Goal: Task Accomplishment & Management: Use online tool/utility

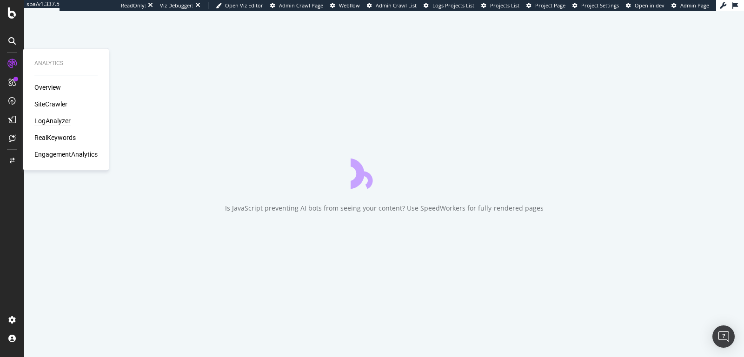
click at [56, 120] on div "LogAnalyzer" at bounding box center [52, 121] width 36 height 9
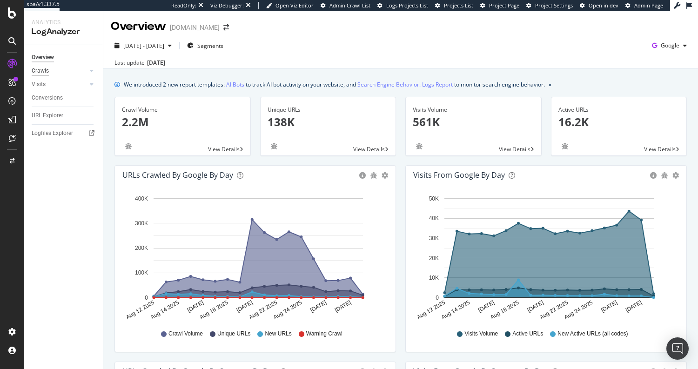
click at [41, 75] on div "Crawls" at bounding box center [40, 71] width 17 height 10
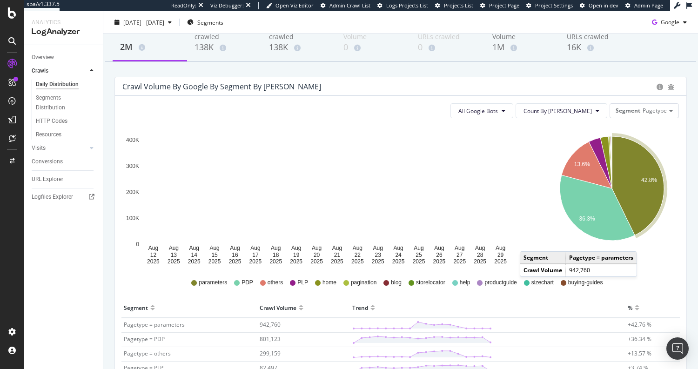
scroll to position [68, 0]
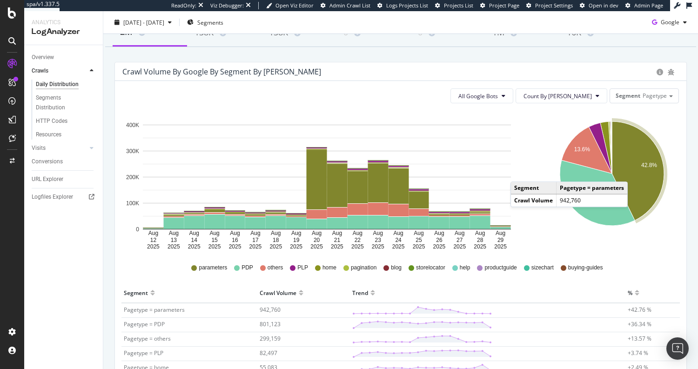
click at [629, 172] on icon "A chart." at bounding box center [638, 170] width 52 height 99
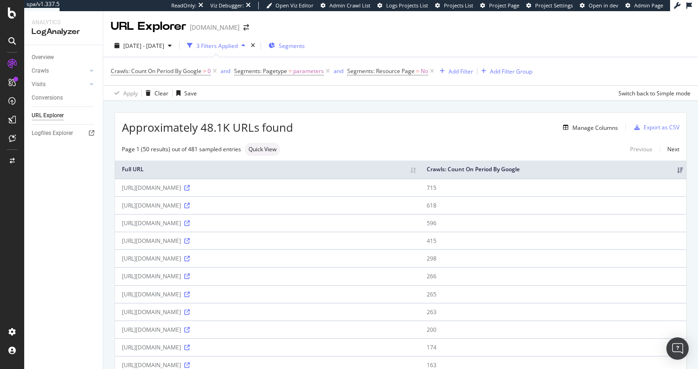
click at [305, 48] on span "Segments" at bounding box center [292, 46] width 26 height 8
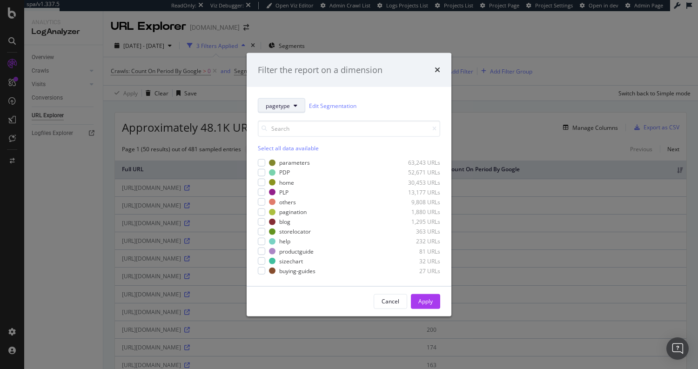
click at [276, 108] on span "pagetype" at bounding box center [278, 105] width 24 height 8
click at [164, 155] on div "Filter the report on a dimension pagetype Edit Segmentation Select all data ava…" at bounding box center [349, 184] width 698 height 369
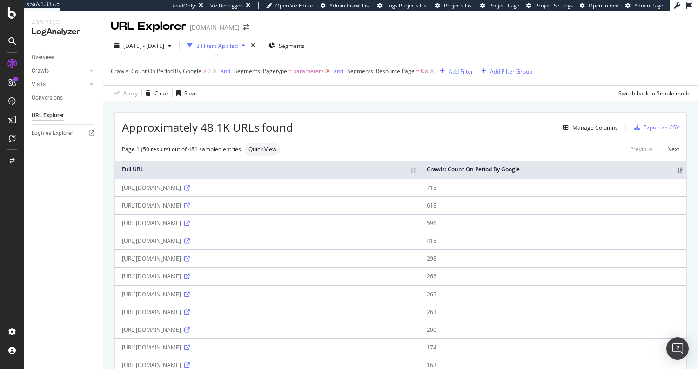
click at [327, 71] on icon at bounding box center [328, 71] width 8 height 9
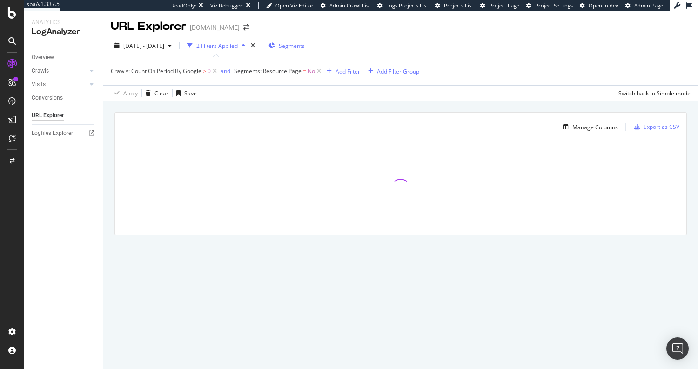
click at [305, 40] on div "Segments" at bounding box center [286, 46] width 36 height 14
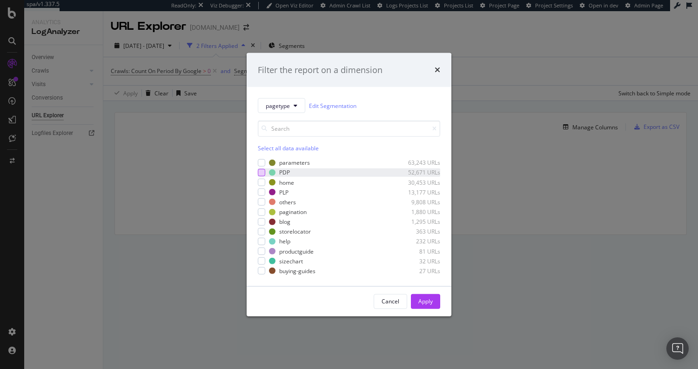
click at [264, 171] on div "modal" at bounding box center [261, 172] width 7 height 7
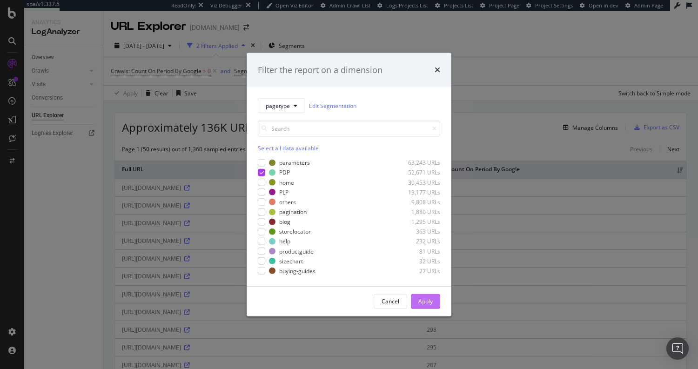
click at [428, 299] on div "Apply" at bounding box center [425, 301] width 14 height 8
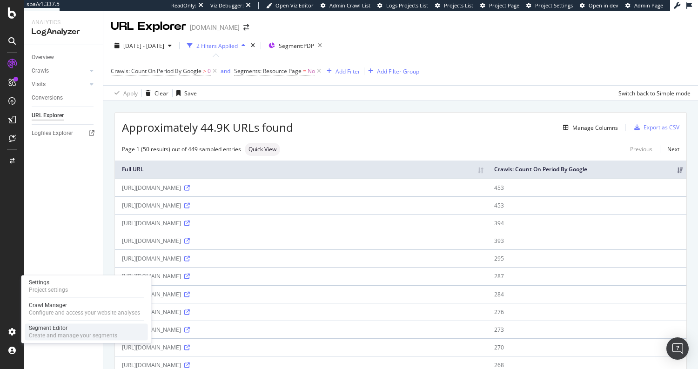
click at [49, 332] on div "Create and manage your segments" at bounding box center [73, 335] width 88 height 7
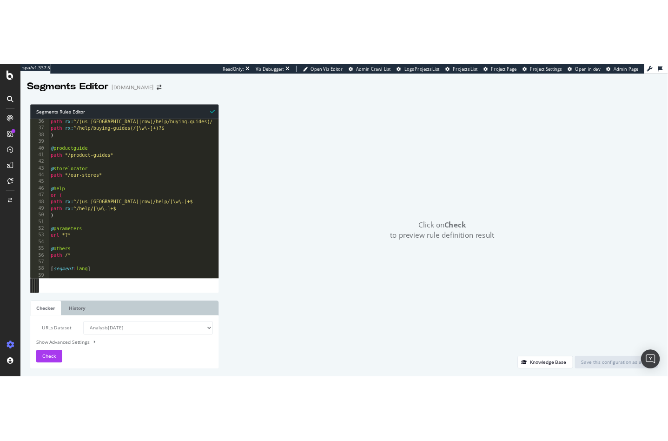
scroll to position [277, 0]
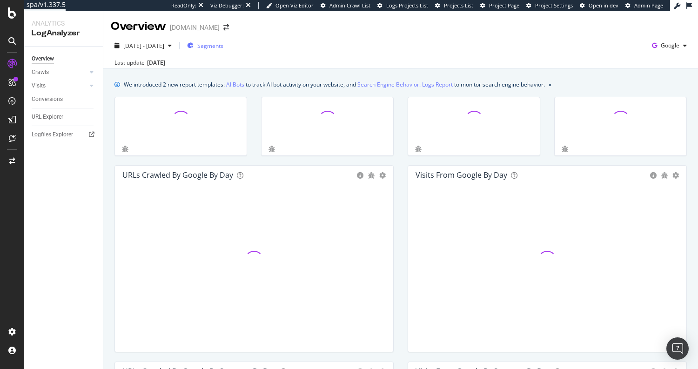
click at [223, 46] on span "Segments" at bounding box center [210, 46] width 26 height 8
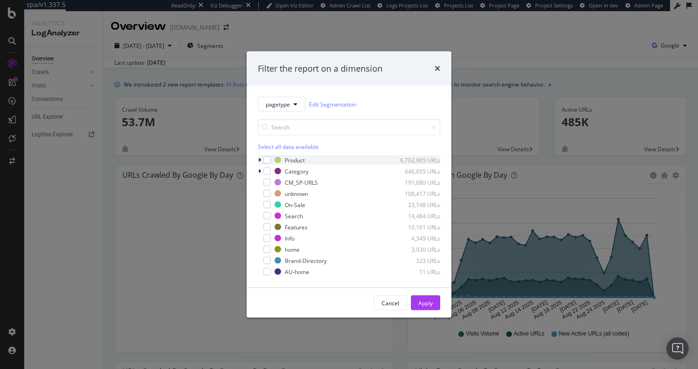
click at [259, 160] on icon "modal" at bounding box center [259, 160] width 3 height 6
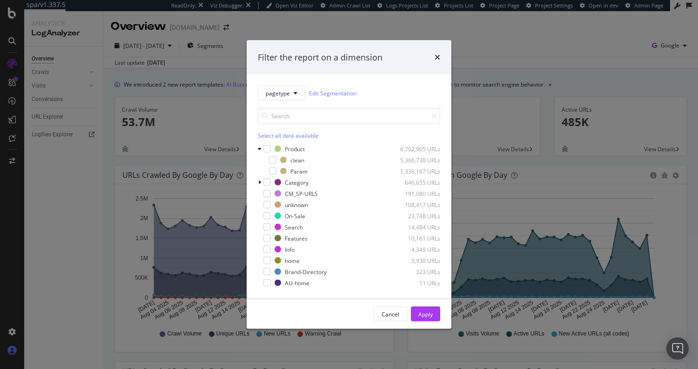
drag, startPoint x: 48, startPoint y: 267, endPoint x: 10, endPoint y: 352, distance: 93.1
click at [48, 267] on div "Filter the report on a dimension pagetype Edit Segmentation Select all data ava…" at bounding box center [349, 184] width 698 height 369
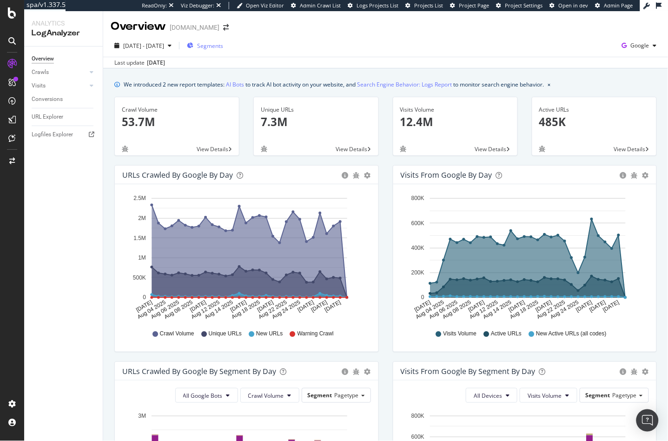
click at [223, 43] on span "Segments" at bounding box center [210, 46] width 26 height 8
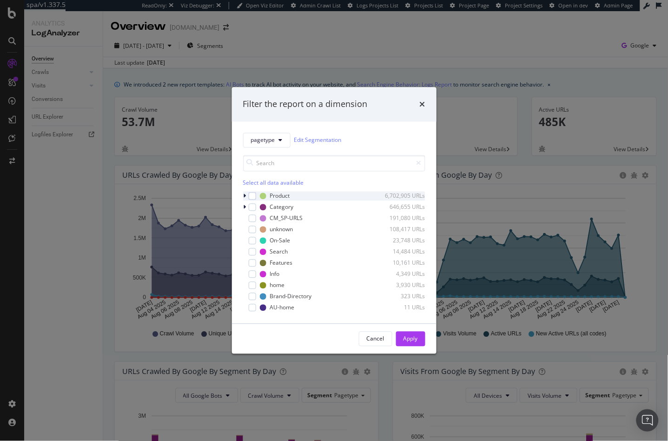
click at [244, 194] on icon "modal" at bounding box center [245, 196] width 3 height 6
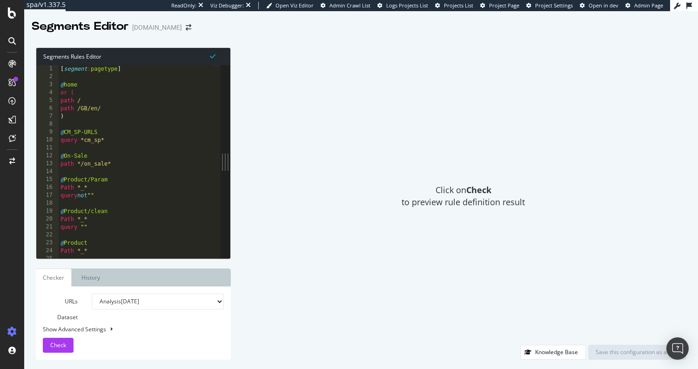
click at [348, 258] on div "Click on Check to preview rule definition result" at bounding box center [463, 195] width 446 height 297
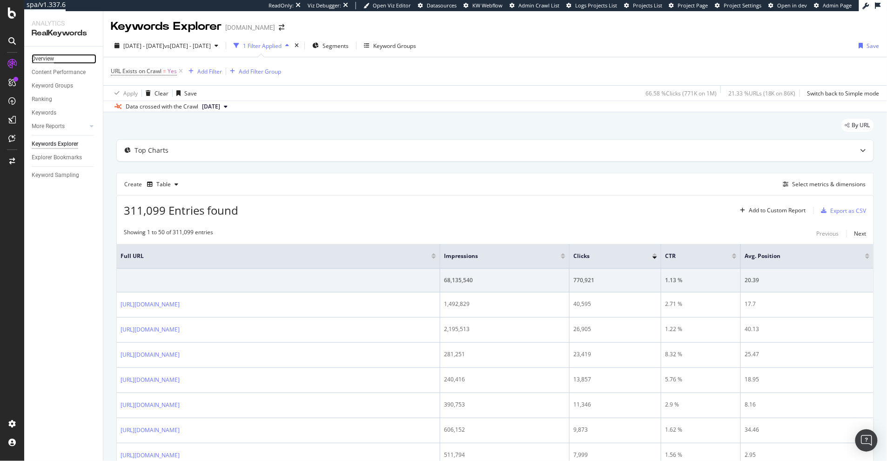
click at [47, 60] on div "Overview" at bounding box center [43, 59] width 22 height 10
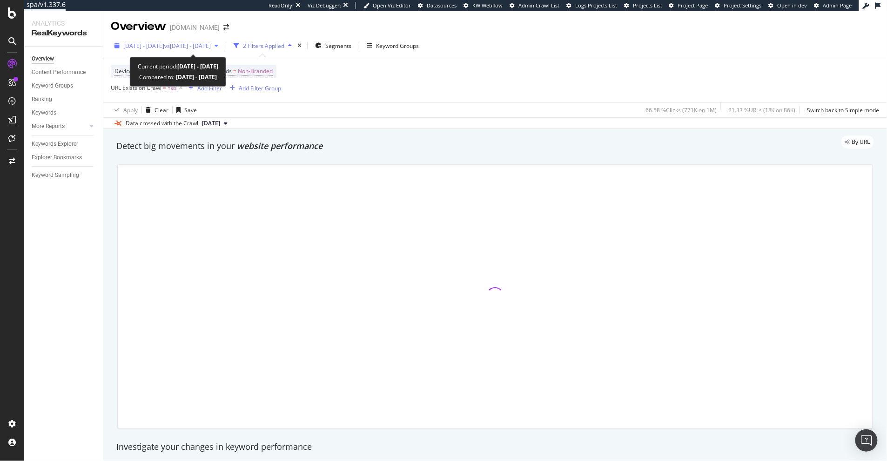
click at [218, 45] on icon "button" at bounding box center [216, 46] width 4 height 6
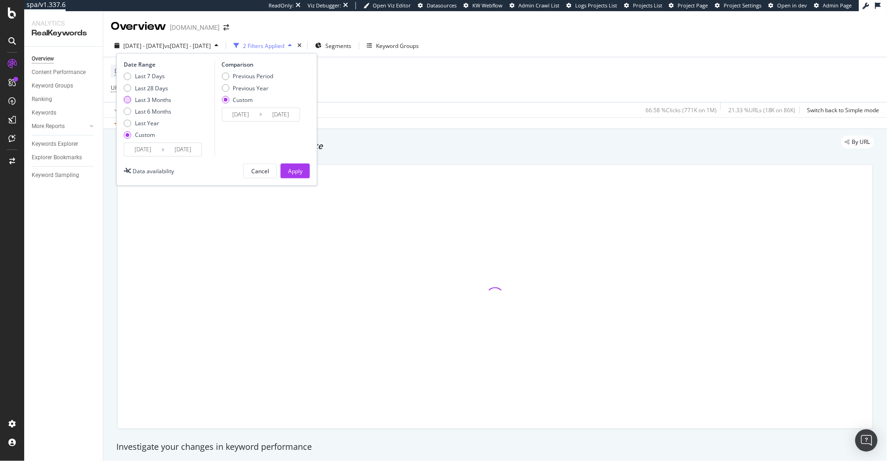
click at [162, 100] on div "Last 3 Months" at bounding box center [153, 100] width 36 height 8
type input "[DATE]"
click at [291, 167] on div "Apply" at bounding box center [295, 171] width 14 height 8
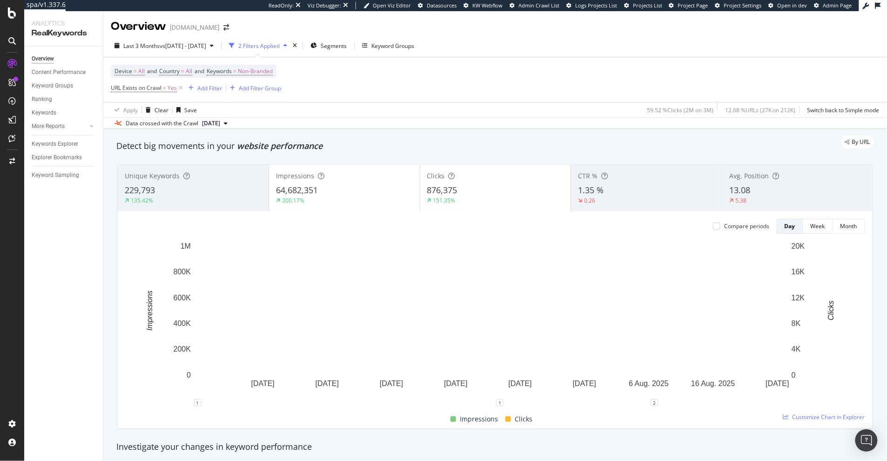
scroll to position [2, 0]
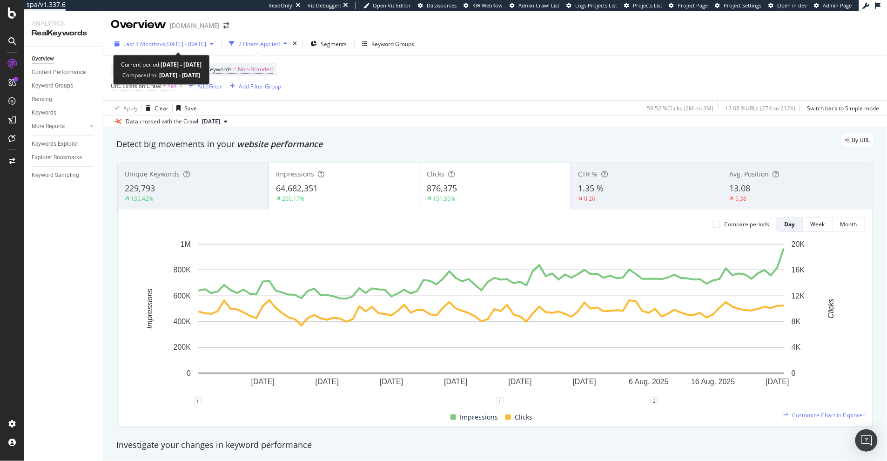
click at [196, 40] on span "vs 2024 Sep. 26th - Oct. 25th" at bounding box center [183, 44] width 47 height 8
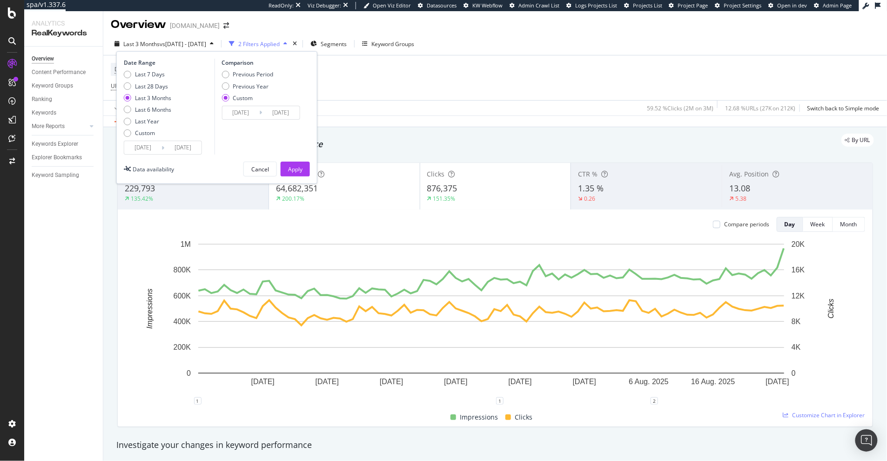
click at [680, 137] on div "By URL" at bounding box center [490, 140] width 767 height 13
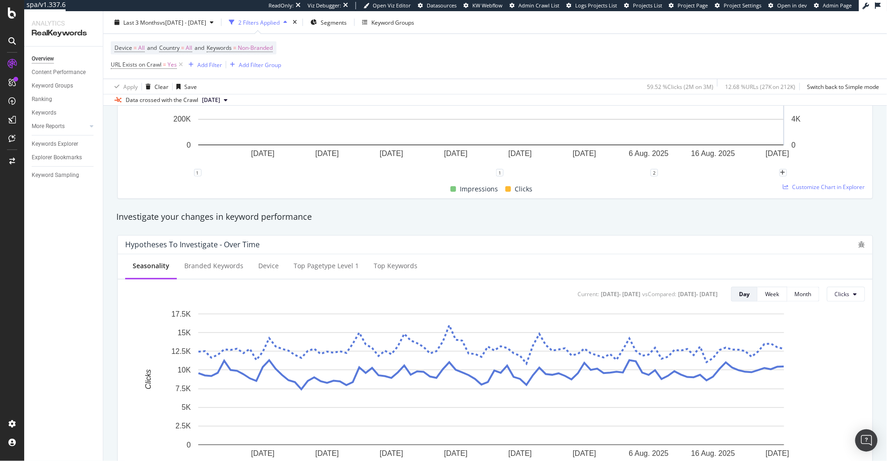
scroll to position [323, 0]
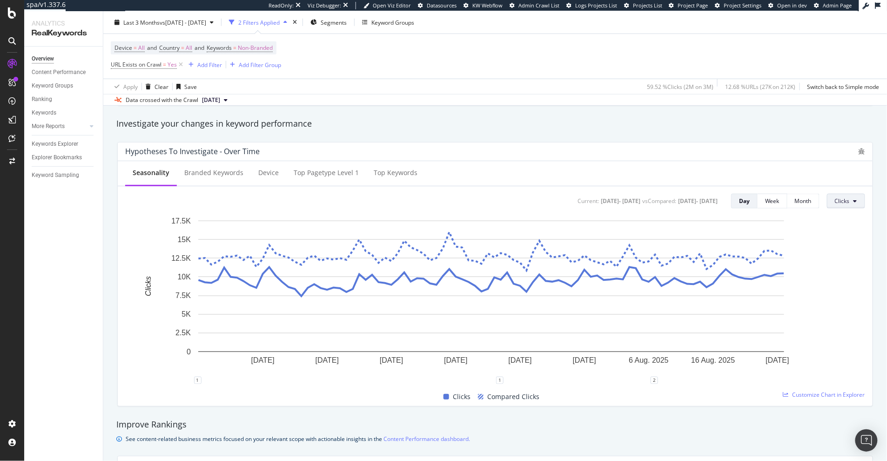
click at [722, 198] on button "Clicks" at bounding box center [846, 201] width 38 height 15
click at [722, 237] on span "Impressions" at bounding box center [850, 238] width 44 height 8
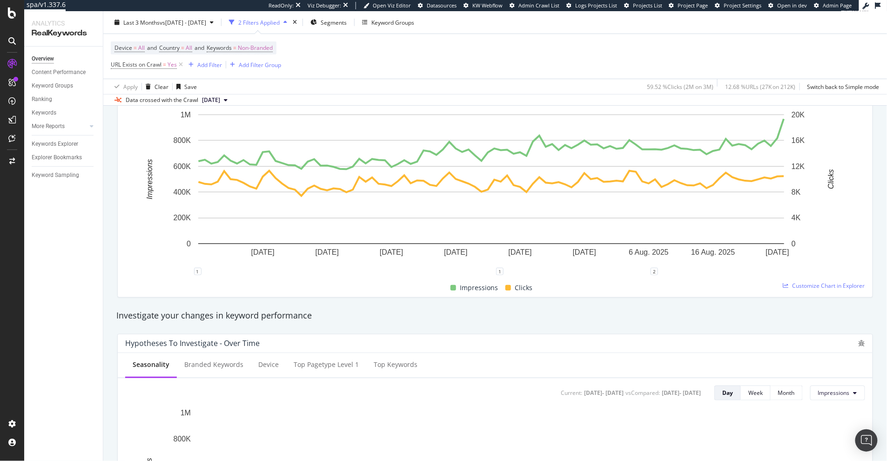
scroll to position [0, 0]
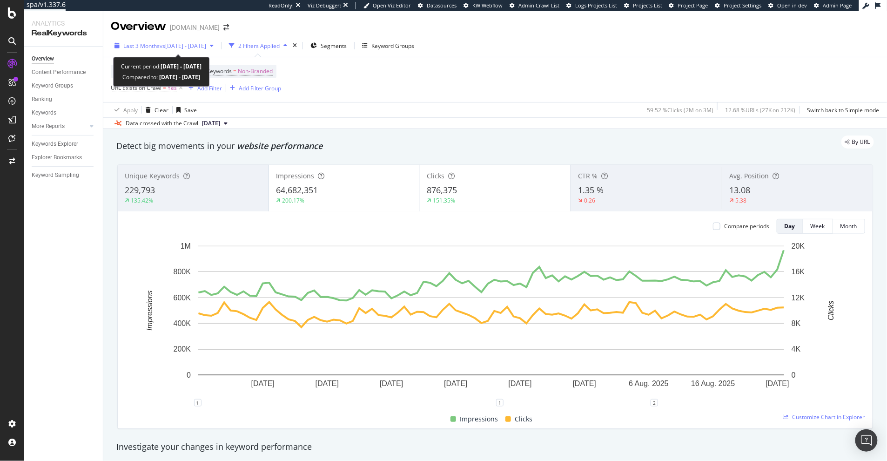
click at [189, 43] on span "vs 2024 Sep. 26th - Oct. 25th" at bounding box center [183, 46] width 47 height 8
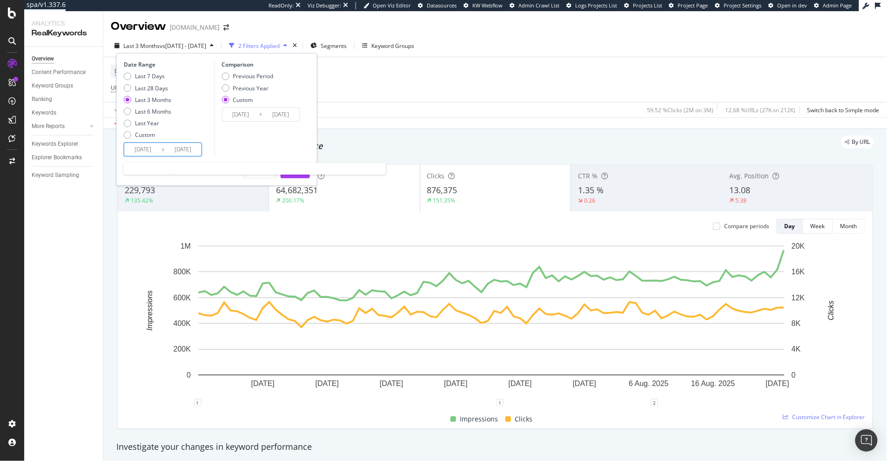
click at [142, 155] on input "[DATE]" at bounding box center [142, 149] width 37 height 13
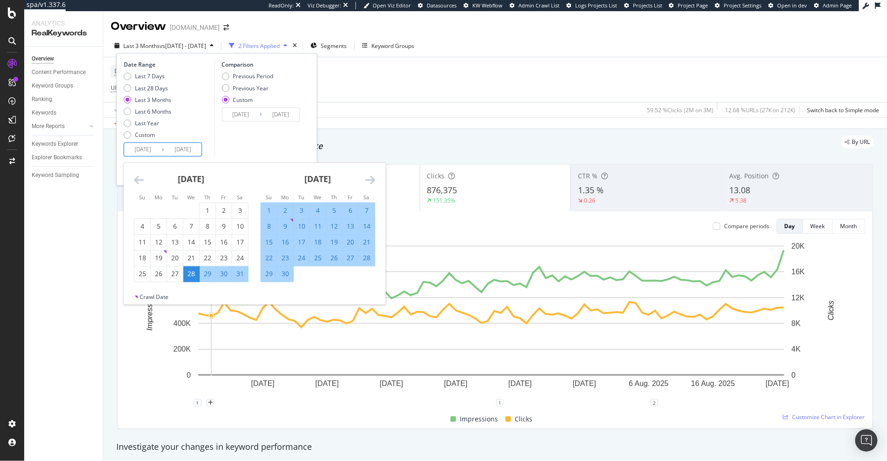
click at [370, 178] on icon "Move forward to switch to the next month." at bounding box center [370, 179] width 10 height 11
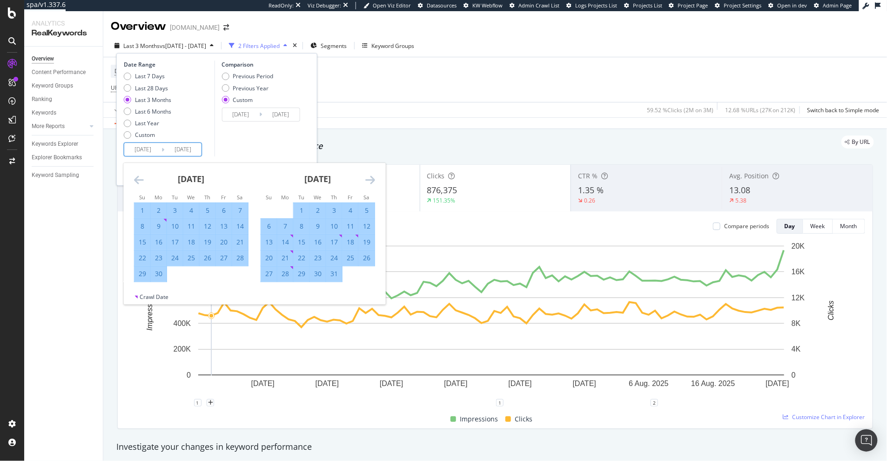
click at [370, 178] on icon "Move forward to switch to the next month." at bounding box center [370, 179] width 10 height 11
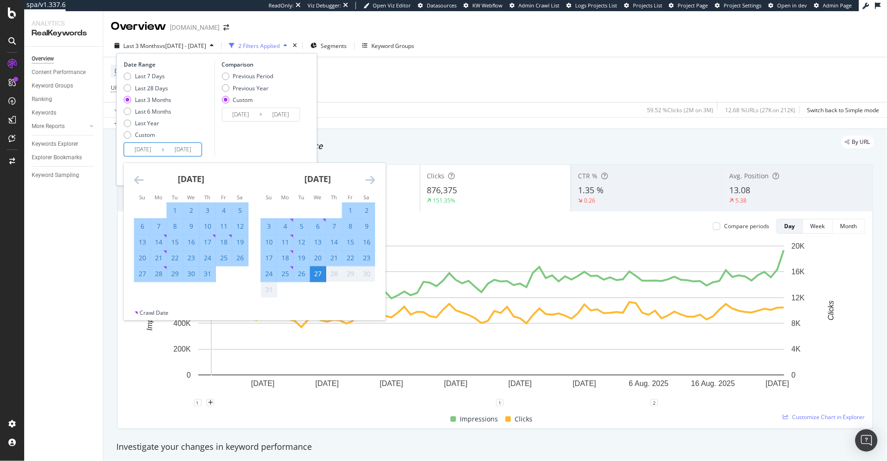
click at [370, 178] on icon "Move forward to switch to the next month." at bounding box center [370, 179] width 10 height 11
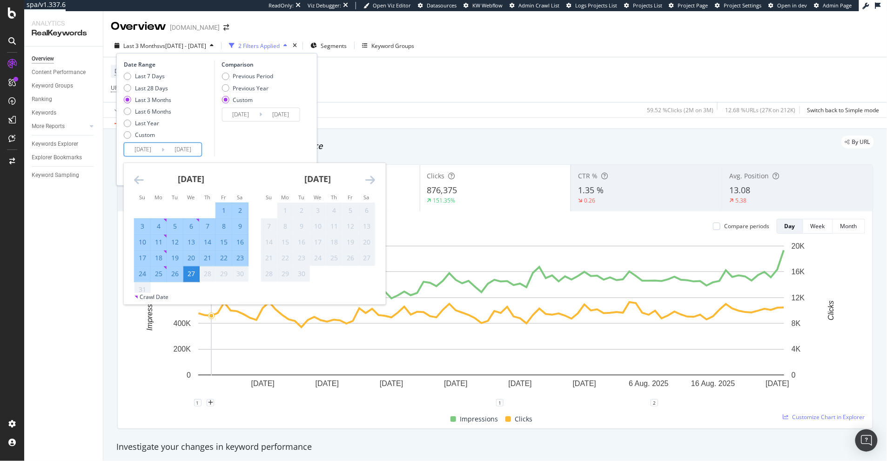
click at [191, 275] on div "27" at bounding box center [191, 273] width 16 height 9
type input "[DATE]"
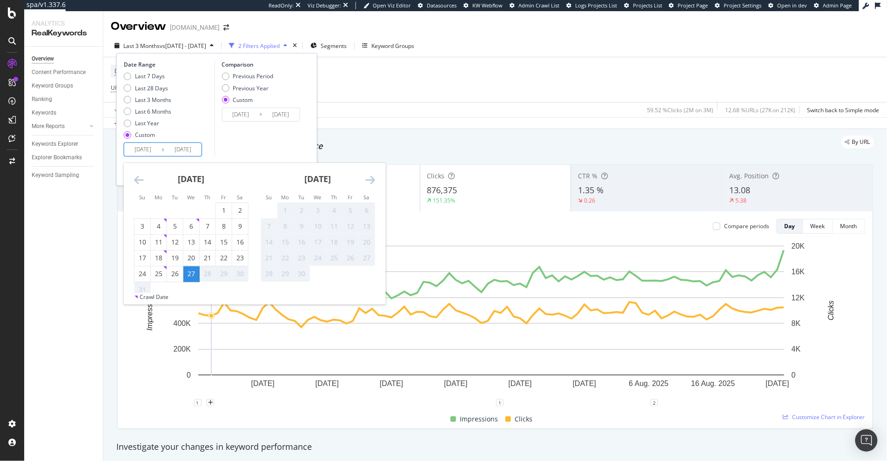
click at [191, 275] on div "27" at bounding box center [191, 273] width 16 height 9
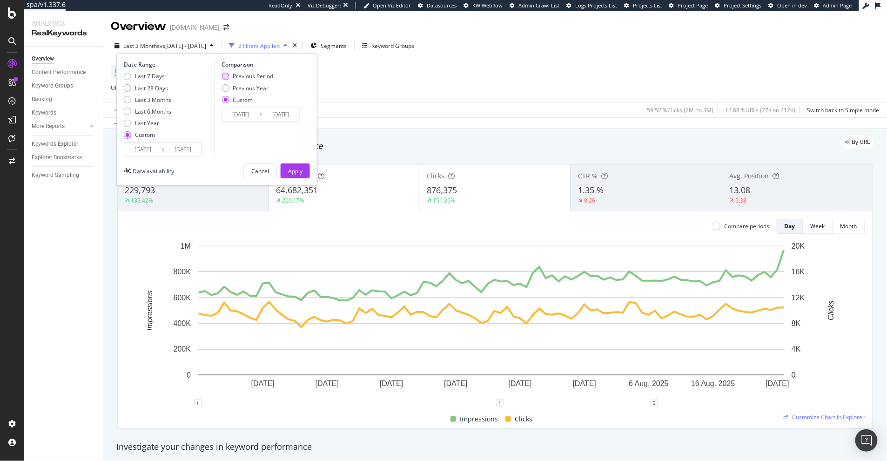
click at [254, 75] on div "Previous Period" at bounding box center [253, 76] width 40 height 8
type input "2025/08/26"
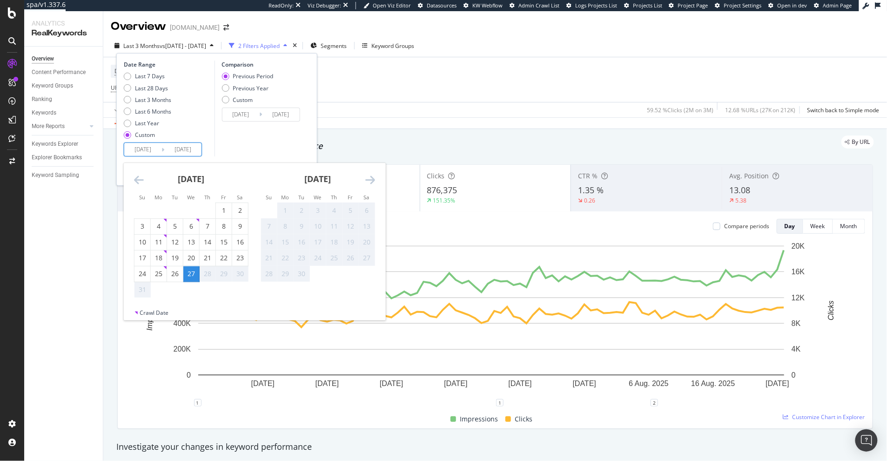
click at [150, 155] on input "[DATE]" at bounding box center [142, 149] width 37 height 13
click at [192, 146] on input "[DATE]" at bounding box center [182, 149] width 37 height 13
click at [244, 117] on input "2025/08/26" at bounding box center [240, 114] width 37 height 13
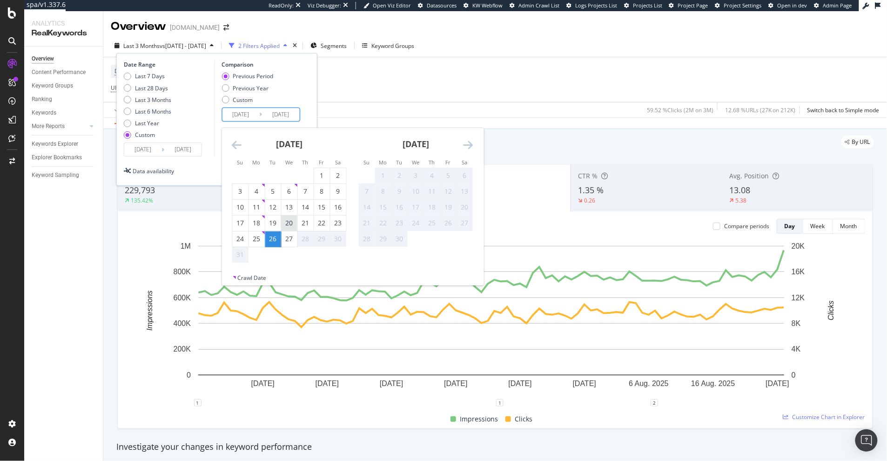
click at [286, 222] on div "20" at bounding box center [289, 222] width 16 height 9
type input "2025/08/20"
click at [286, 222] on div "20" at bounding box center [289, 222] width 16 height 9
type input "2025/08/20"
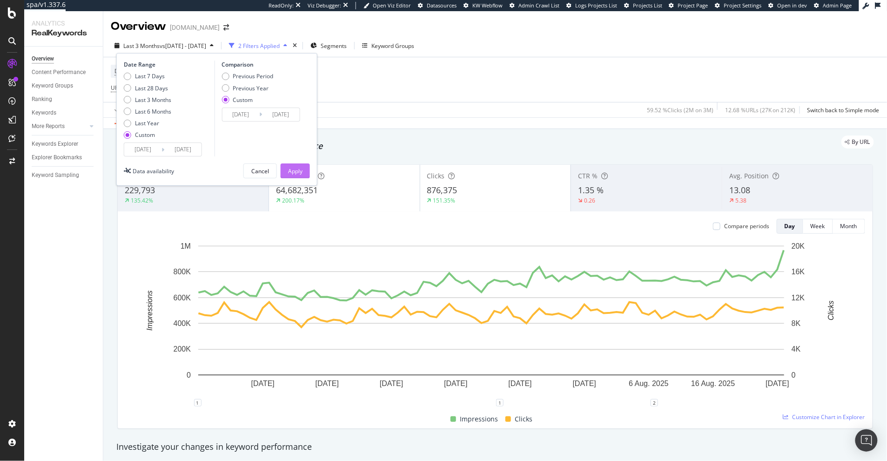
click at [294, 171] on div "Apply" at bounding box center [295, 171] width 14 height 8
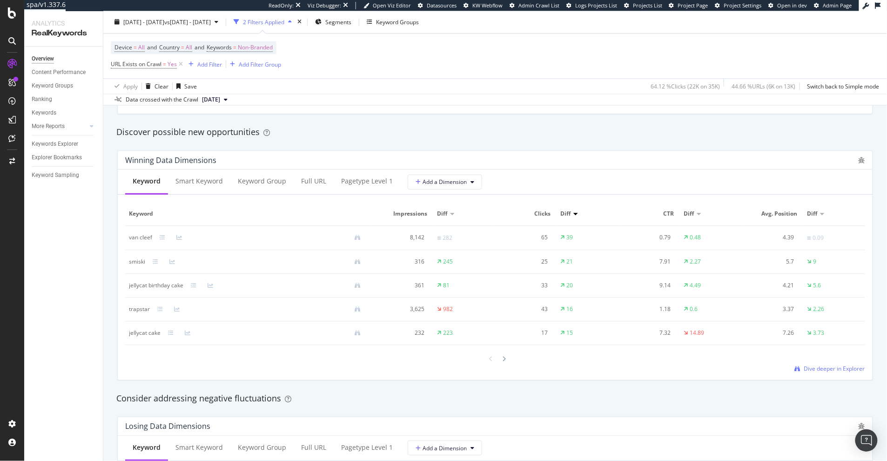
scroll to position [768, 0]
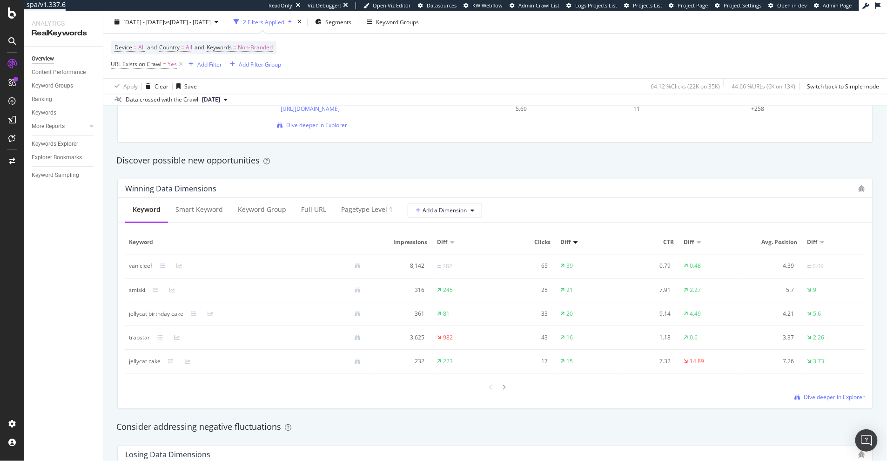
click at [722, 405] on div "Keyword Smart Keyword Keyword Group Full URL pagetype Level 1 Add a Dimension K…" at bounding box center [495, 303] width 755 height 210
click at [722, 403] on div "Keyword Smart Keyword Keyword Group Full URL pagetype Level 1 Add a Dimension K…" at bounding box center [495, 303] width 755 height 210
click at [722, 398] on span "Dive deeper in Explorer" at bounding box center [834, 397] width 61 height 8
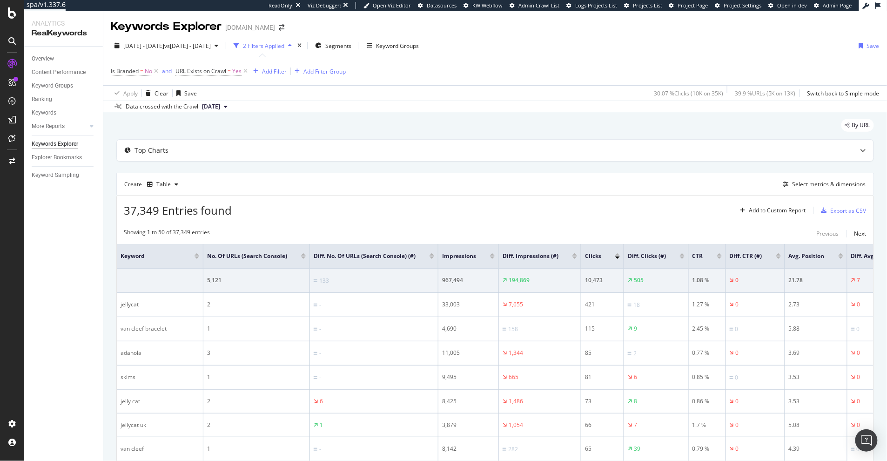
click at [572, 254] on div at bounding box center [574, 254] width 5 height 2
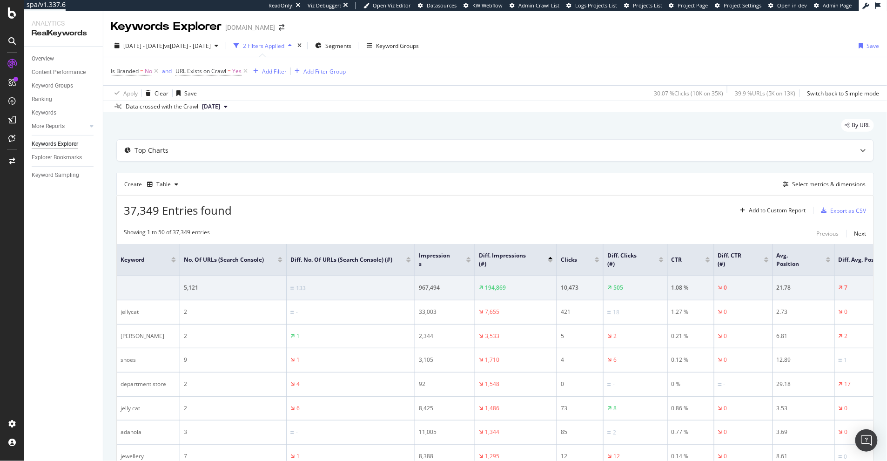
click at [551, 262] on div at bounding box center [550, 261] width 5 height 2
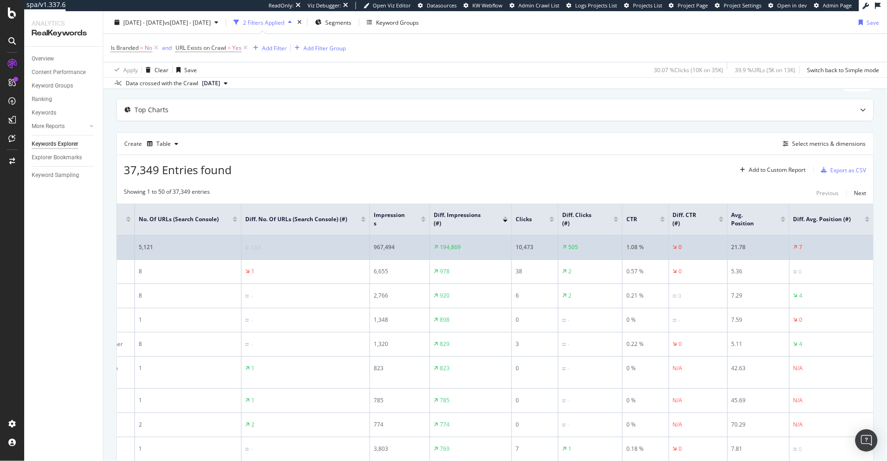
scroll to position [28, 0]
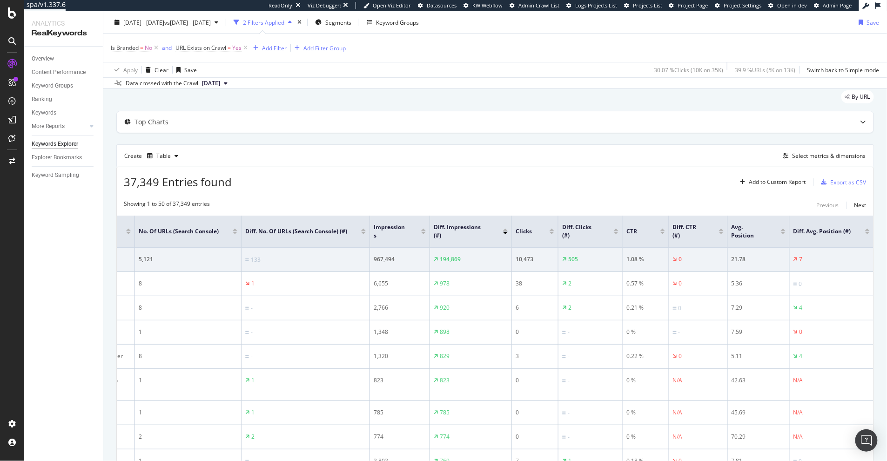
click at [614, 233] on div at bounding box center [616, 233] width 5 height 2
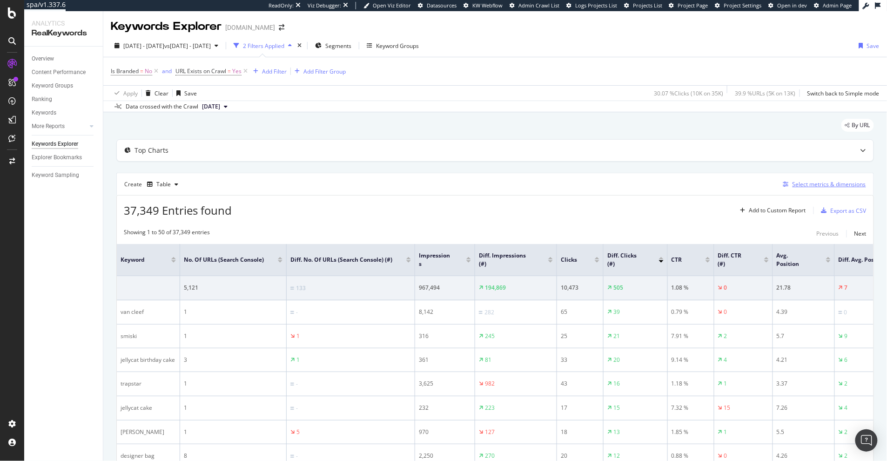
click at [722, 184] on div "Select metrics & dimensions" at bounding box center [828, 184] width 73 height 8
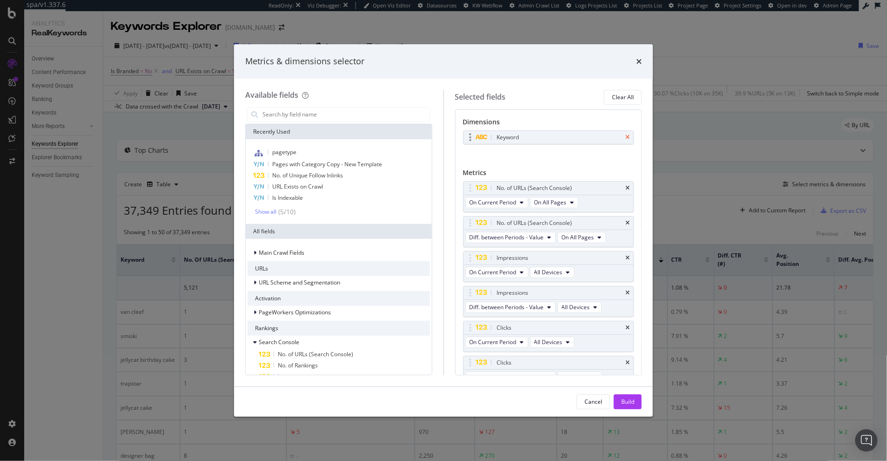
click at [625, 137] on icon "times" at bounding box center [627, 137] width 4 height 6
click at [294, 116] on input "modal" at bounding box center [345, 114] width 168 height 14
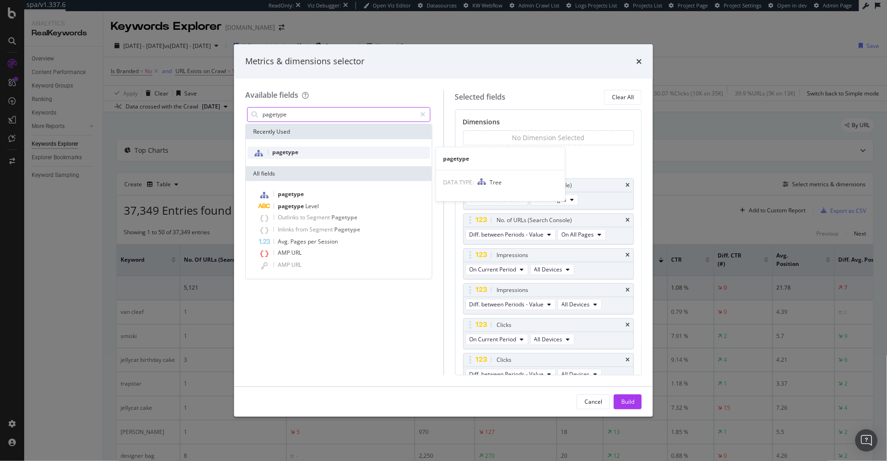
type input "pagetype"
click at [283, 149] on span "pagetype" at bounding box center [285, 152] width 26 height 8
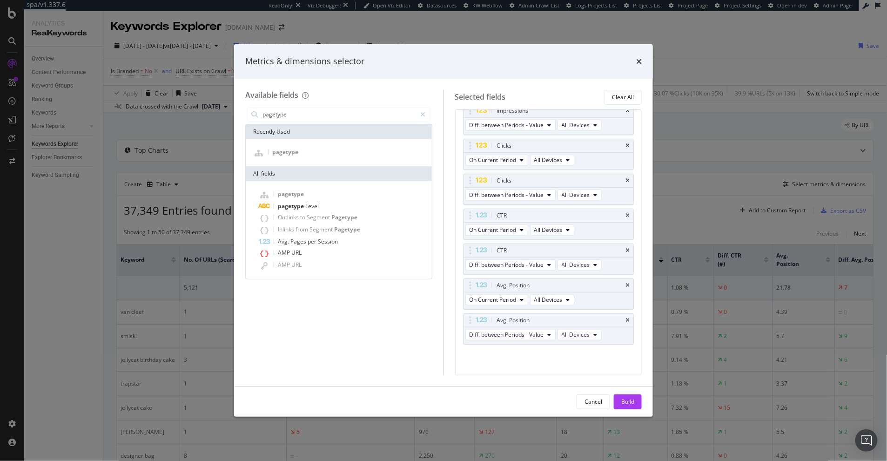
scroll to position [184, 0]
click at [636, 399] on button "Build" at bounding box center [628, 401] width 28 height 15
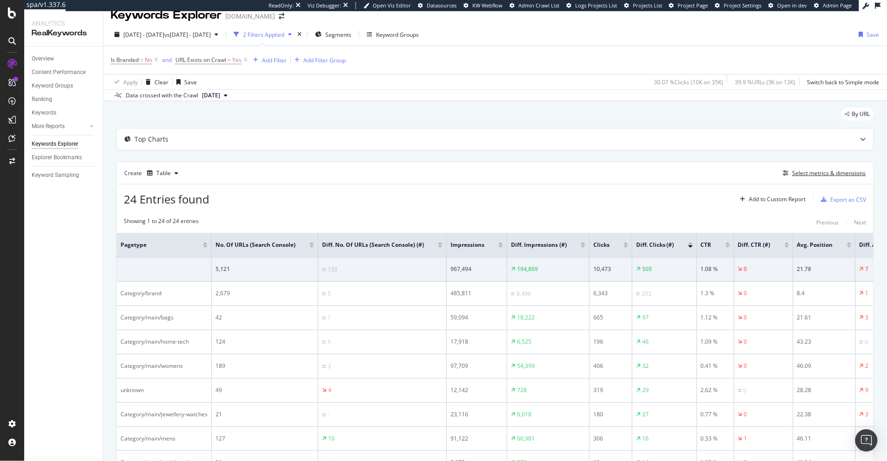
scroll to position [20, 0]
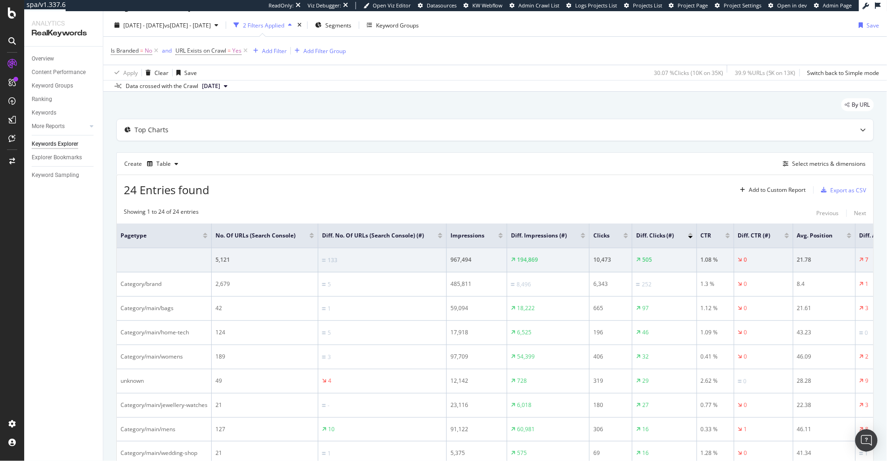
click at [582, 238] on div at bounding box center [583, 237] width 5 height 2
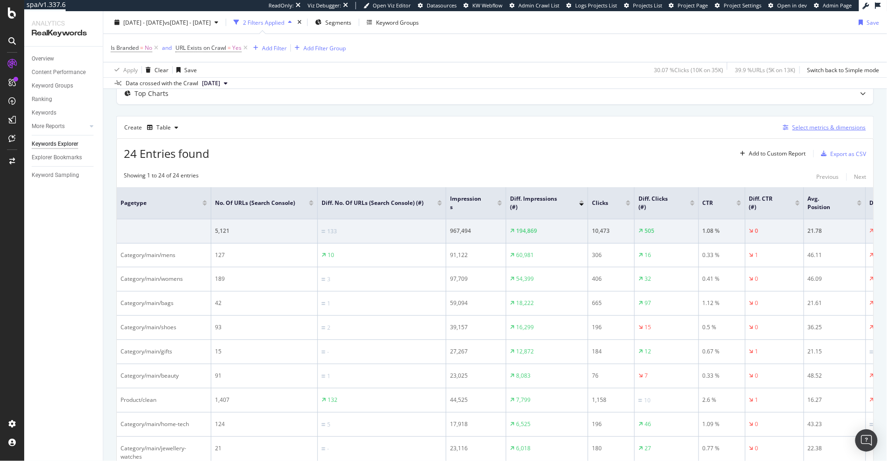
scroll to position [48, 0]
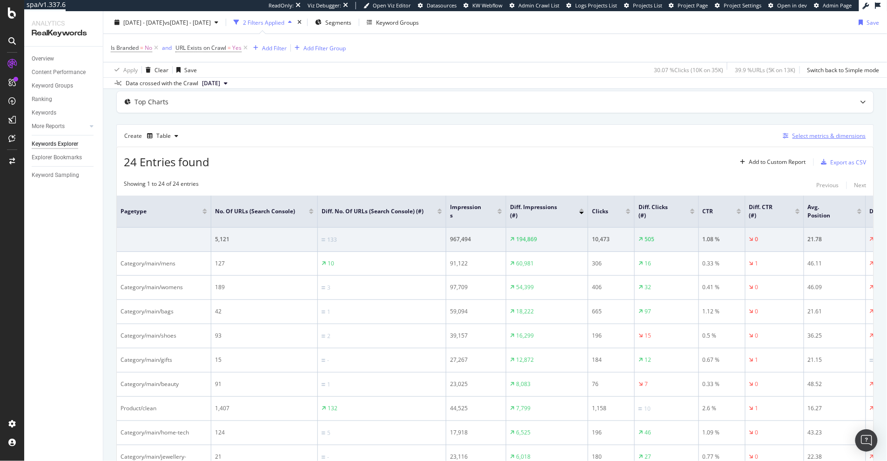
click at [722, 136] on div "Select metrics & dimensions" at bounding box center [828, 136] width 73 height 8
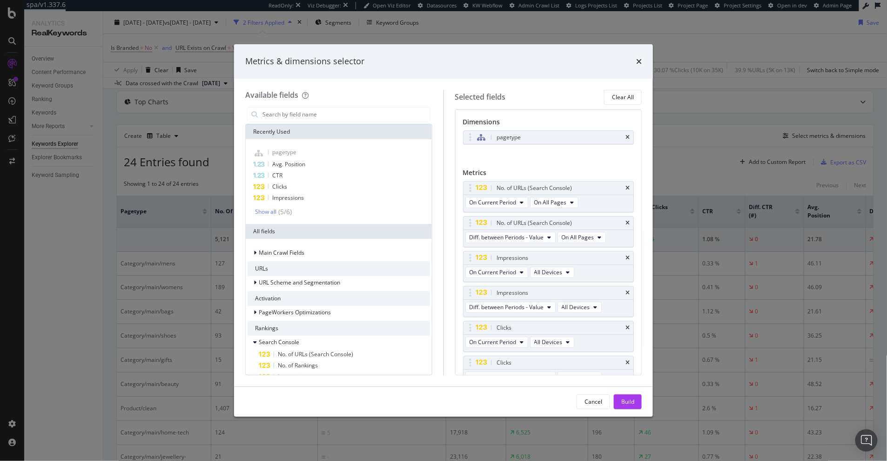
click at [136, 244] on div "Metrics & dimensions selector Available fields Recently Used pagetype Avg. Posi…" at bounding box center [443, 230] width 887 height 461
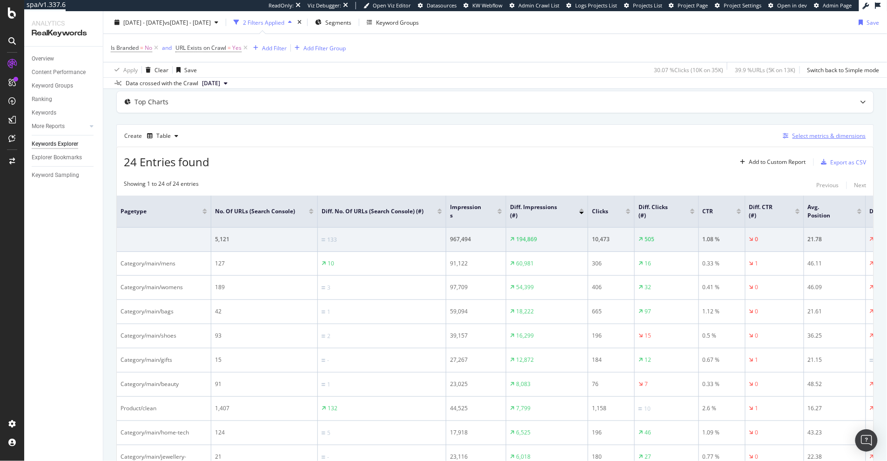
click at [722, 139] on div "Select metrics & dimensions" at bounding box center [828, 136] width 73 height 8
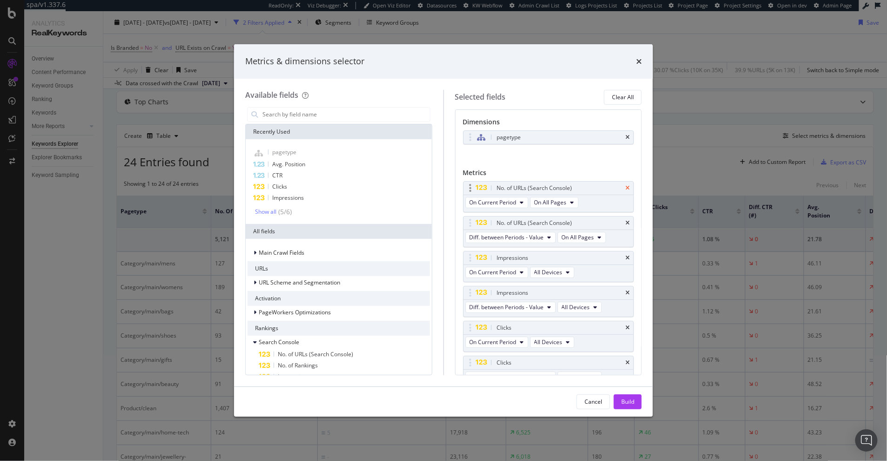
click at [625, 185] on icon "times" at bounding box center [627, 188] width 4 height 6
click at [359, 114] on input "modal" at bounding box center [345, 114] width 168 height 14
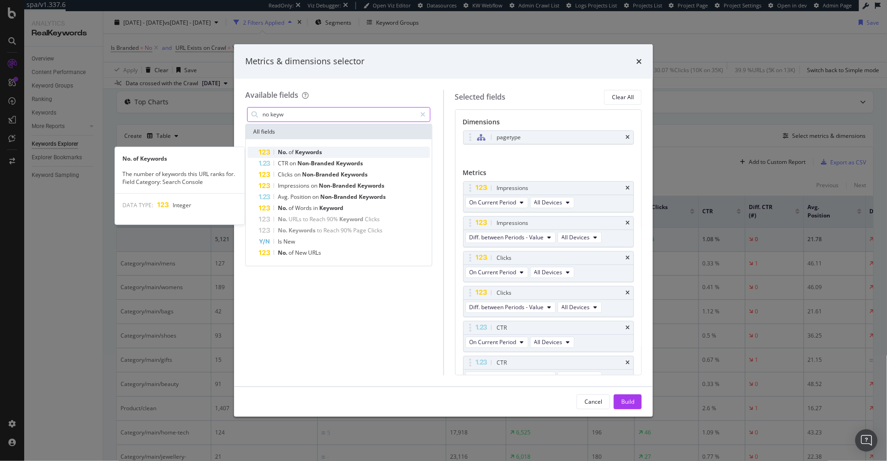
type input "no keyw"
click at [294, 154] on span "of" at bounding box center [291, 152] width 7 height 8
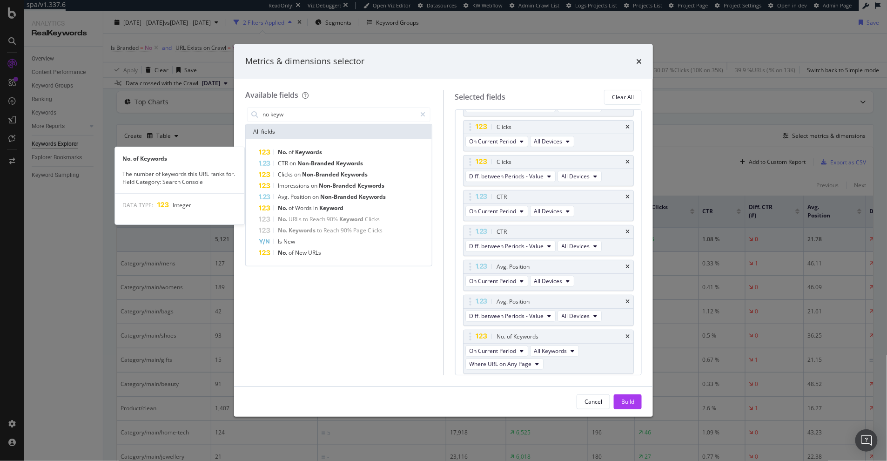
click at [294, 154] on span "of" at bounding box center [291, 152] width 7 height 8
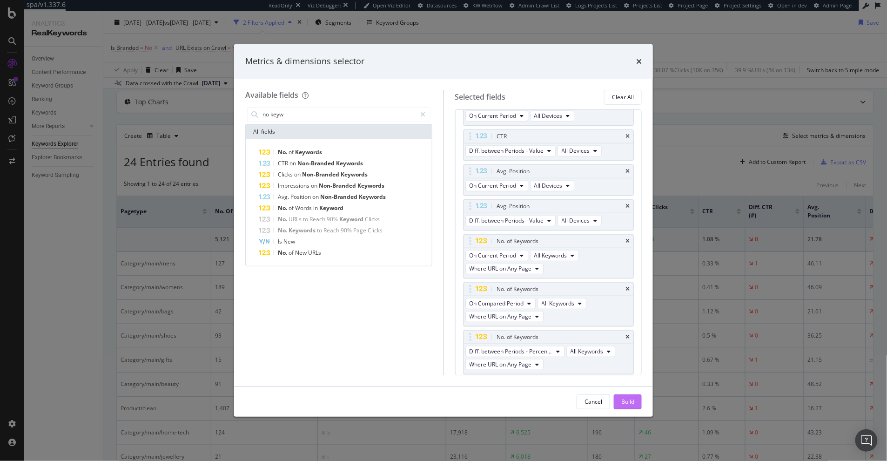
click at [631, 408] on div "Build" at bounding box center [627, 401] width 13 height 14
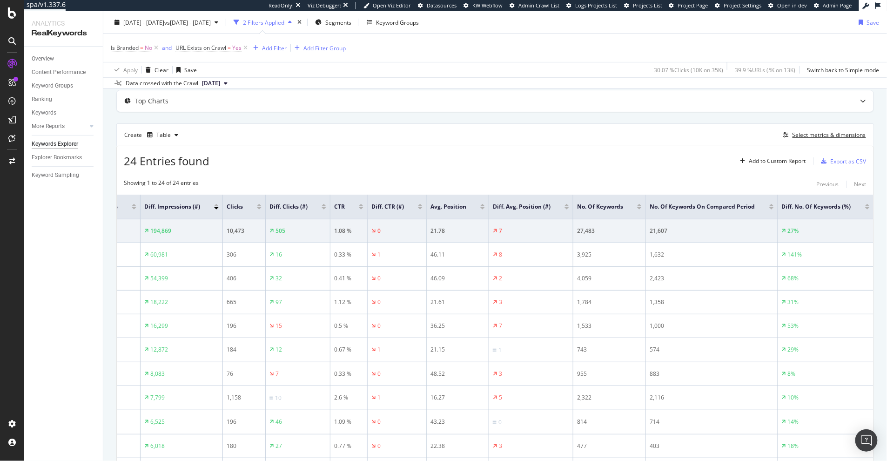
scroll to position [49, 0]
click at [722, 136] on div "Select metrics & dimensions" at bounding box center [828, 135] width 73 height 8
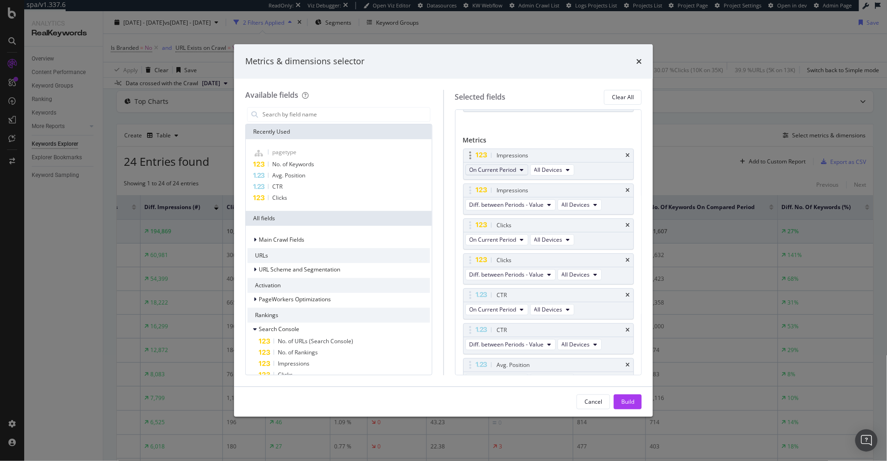
scroll to position [0, 0]
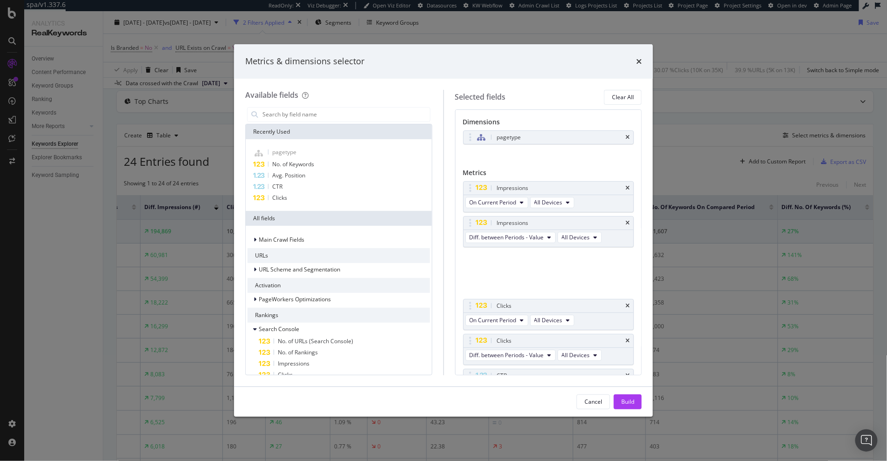
drag, startPoint x: 470, startPoint y: 212, endPoint x: 480, endPoint y: 253, distance: 42.1
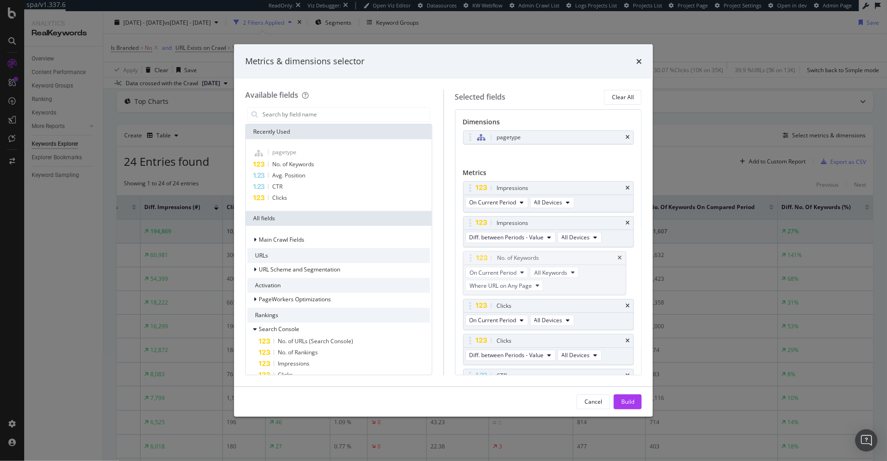
click at [480, 253] on div "No. of Keywords" at bounding box center [548, 257] width 170 height 13
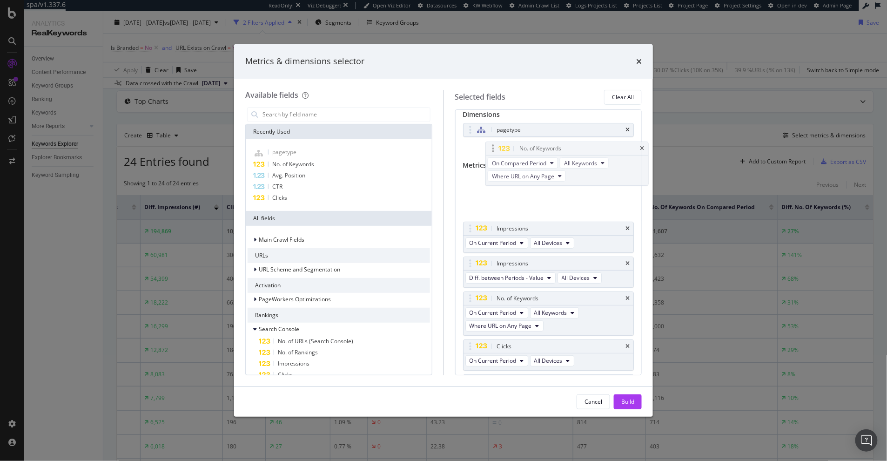
scroll to position [7, 0]
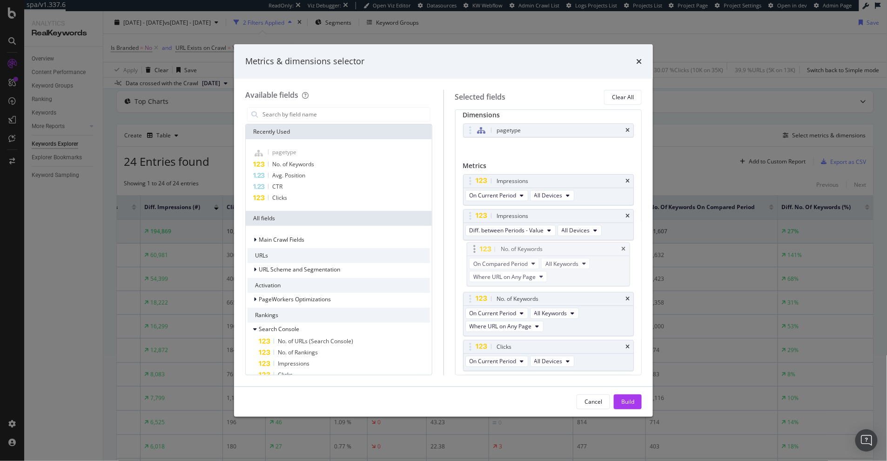
drag, startPoint x: 471, startPoint y: 258, endPoint x: 474, endPoint y: 249, distance: 9.6
click at [474, 249] on body "spa/v1.337.6 ReadOnly: Viz Debugger: Open Viz Editor Datasources KW Webflow Adm…" at bounding box center [443, 230] width 887 height 461
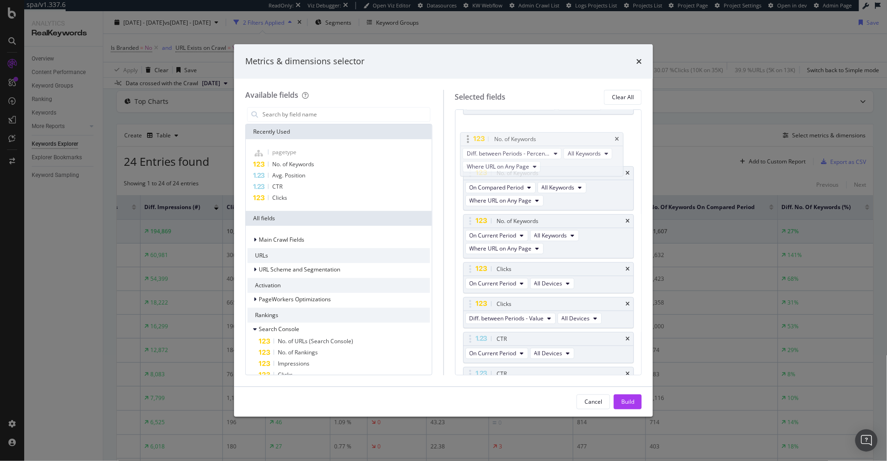
scroll to position [130, 0]
drag, startPoint x: 471, startPoint y: 326, endPoint x: 474, endPoint y: 224, distance: 101.9
click at [474, 224] on body "spa/v1.337.6 ReadOnly: Viz Debugger: Open Viz Editor Datasources KW Webflow Adm…" at bounding box center [443, 230] width 887 height 461
click at [639, 405] on button "Build" at bounding box center [628, 401] width 28 height 15
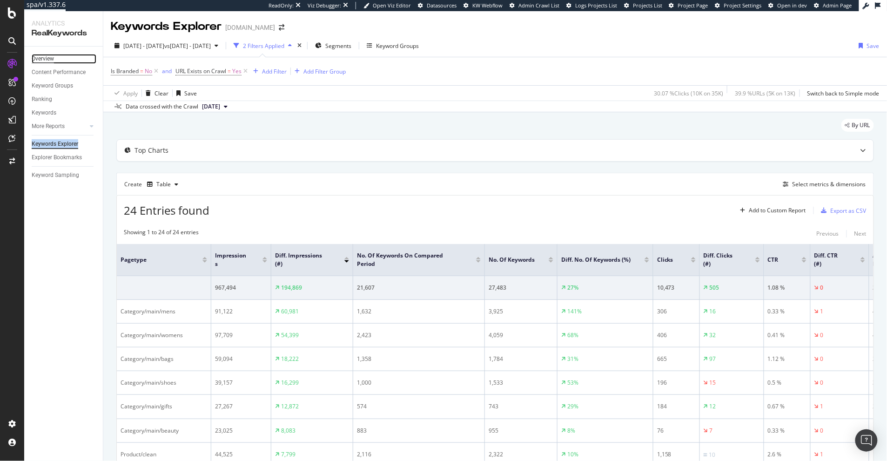
click at [37, 59] on div "Overview" at bounding box center [43, 59] width 22 height 10
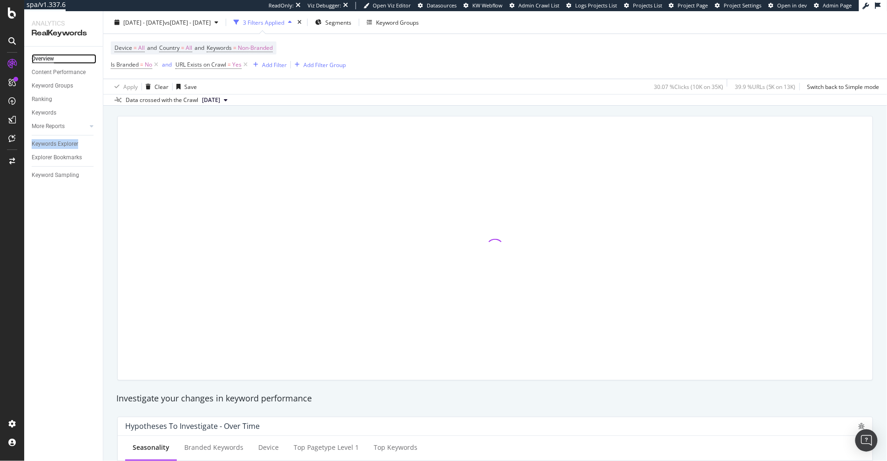
scroll to position [33, 0]
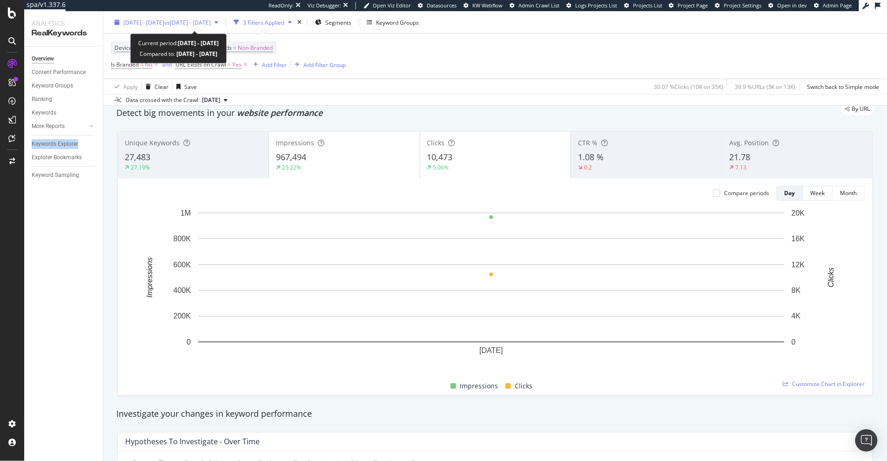
click at [209, 18] on span "vs 2025 Aug. 20th - Aug. 20th" at bounding box center [187, 22] width 47 height 8
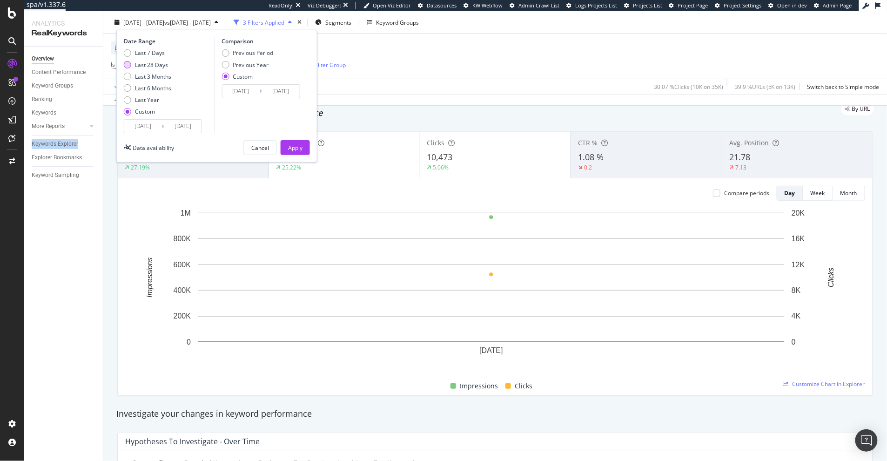
click at [160, 64] on div "Last 28 Days" at bounding box center [151, 64] width 33 height 8
type input "2025/07/31"
click at [295, 142] on div "Apply" at bounding box center [295, 147] width 14 height 14
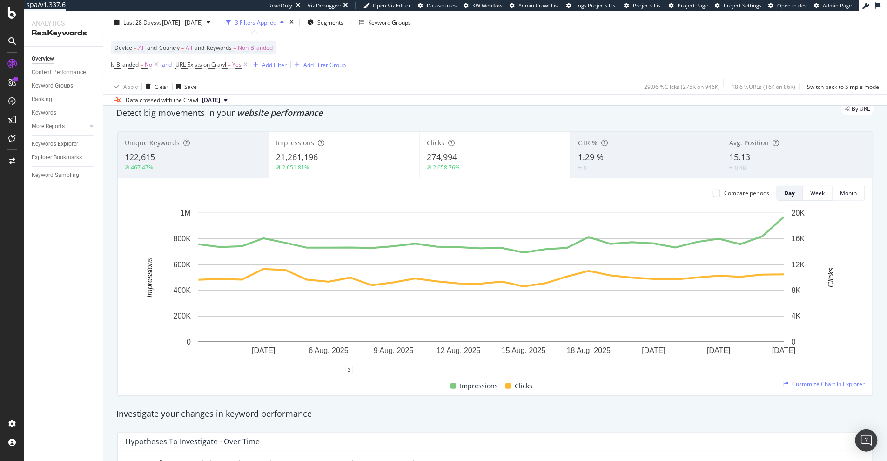
click at [145, 164] on div "467.47%" at bounding box center [139, 167] width 28 height 8
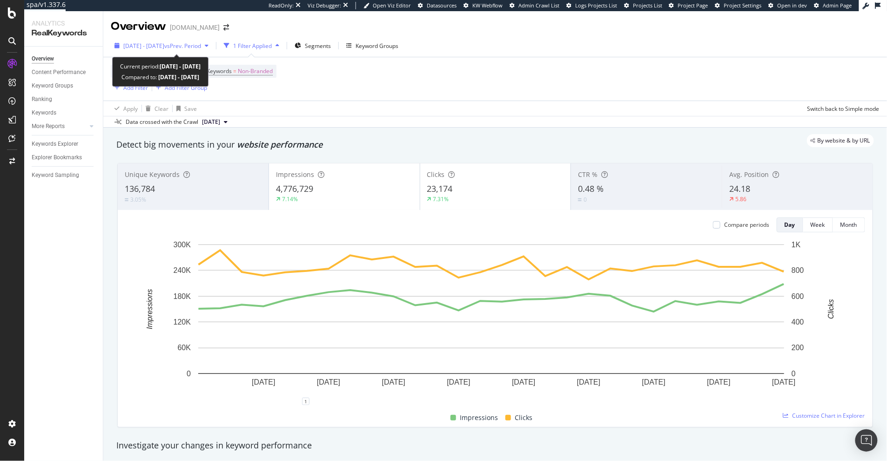
click at [164, 42] on span "[DATE] - [DATE]" at bounding box center [143, 46] width 41 height 8
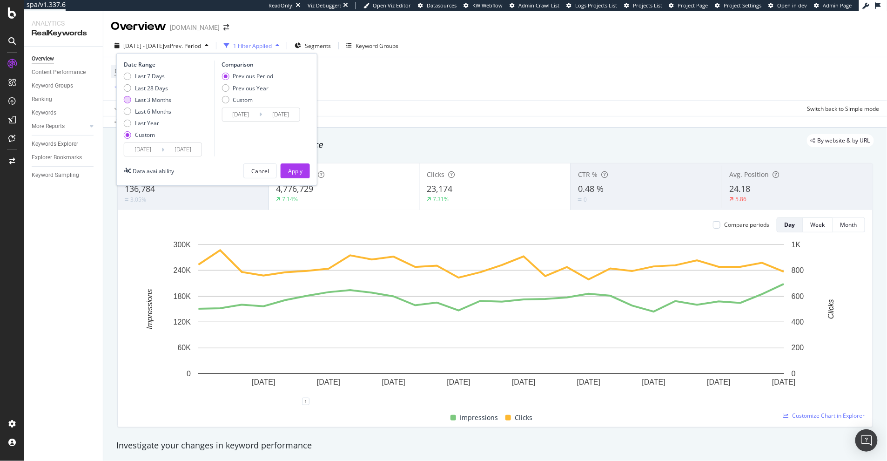
click at [151, 100] on div "Last 3 Months" at bounding box center [153, 100] width 36 height 8
type input "[DATE]"
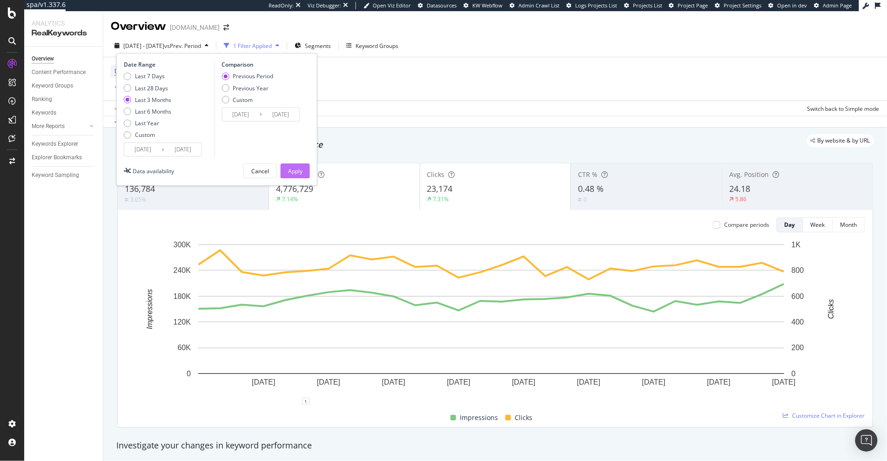
click at [304, 167] on button "Apply" at bounding box center [295, 170] width 29 height 15
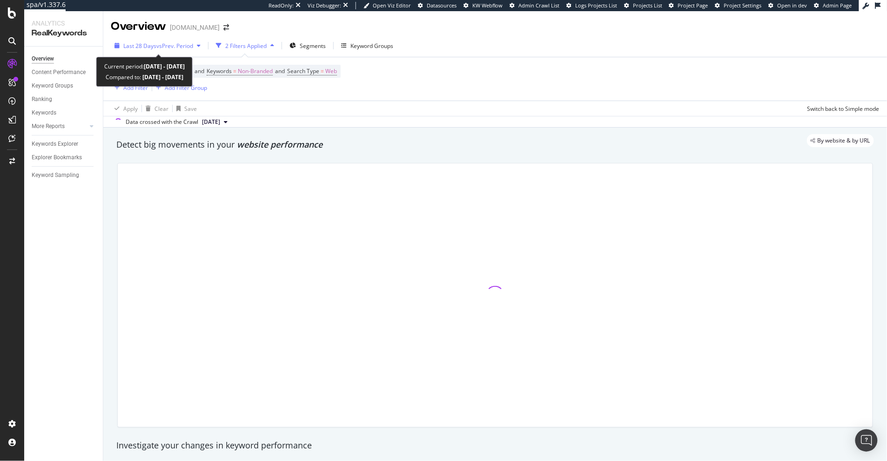
click at [171, 50] on div "Last 28 Days vs Prev. Period" at bounding box center [158, 46] width 94 height 14
click at [556, 118] on div "Data crossed with the Crawl 2025 Aug. 25th" at bounding box center [494, 121] width 783 height 11
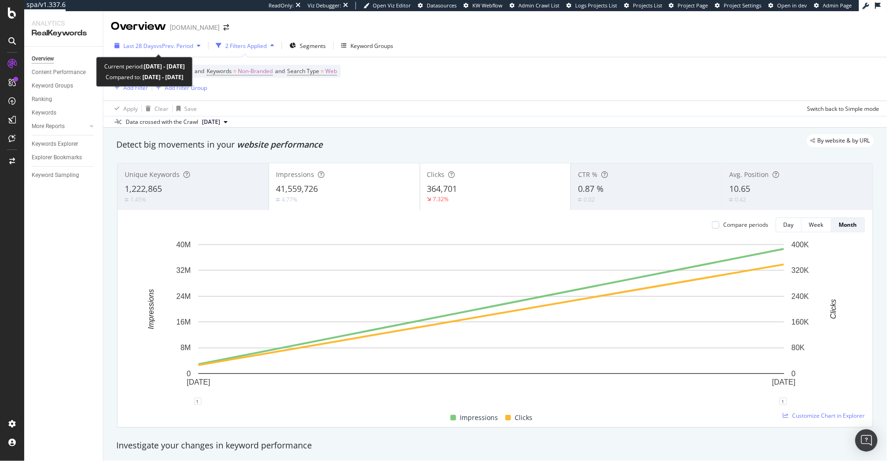
click at [152, 44] on span "Last 28 Days" at bounding box center [139, 46] width 33 height 8
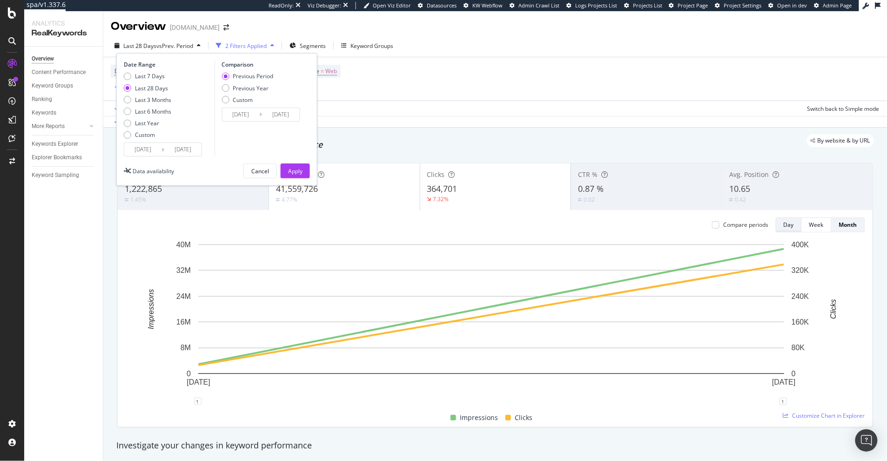
click at [783, 224] on div "Day" at bounding box center [788, 224] width 10 height 8
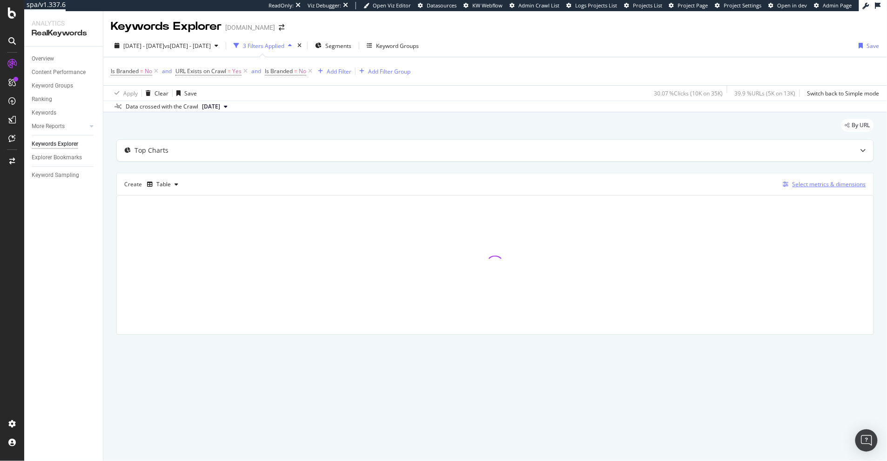
click at [798, 185] on div "Select metrics & dimensions" at bounding box center [828, 184] width 73 height 8
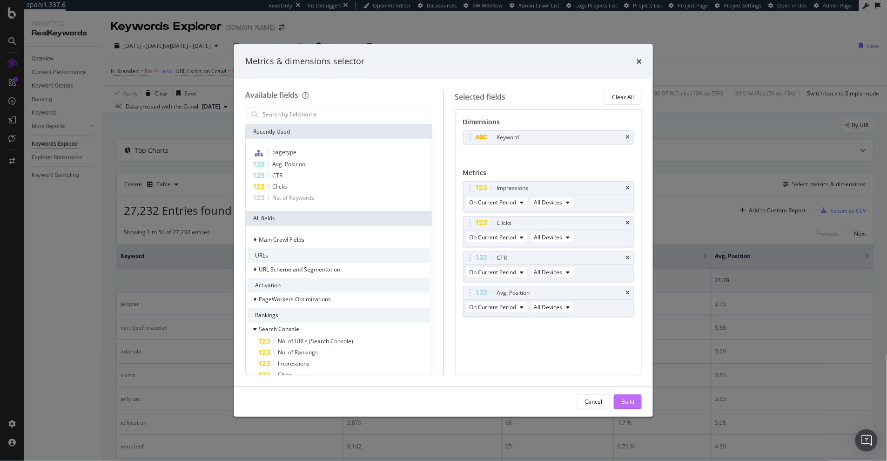
click at [624, 399] on div "Build" at bounding box center [627, 401] width 13 height 8
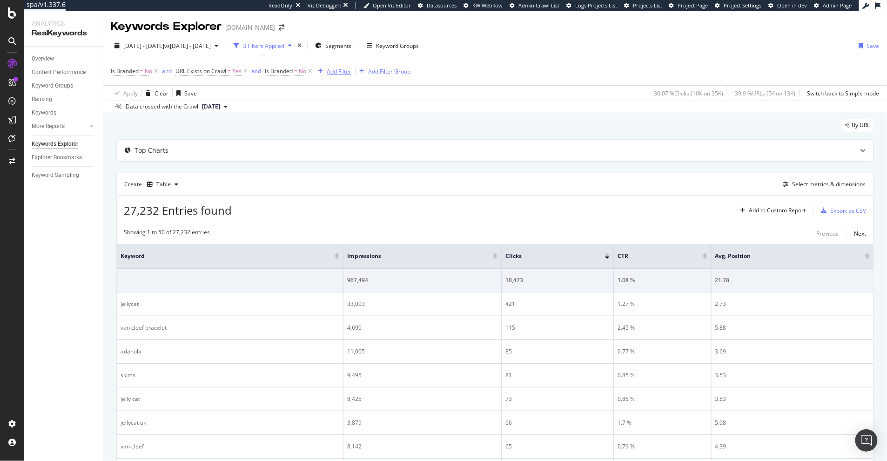
click at [326, 71] on div "button" at bounding box center [320, 71] width 13 height 6
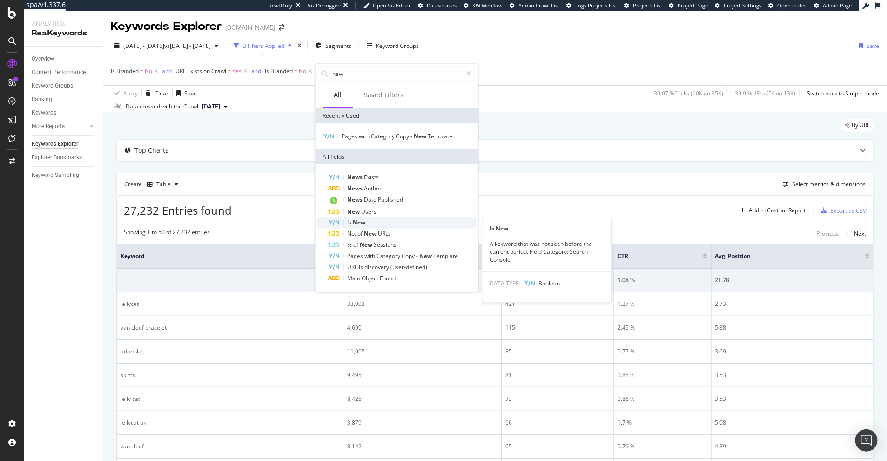
type input "new"
click at [371, 224] on div "Is New" at bounding box center [402, 222] width 148 height 11
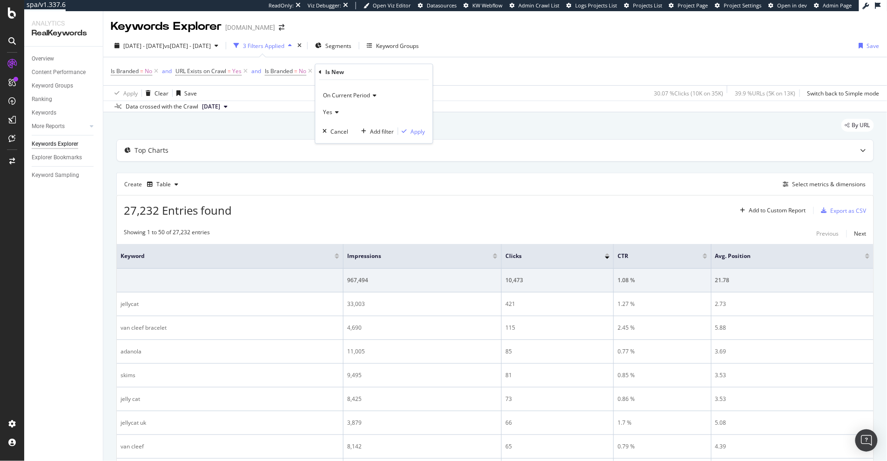
click at [333, 113] on icon at bounding box center [336, 112] width 7 height 6
click at [334, 129] on span "Yes" at bounding box center [331, 131] width 9 height 8
click at [421, 131] on div "Apply" at bounding box center [418, 131] width 14 height 8
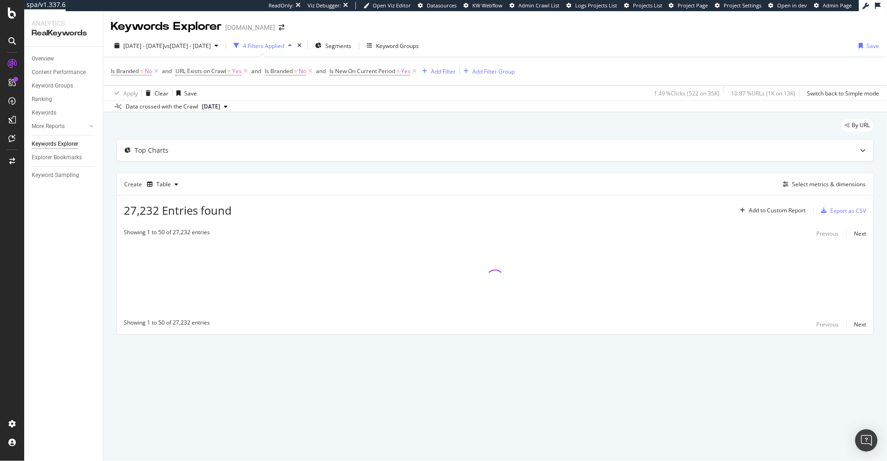
click at [220, 110] on span "[DATE]" at bounding box center [211, 106] width 18 height 8
click at [445, 148] on div "Top Charts" at bounding box center [477, 150] width 720 height 9
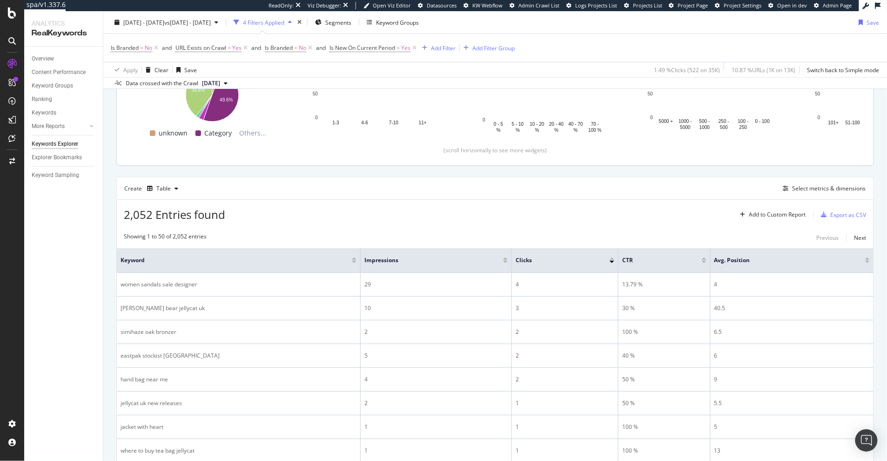
scroll to position [186, 0]
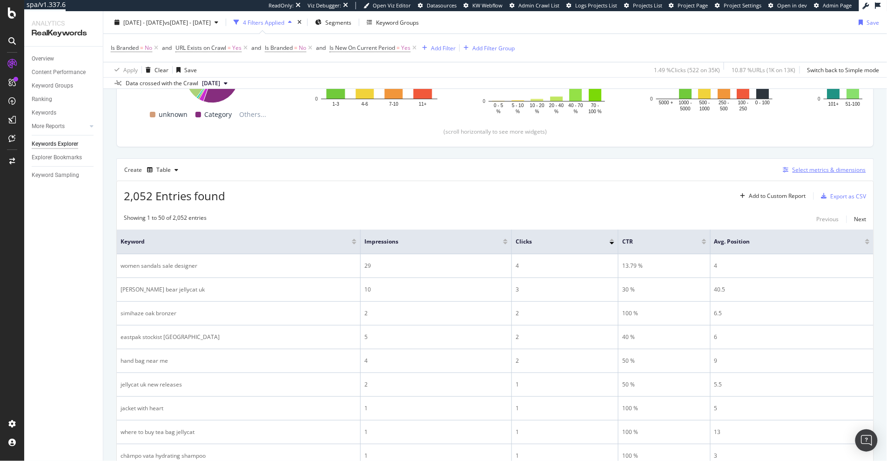
click at [798, 169] on div "Select metrics & dimensions" at bounding box center [828, 170] width 73 height 8
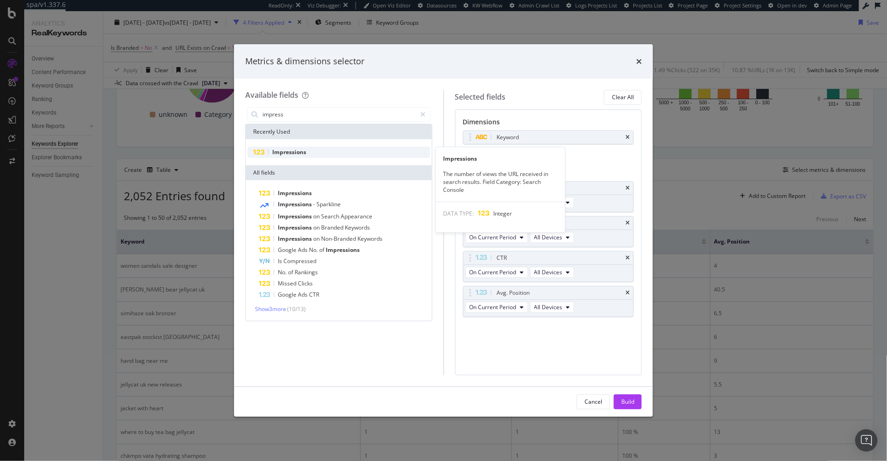
type input "impress"
click at [325, 151] on div "Impressions" at bounding box center [338, 152] width 182 height 11
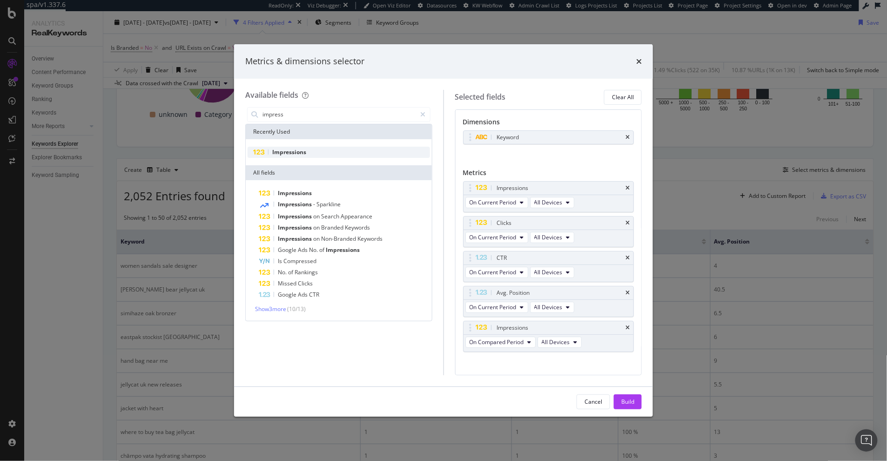
click at [325, 151] on div "Impressions" at bounding box center [338, 152] width 182 height 11
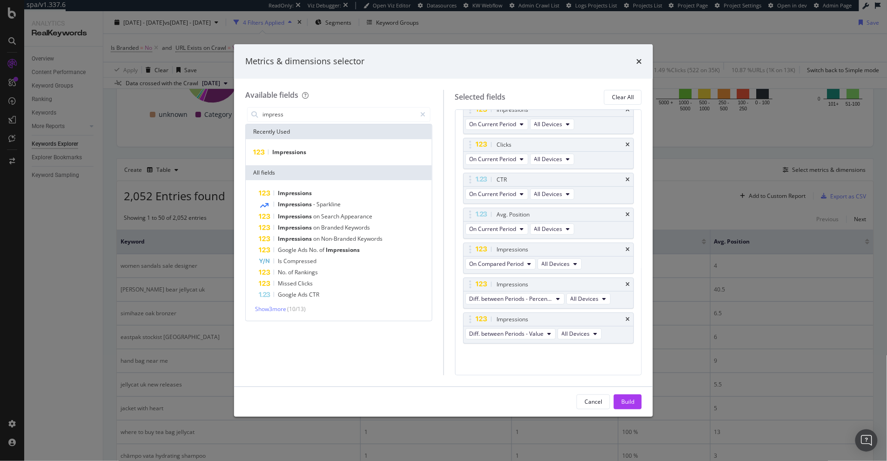
scroll to position [79, 0]
click at [501, 323] on div "Impressions" at bounding box center [548, 319] width 170 height 13
click at [509, 334] on span "Diff. between Periods - Value" at bounding box center [506, 333] width 74 height 8
click at [539, 388] on span "Diff. between Periods - Percentage" at bounding box center [518, 384] width 90 height 8
click at [633, 403] on div "Build" at bounding box center [627, 401] width 13 height 8
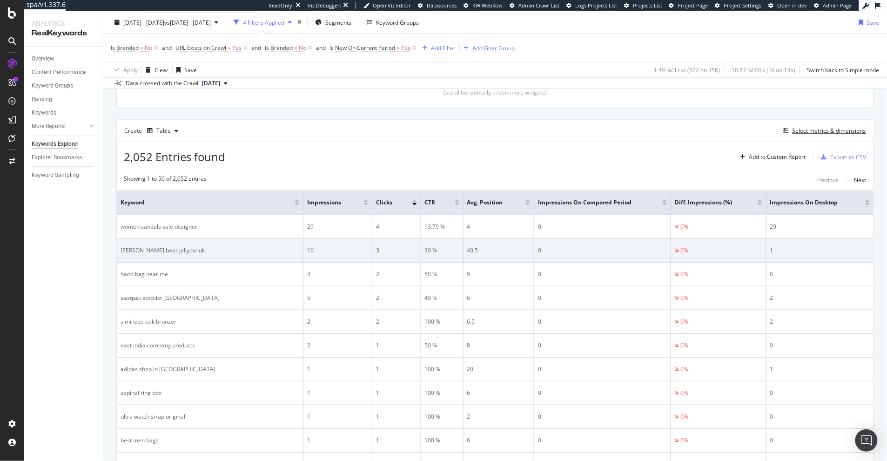
scroll to position [228, 0]
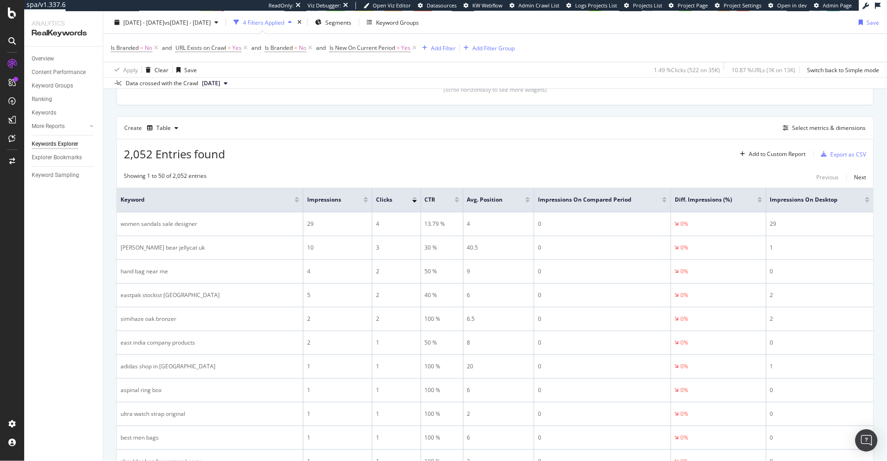
click at [757, 199] on div at bounding box center [759, 198] width 5 height 2
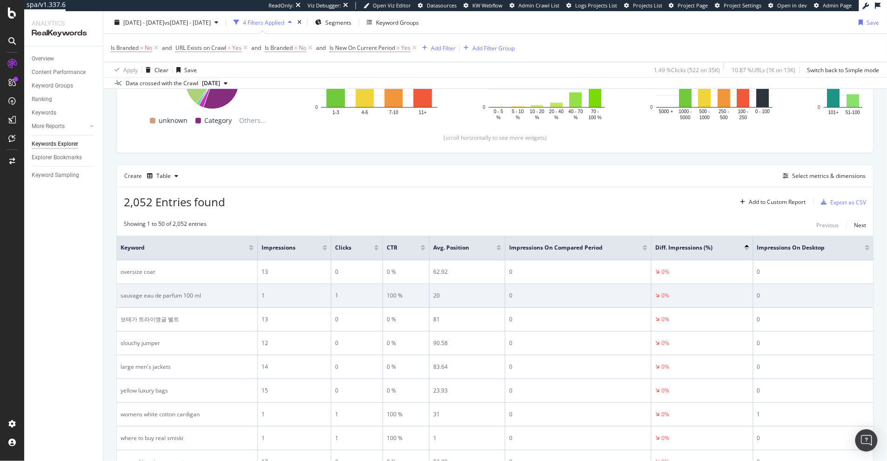
scroll to position [182, 0]
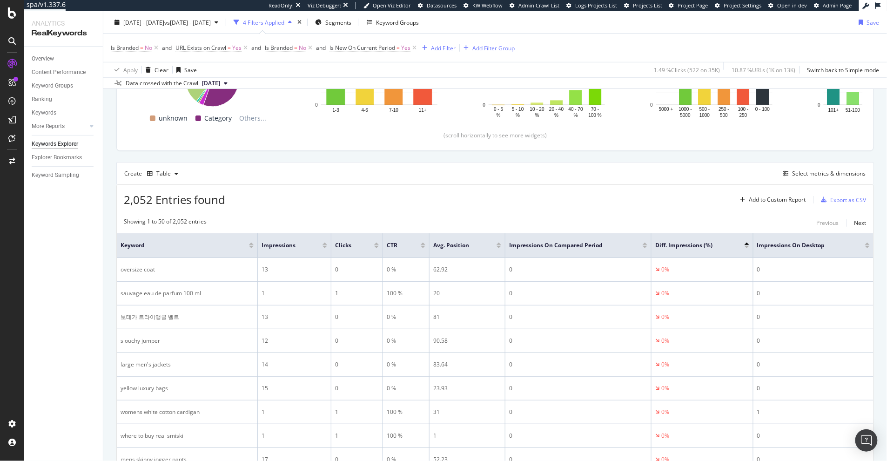
click at [326, 247] on div at bounding box center [324, 247] width 5 height 2
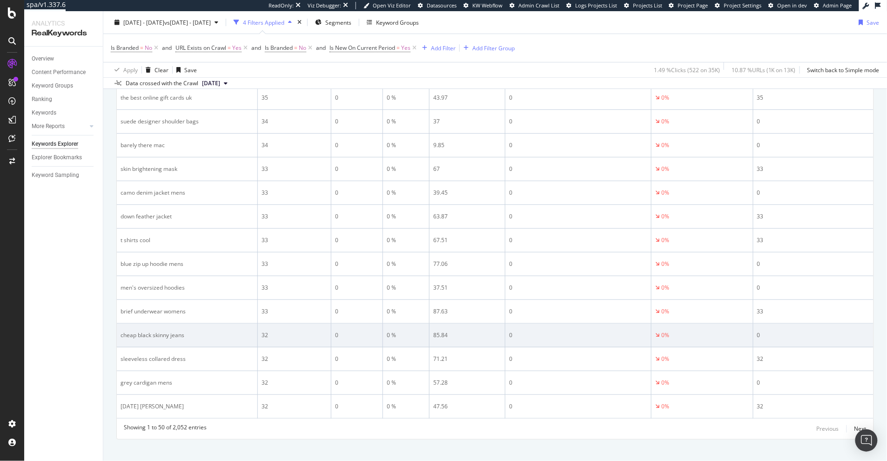
scroll to position [1229, 0]
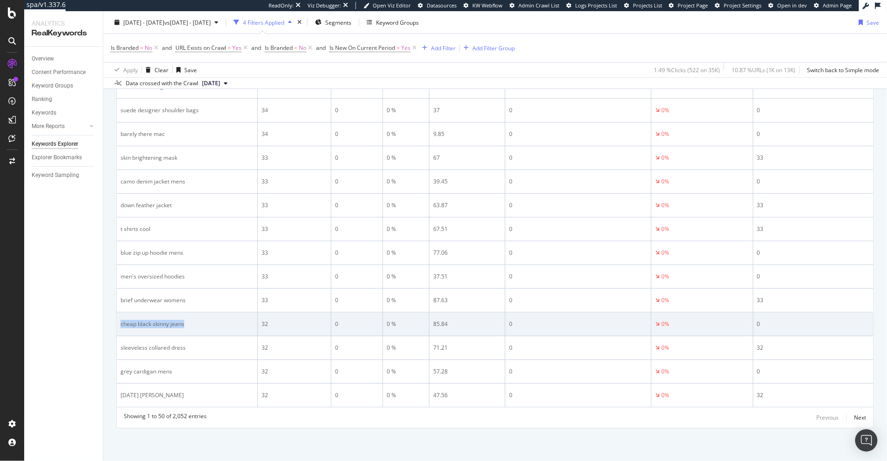
copy div "cheap black skinny jeans"
drag, startPoint x: 196, startPoint y: 325, endPoint x: 121, endPoint y: 325, distance: 74.9
click at [121, 325] on div "cheap black skinny jeans" at bounding box center [186, 324] width 133 height 8
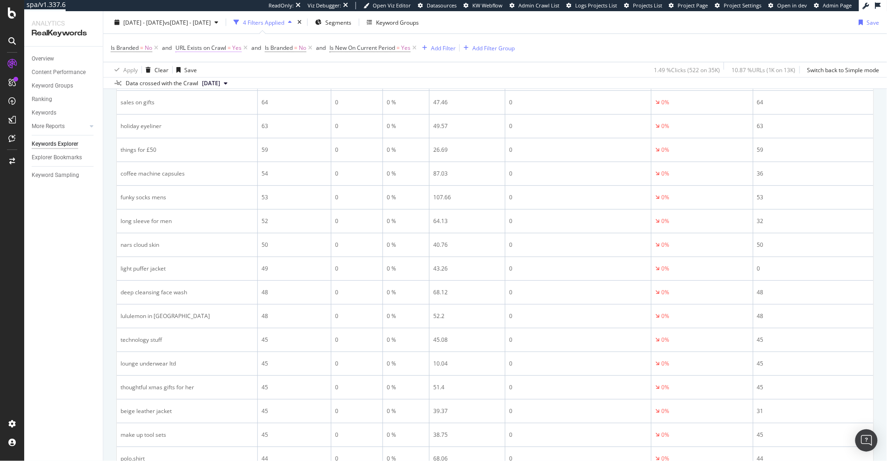
scroll to position [0, 0]
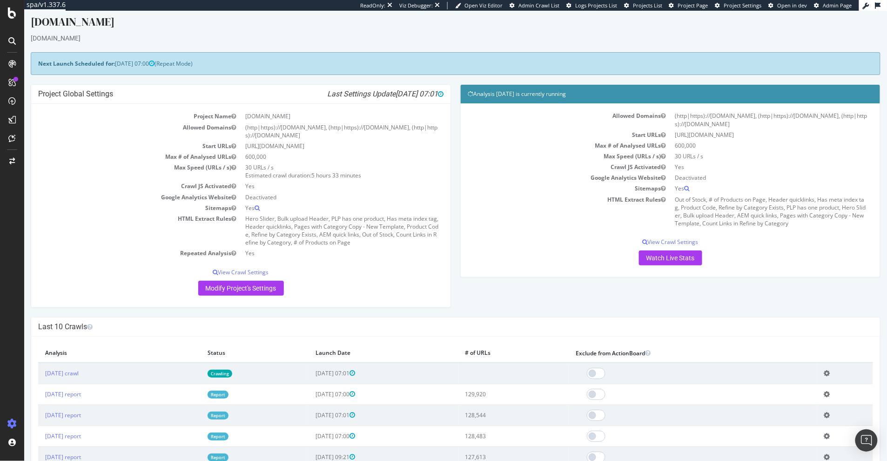
scroll to position [7, 0]
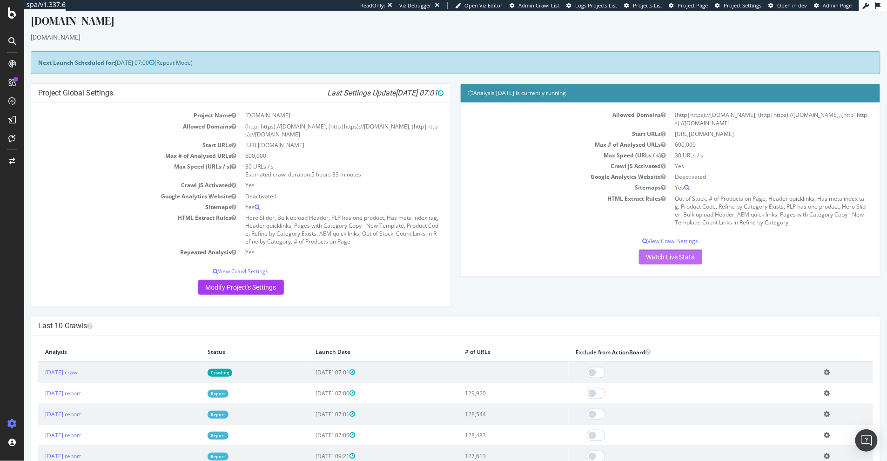
click at [662, 254] on link "Watch Live Stats" at bounding box center [669, 256] width 63 height 15
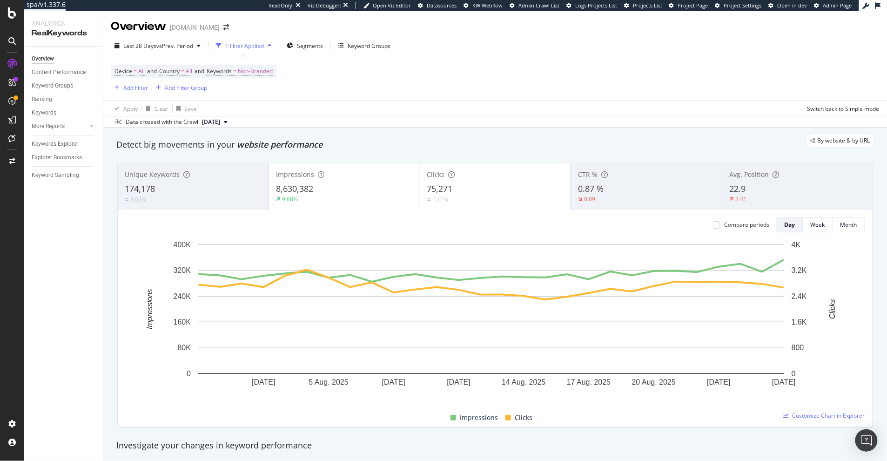
click at [169, 182] on div "Unique Keywords 174,178 3.05%" at bounding box center [193, 187] width 151 height 42
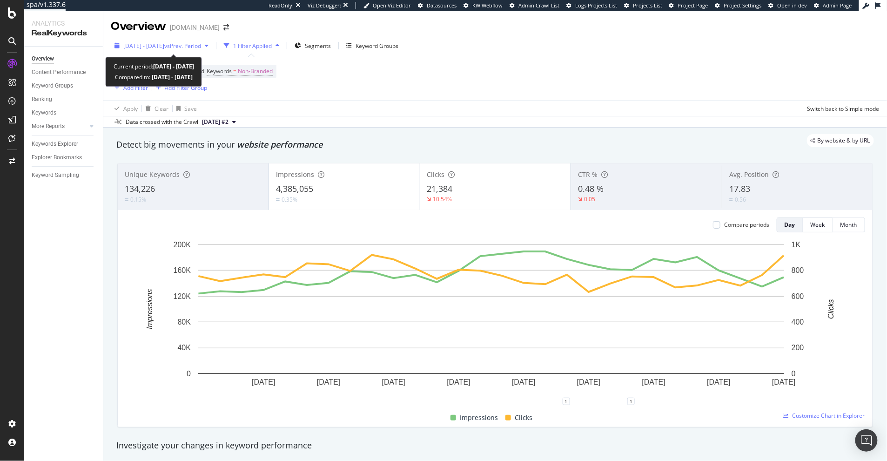
click at [201, 47] on span "vs Prev. Period" at bounding box center [182, 46] width 37 height 8
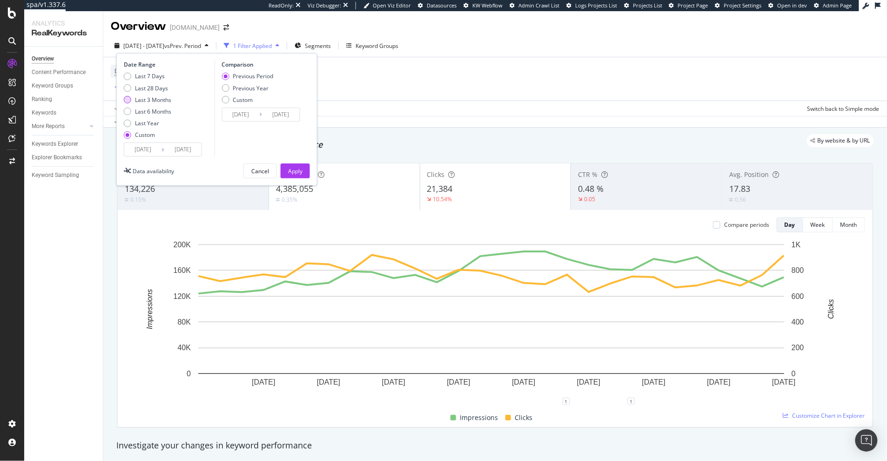
click at [154, 100] on div "Last 3 Months" at bounding box center [153, 100] width 36 height 8
type input "[DATE]"
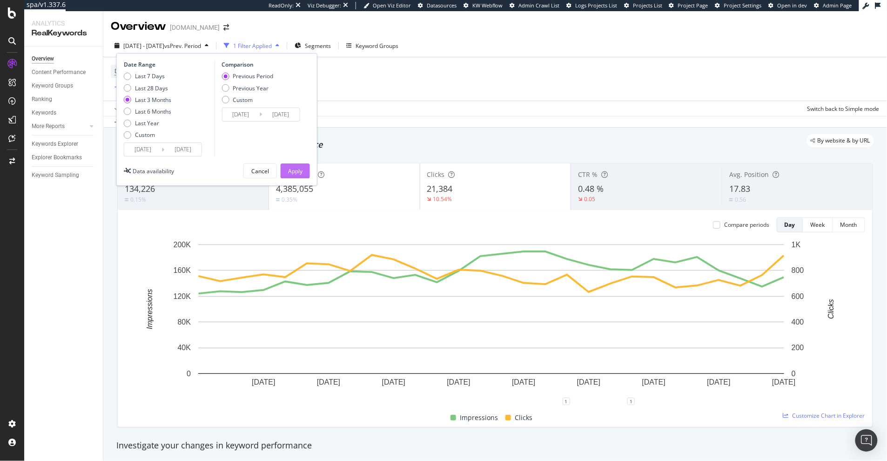
click at [300, 172] on div "Apply" at bounding box center [295, 171] width 14 height 8
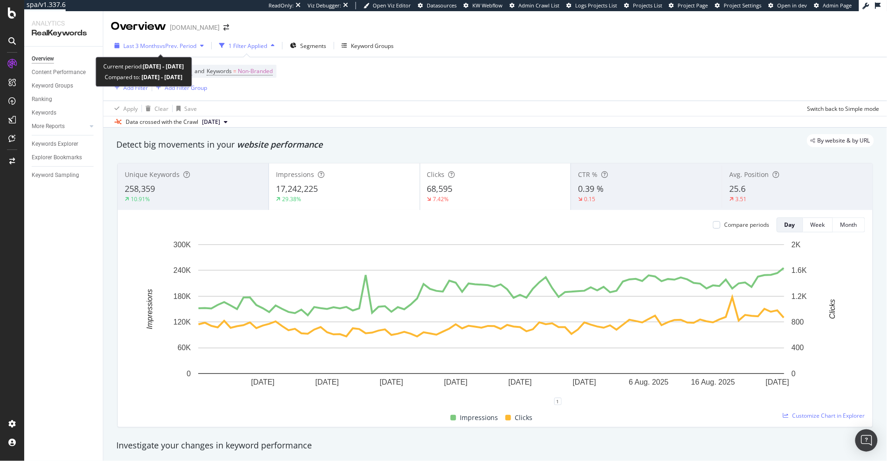
click at [188, 43] on span "vs Prev. Period" at bounding box center [178, 46] width 37 height 8
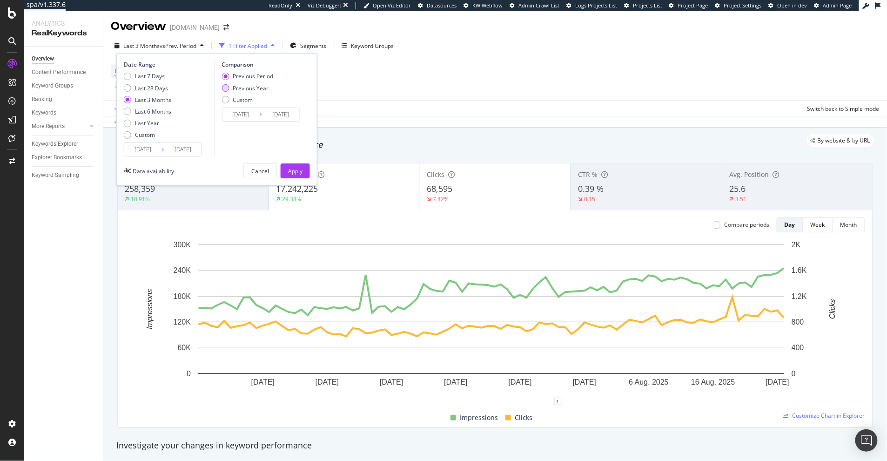
click at [254, 90] on div "Previous Year" at bounding box center [251, 88] width 36 height 8
type input "2024/05/29"
type input "2024/08/28"
click at [300, 166] on div "Apply" at bounding box center [295, 171] width 14 height 14
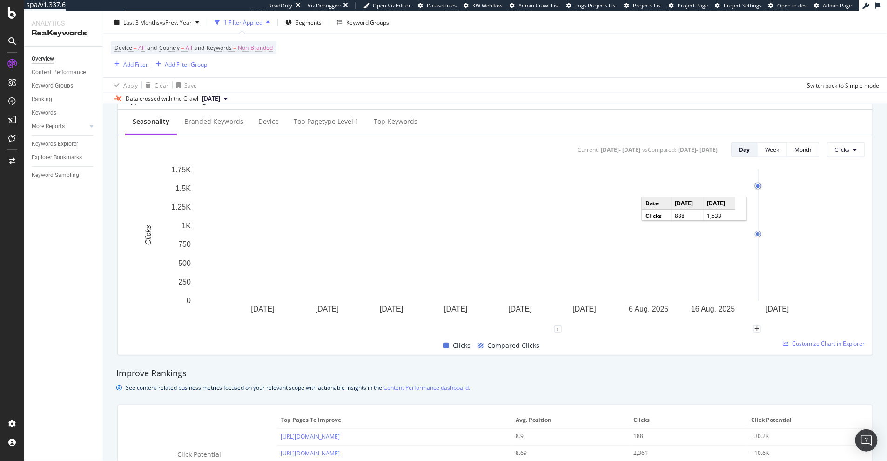
scroll to position [367, 0]
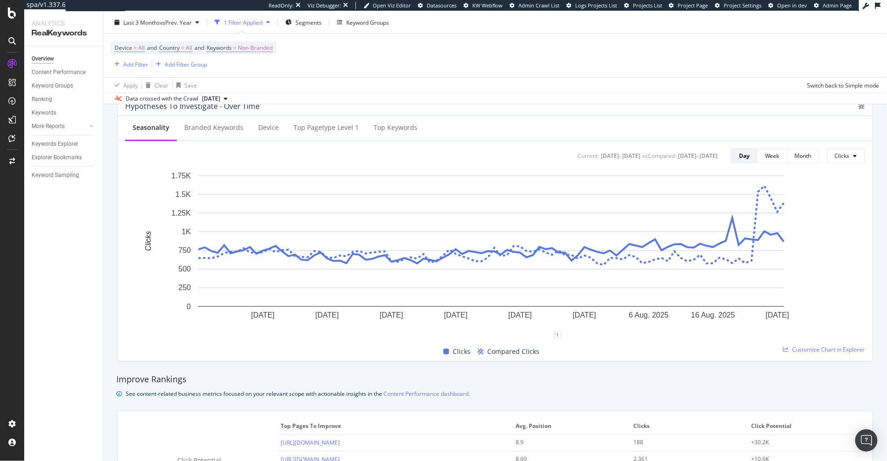
click at [833, 163] on div "Seasonality Branded Keywords Device Top pagetype Level 1 Top Keywords Current: …" at bounding box center [495, 238] width 755 height 245
click at [835, 159] on span "Clicks" at bounding box center [842, 156] width 15 height 8
click at [835, 192] on span "Impressions" at bounding box center [850, 191] width 44 height 8
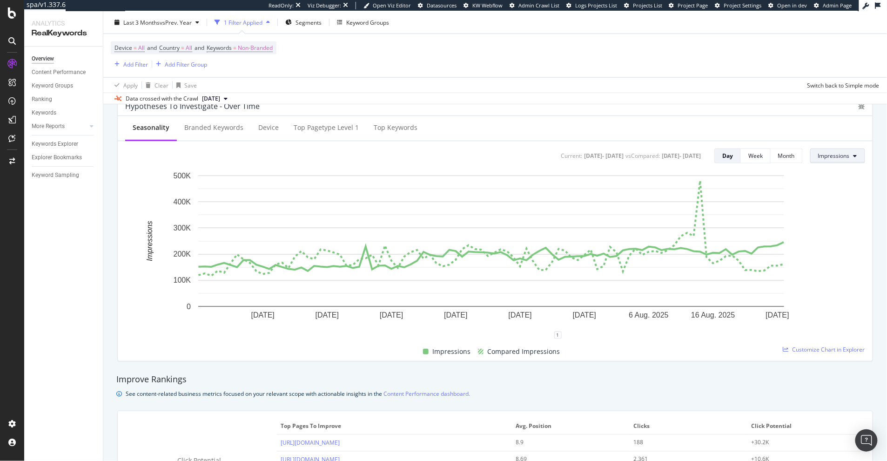
click at [822, 157] on span "Impressions" at bounding box center [834, 156] width 32 height 8
click at [826, 171] on span "Clicks" at bounding box center [833, 174] width 44 height 8
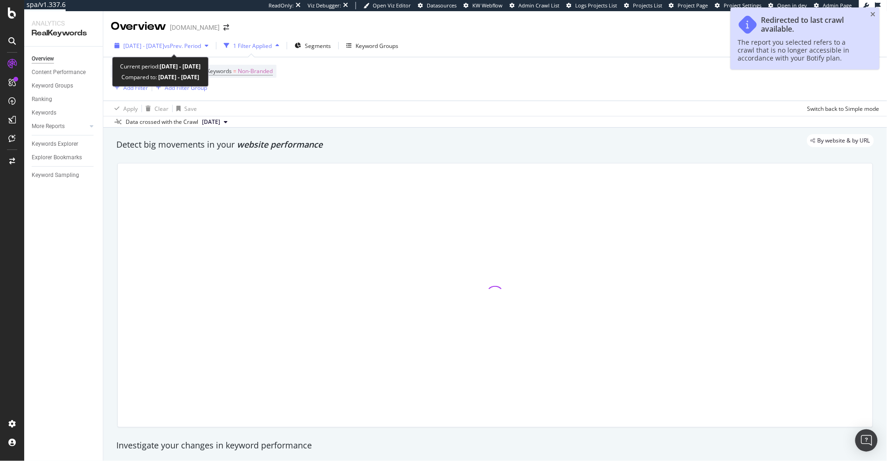
click at [200, 42] on span "vs Prev. Period" at bounding box center [182, 46] width 37 height 8
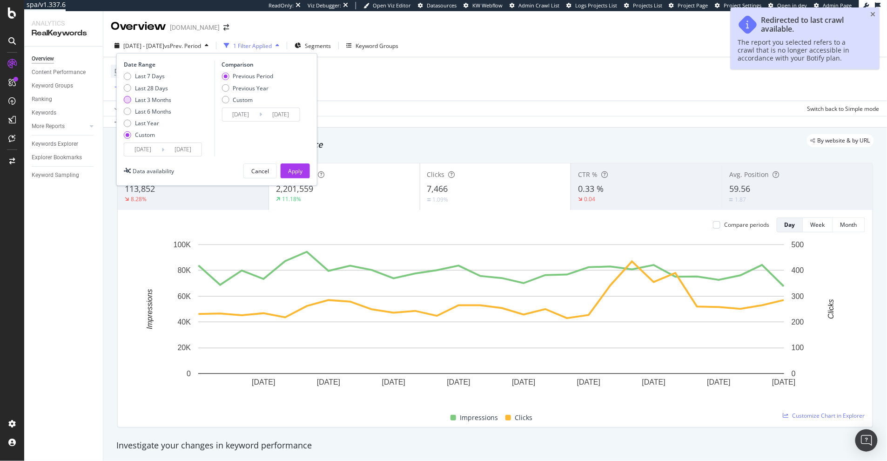
click at [152, 101] on div "Last 3 Months" at bounding box center [153, 100] width 36 height 8
type input "[DATE]"
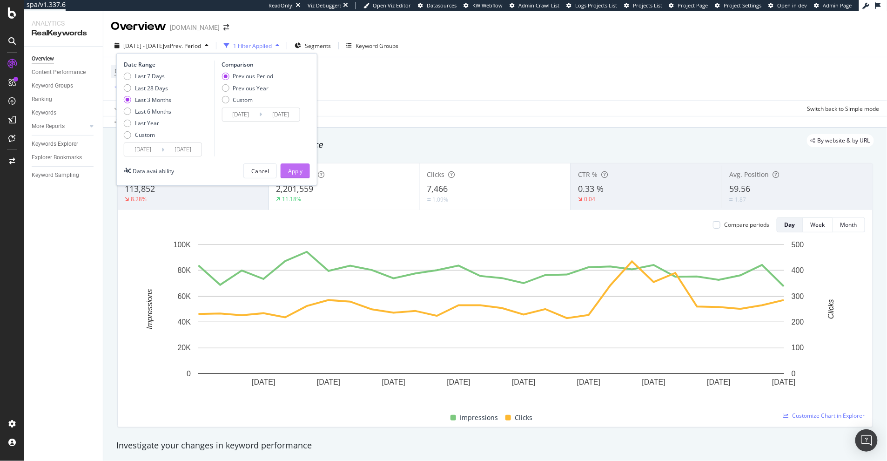
click at [289, 167] on div "Apply" at bounding box center [295, 171] width 14 height 8
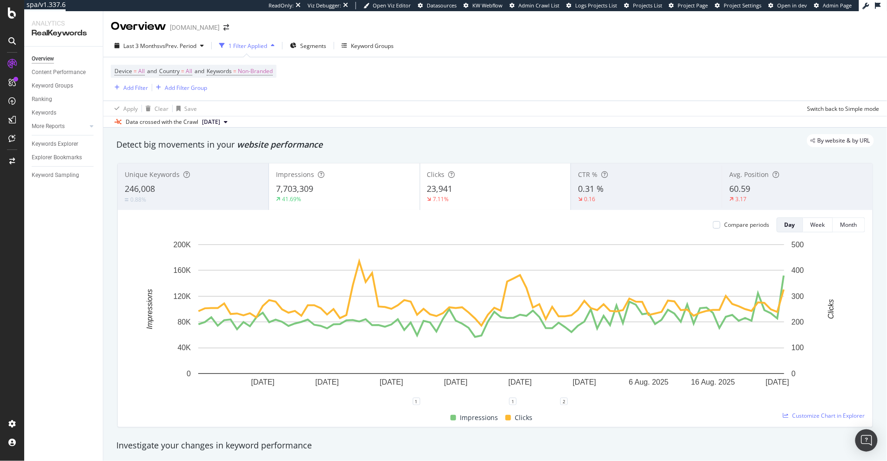
click at [282, 68] on div "Device = All and Country = All and Keywords = Non-Branded Add Filter Add Filter…" at bounding box center [495, 78] width 768 height 43
click at [267, 73] on span "Non-Branded" at bounding box center [255, 71] width 35 height 13
click at [237, 94] on span "Non-Branded" at bounding box center [239, 93] width 39 height 8
click at [239, 164] on span "All" at bounding box center [275, 165] width 95 height 8
click at [318, 111] on div "Apply" at bounding box center [315, 113] width 14 height 8
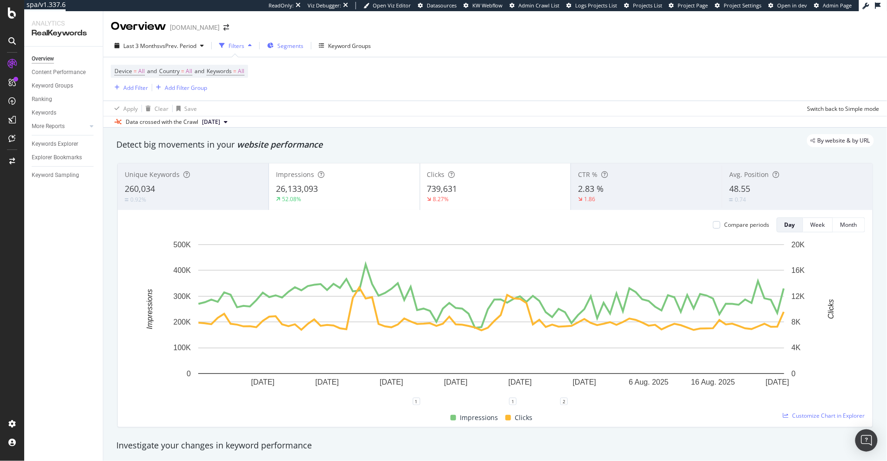
click at [280, 40] on div "Segments" at bounding box center [285, 46] width 36 height 14
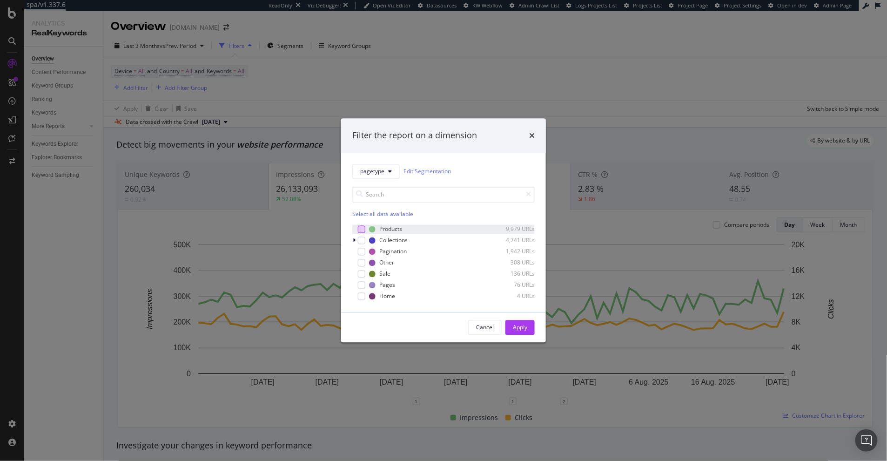
click at [361, 229] on div "modal" at bounding box center [361, 228] width 7 height 7
click at [519, 324] on div "Apply" at bounding box center [520, 327] width 14 height 8
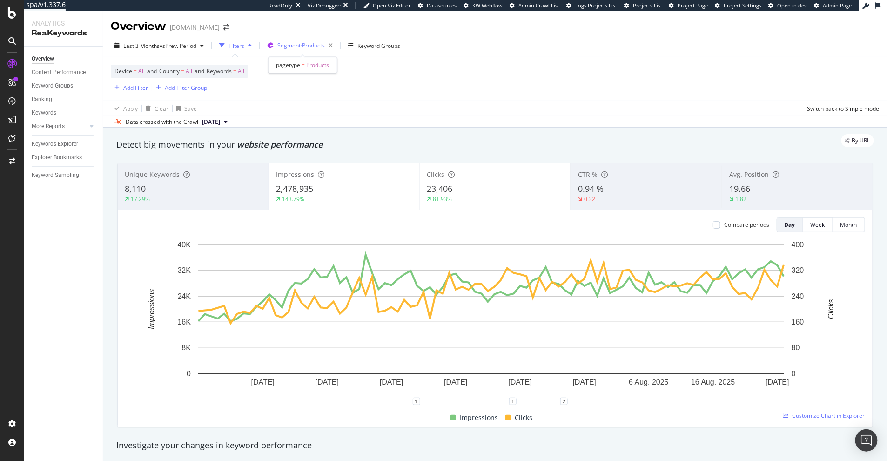
click at [302, 47] on span "Segment: Products" at bounding box center [300, 45] width 47 height 8
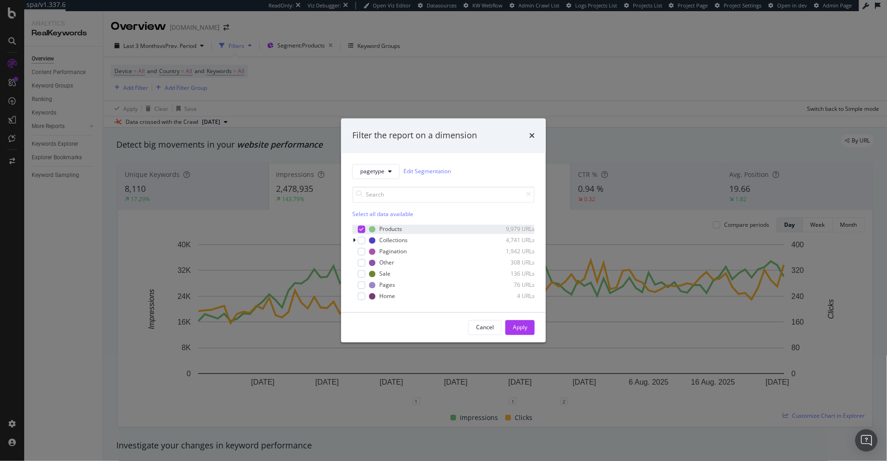
click at [362, 231] on div "modal" at bounding box center [361, 228] width 7 height 7
click at [361, 241] on div "modal" at bounding box center [361, 239] width 7 height 7
click at [353, 239] on icon "modal" at bounding box center [354, 240] width 3 height 6
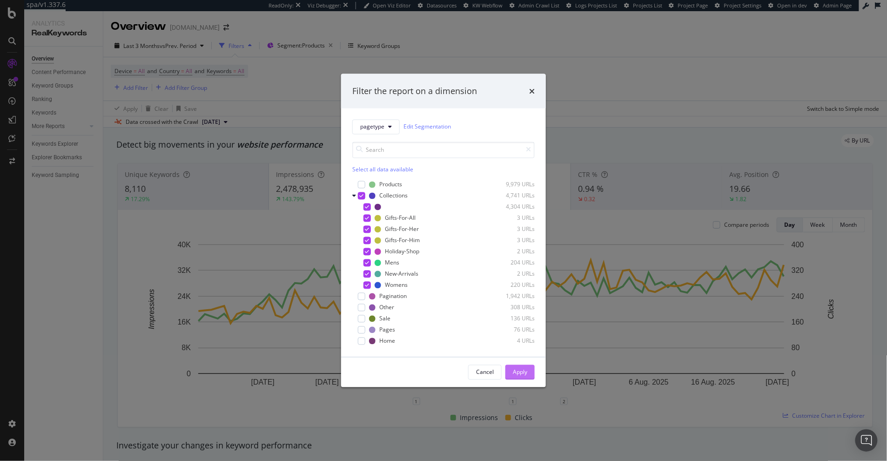
click at [510, 368] on button "Apply" at bounding box center [519, 371] width 29 height 15
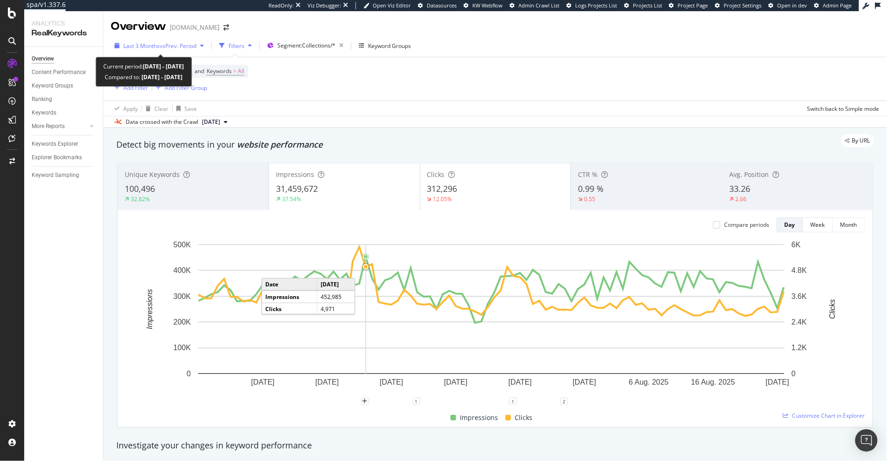
click at [165, 52] on div "Last 3 Months vs Prev. Period" at bounding box center [159, 46] width 97 height 14
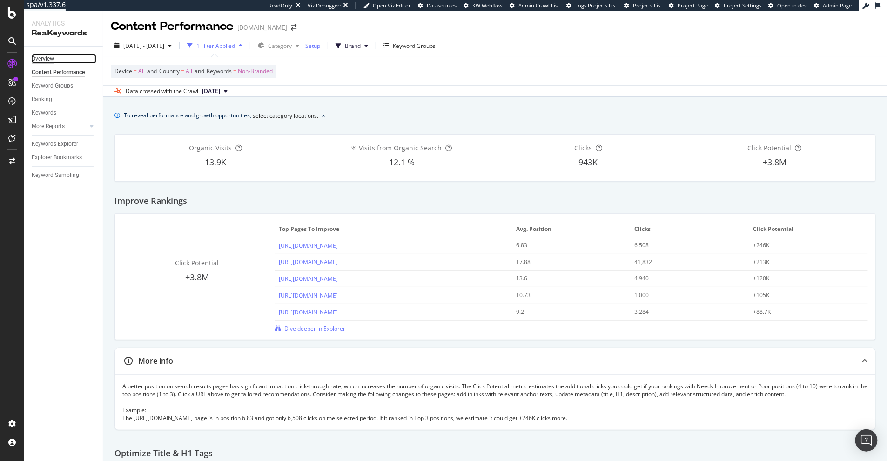
click at [48, 60] on div "Overview" at bounding box center [43, 59] width 22 height 10
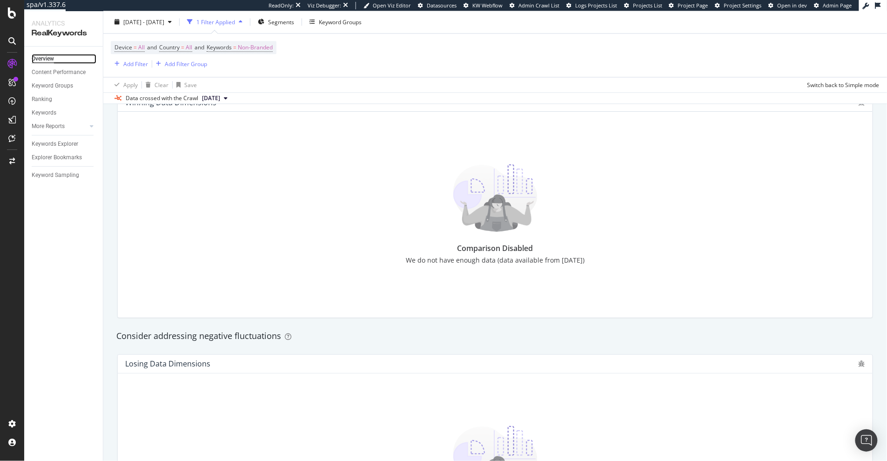
scroll to position [958, 0]
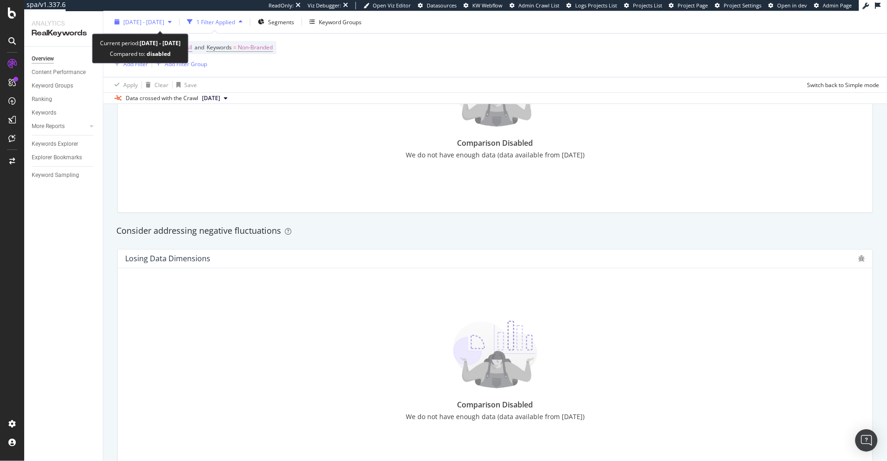
click at [171, 17] on div "2024 Aug. 8th - 2025 Aug. 7th" at bounding box center [143, 22] width 65 height 14
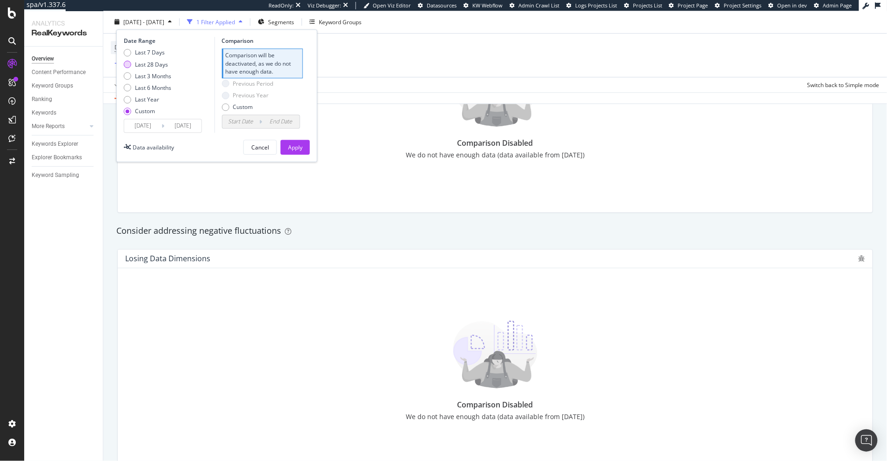
click at [158, 66] on div "Last 28 Days" at bounding box center [151, 64] width 33 height 8
type input "[DATE]"
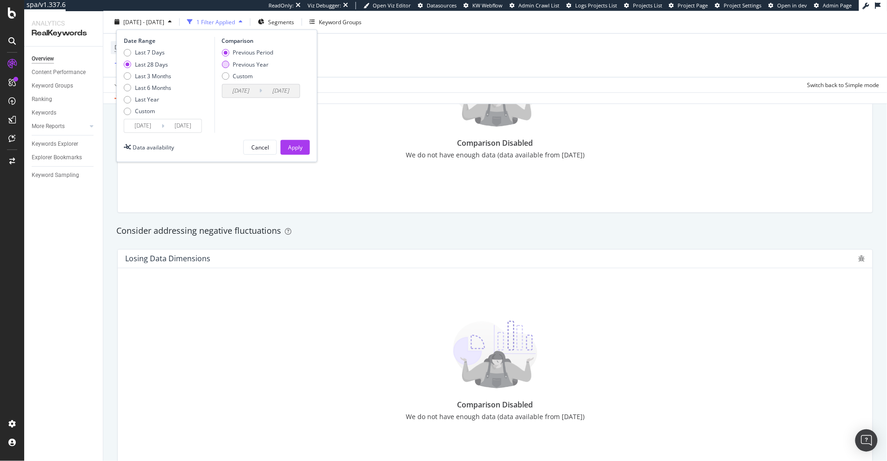
click at [250, 66] on div "Previous Year" at bounding box center [251, 64] width 36 height 8
type input "2024/07/31"
type input "2024/08/27"
click at [297, 140] on div "Apply" at bounding box center [295, 147] width 14 height 14
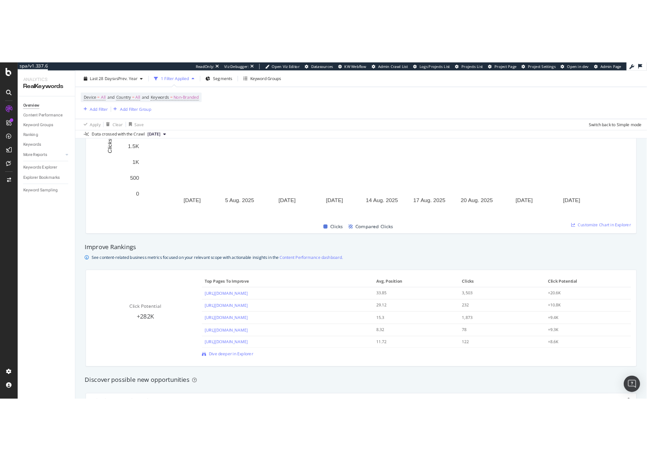
scroll to position [385, 0]
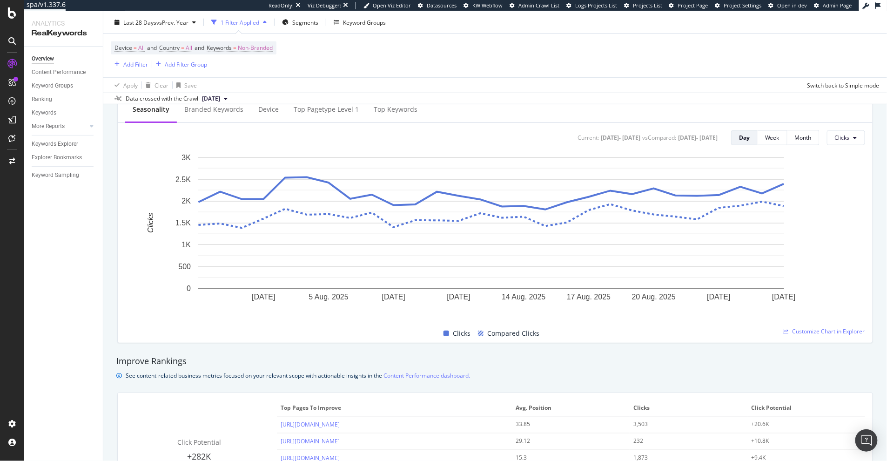
click at [838, 124] on div "Seasonality Branded Keywords Device Top pagetype Level 1 Top Keywords Current: …" at bounding box center [495, 125] width 740 height 40
click at [835, 136] on span "Clicks" at bounding box center [842, 138] width 15 height 8
click at [849, 174] on span "Impressions" at bounding box center [850, 173] width 44 height 8
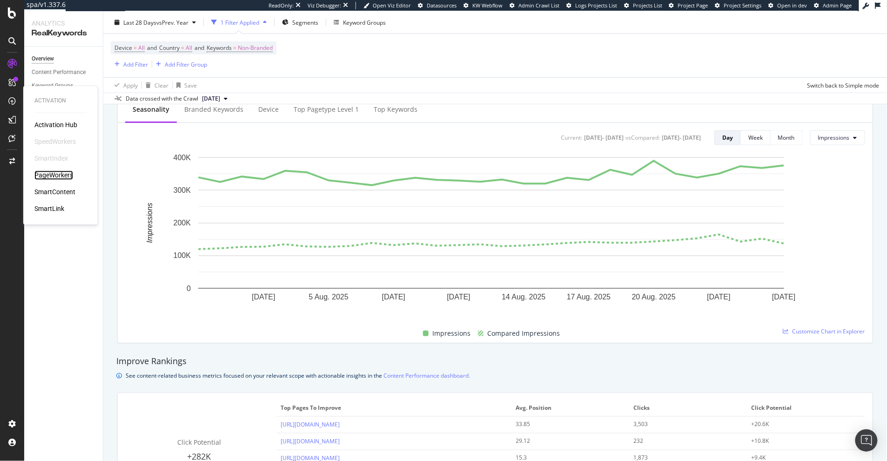
click at [58, 175] on div "PageWorkers" at bounding box center [53, 175] width 39 height 9
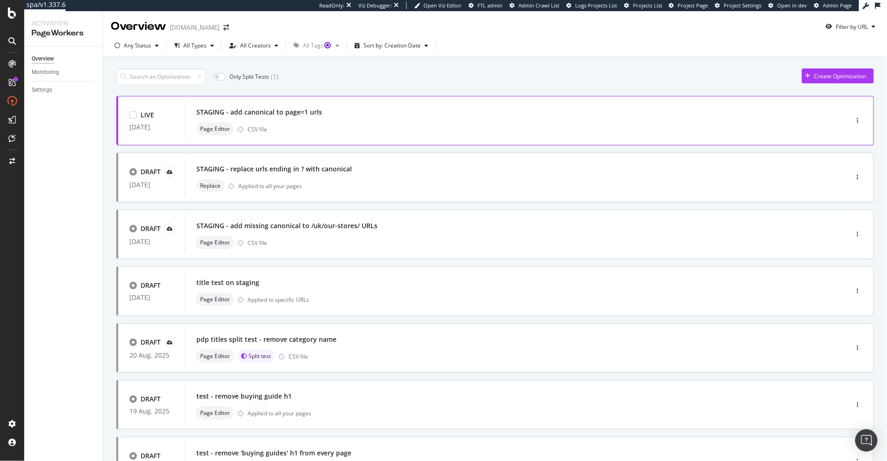
click at [439, 127] on div "Page Editor CSV file" at bounding box center [502, 128] width 612 height 13
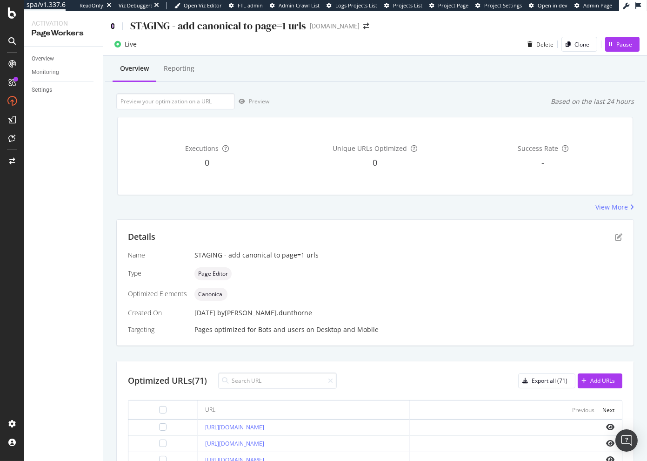
click at [114, 24] on icon at bounding box center [113, 26] width 4 height 7
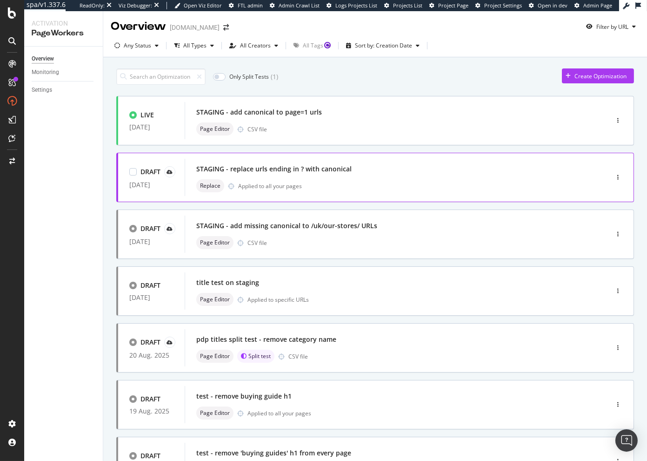
click at [376, 185] on div "Replace Applied to all your pages" at bounding box center [382, 185] width 373 height 13
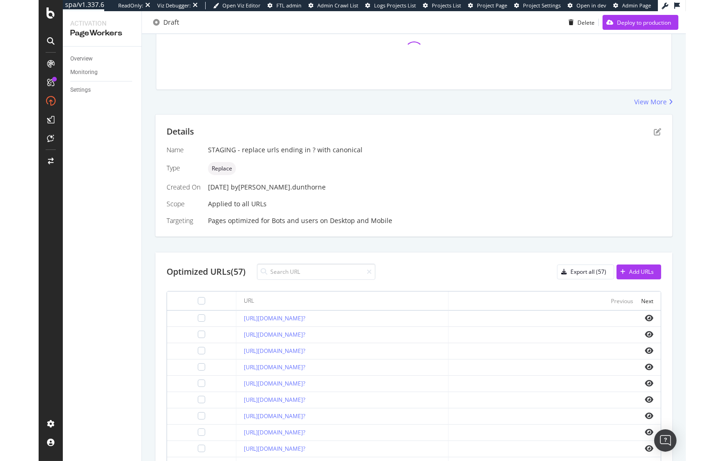
scroll to position [156, 0]
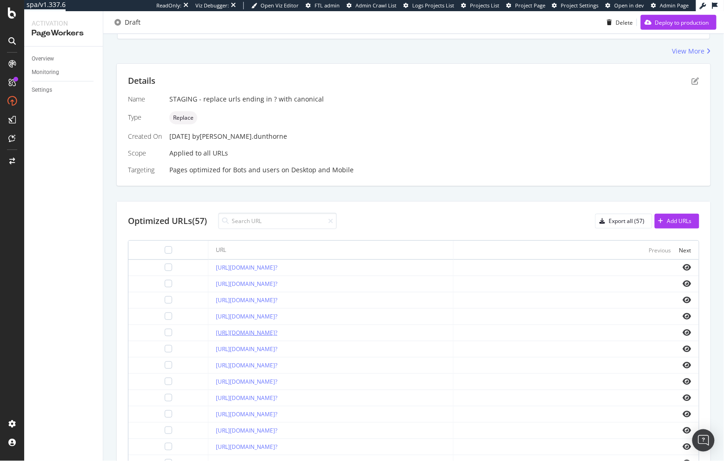
drag, startPoint x: 178, startPoint y: 333, endPoint x: 279, endPoint y: 332, distance: 100.9
click at [279, 332] on td "https://www.d1.thewhitecompany.com/c/uk/Home/c/Kitchen-and-Dining?" at bounding box center [330, 333] width 245 height 16
copy link "https://www.d1.thewhitecompany.com"
click at [288, 223] on input at bounding box center [277, 221] width 119 height 16
type input "robes"
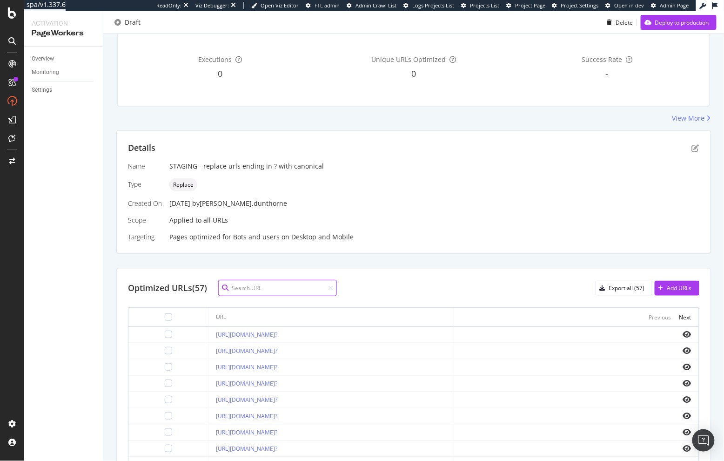
scroll to position [0, 0]
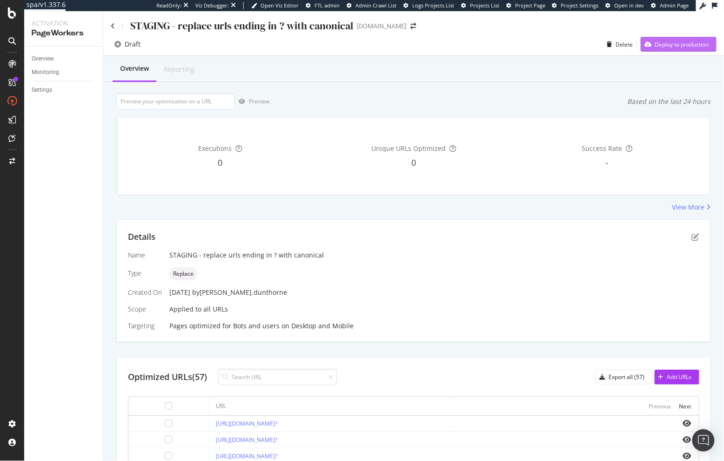
click at [674, 39] on div "Deploy to production" at bounding box center [675, 44] width 68 height 14
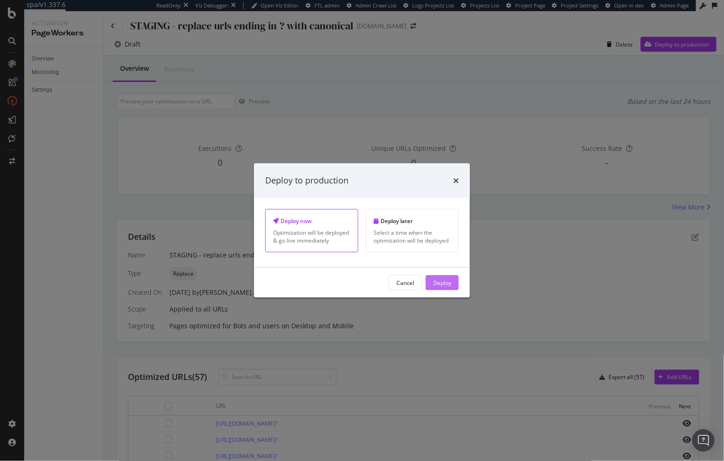
click at [451, 289] on div "Deploy" at bounding box center [442, 282] width 18 height 14
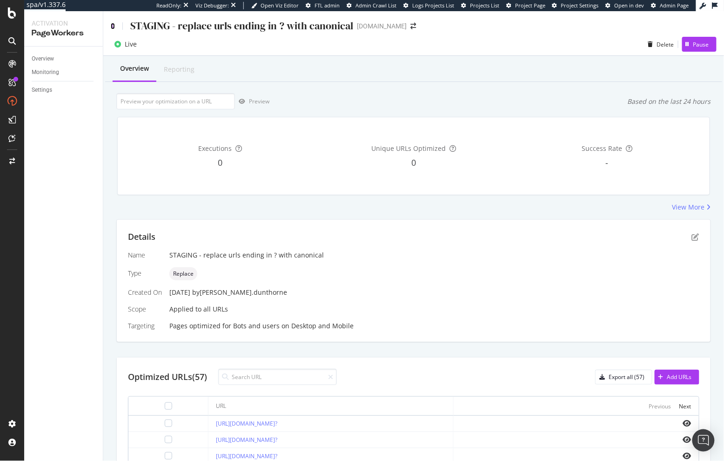
click at [114, 26] on icon at bounding box center [113, 26] width 4 height 7
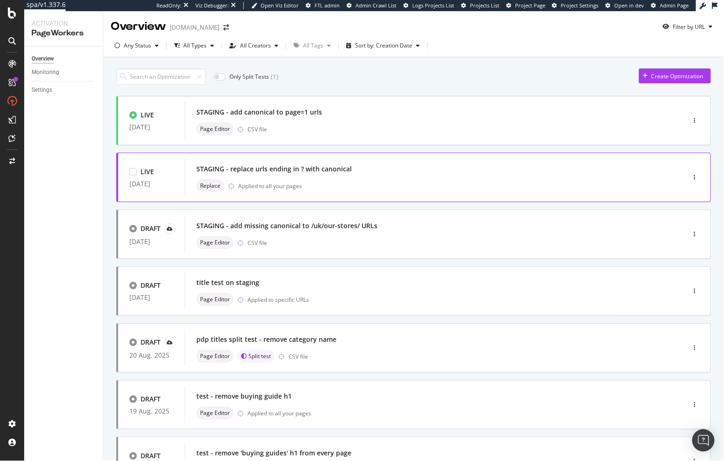
click at [369, 171] on div "STAGING - replace urls ending in ? with canonical" at bounding box center [420, 168] width 449 height 13
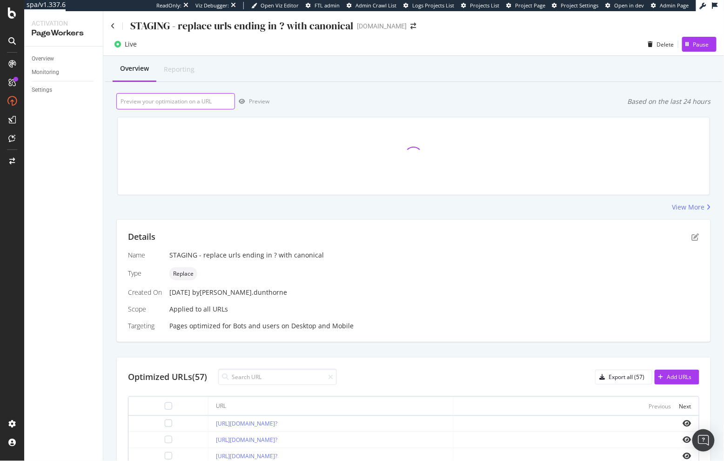
click at [178, 102] on input "url" at bounding box center [175, 101] width 119 height 16
paste input "[URL][DOMAIN_NAME]"
type input "[URL][DOMAIN_NAME]"
click at [261, 105] on div "Preview" at bounding box center [259, 101] width 20 height 8
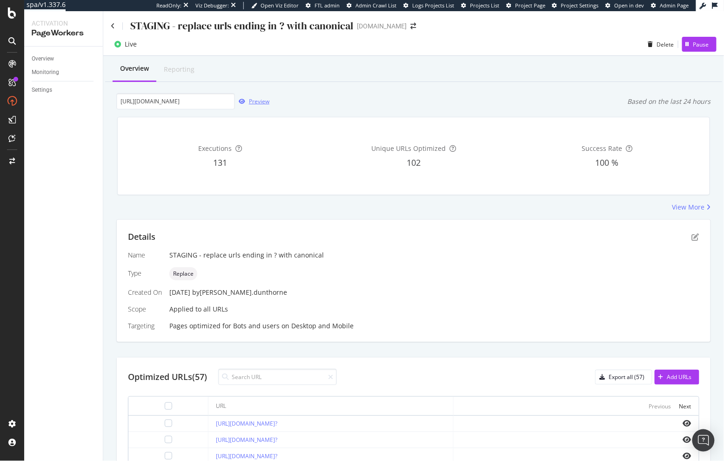
scroll to position [0, 0]
click at [131, 260] on div "Name STAGING - replace urls ending in ? with canonical Type Replace Created On …" at bounding box center [413, 290] width 571 height 80
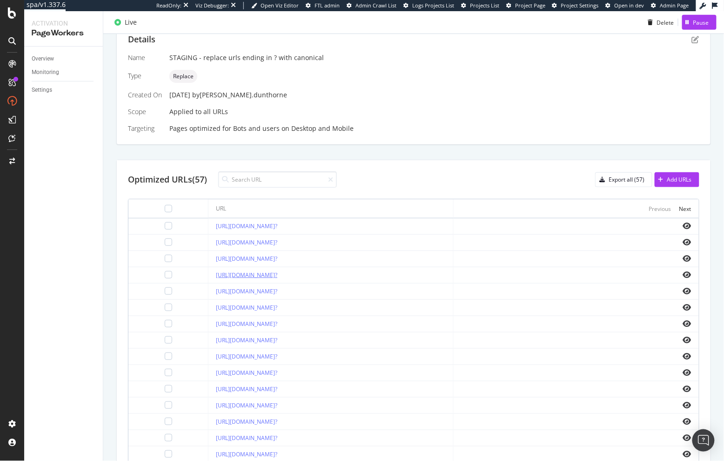
scroll to position [245, 0]
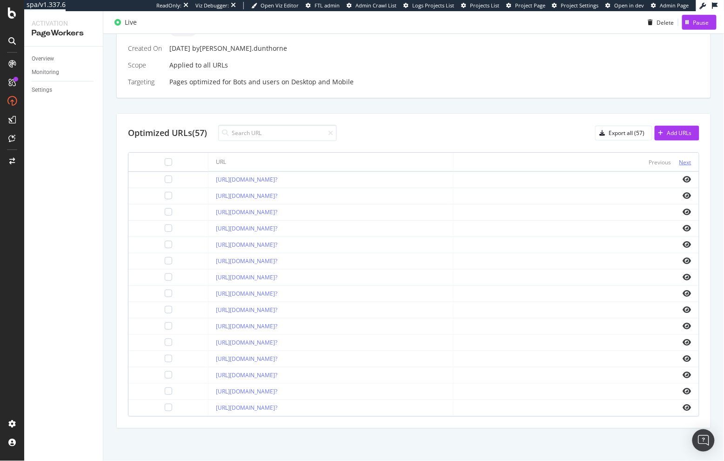
click at [680, 160] on div "Next" at bounding box center [685, 162] width 12 height 8
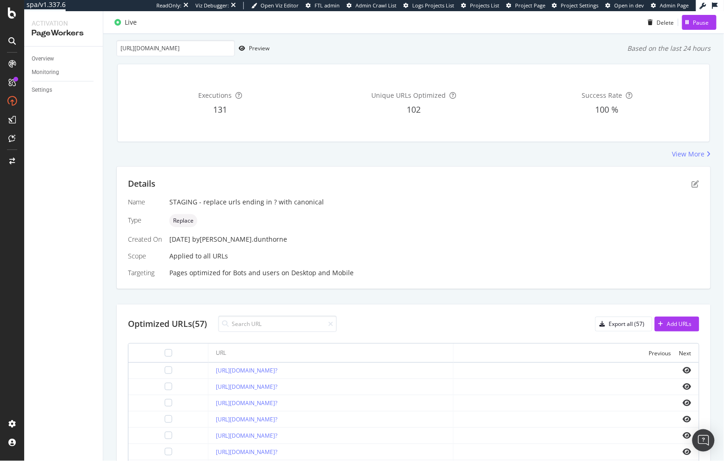
scroll to position [0, 0]
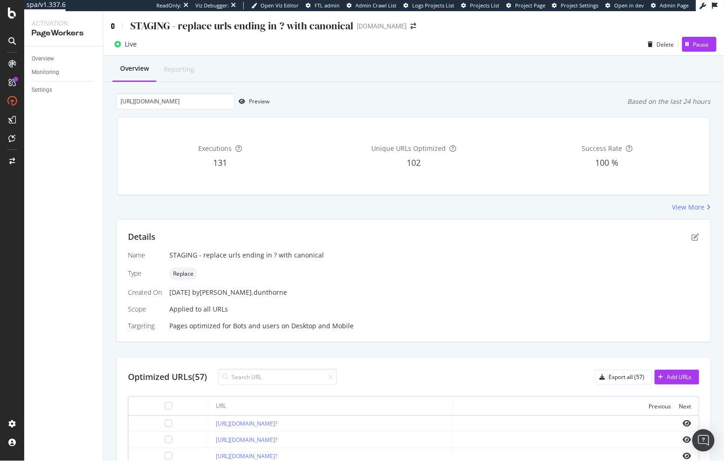
click at [112, 25] on icon at bounding box center [113, 26] width 4 height 7
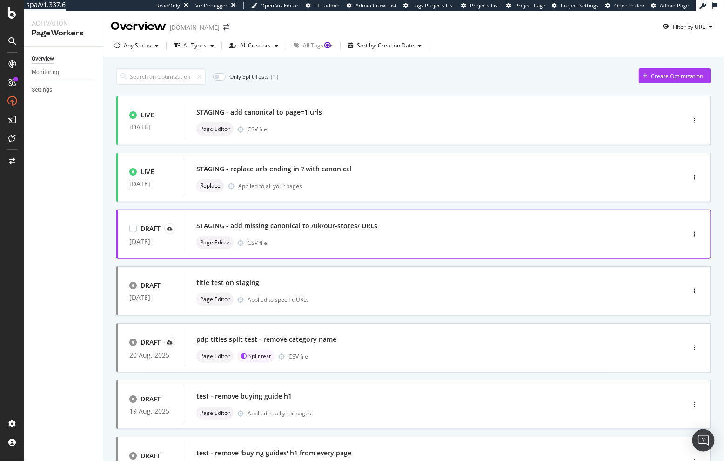
click at [383, 233] on div "STAGING - add missing canonical to /uk/our-stores/ URLs Page Editor CSV file" at bounding box center [420, 234] width 449 height 30
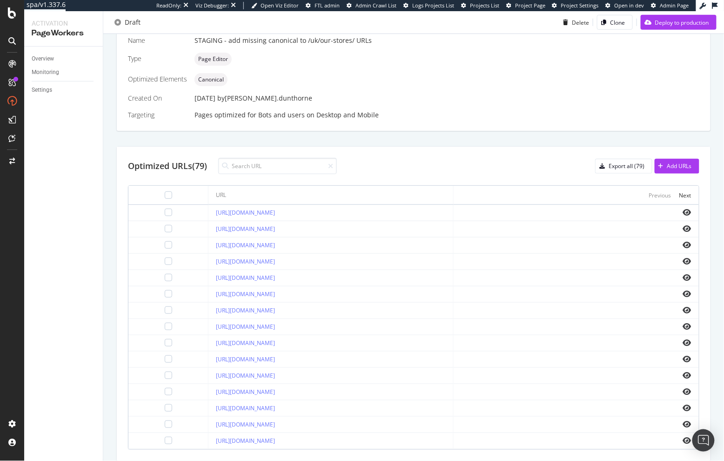
scroll to position [248, 0]
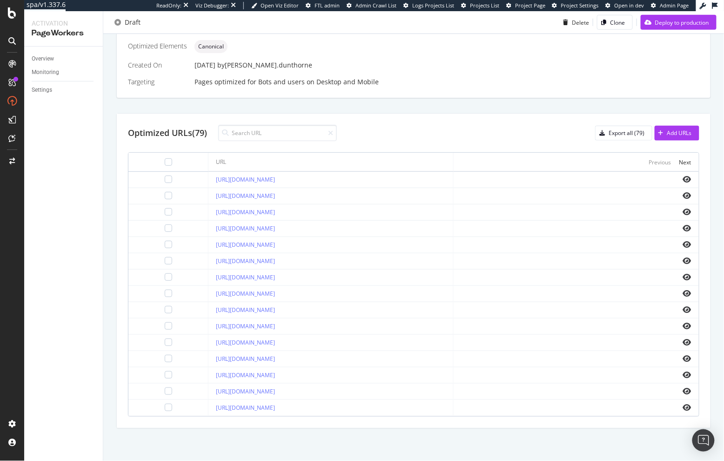
click at [683, 208] on icon "eye" at bounding box center [687, 211] width 8 height 7
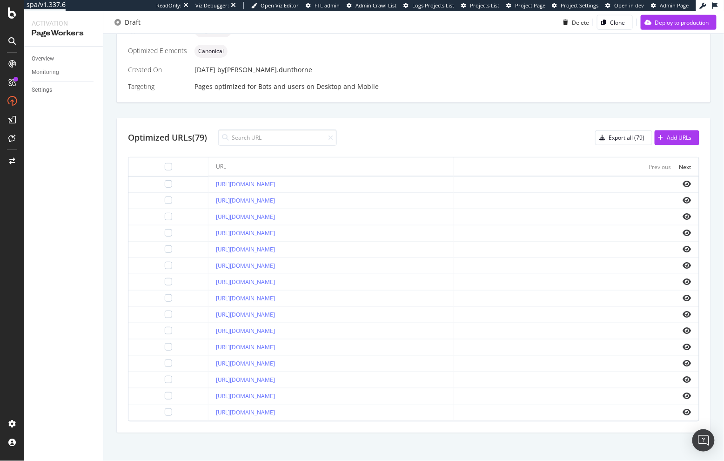
click at [180, 133] on div "Optimized URLs (79)" at bounding box center [167, 138] width 79 height 12
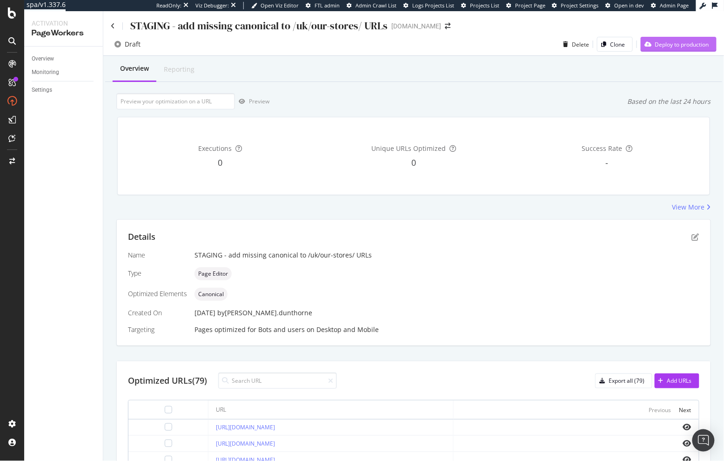
click at [686, 48] on div "Deploy to production" at bounding box center [682, 44] width 54 height 8
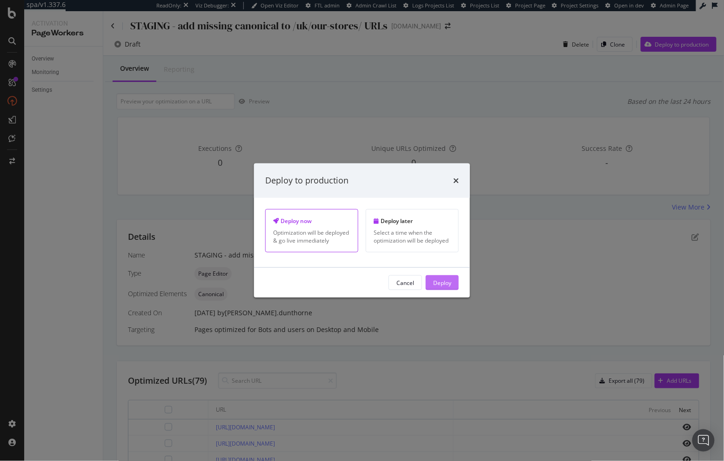
click at [439, 282] on div "Deploy" at bounding box center [442, 282] width 18 height 8
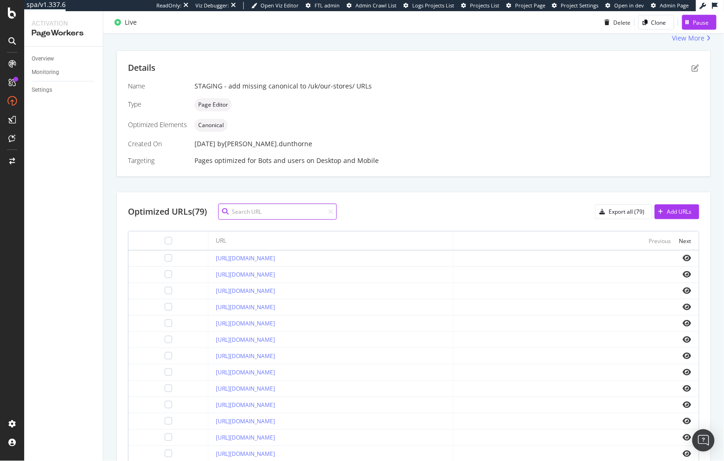
scroll to position [220, 0]
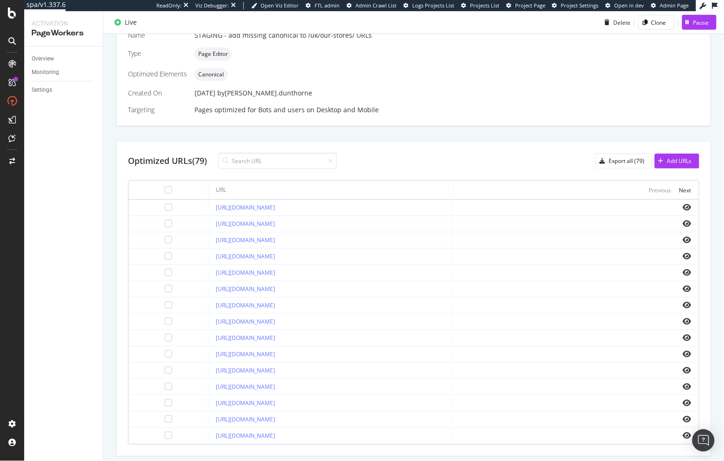
drag, startPoint x: 362, startPoint y: 272, endPoint x: 189, endPoint y: 274, distance: 173.1
click at [208, 274] on td "[URL][DOMAIN_NAME]" at bounding box center [330, 273] width 245 height 16
copy link "[URL][DOMAIN_NAME]"
drag, startPoint x: 349, startPoint y: 240, endPoint x: 193, endPoint y: 235, distance: 156.8
click at [216, 237] on div "[URL][DOMAIN_NAME]" at bounding box center [331, 240] width 230 height 8
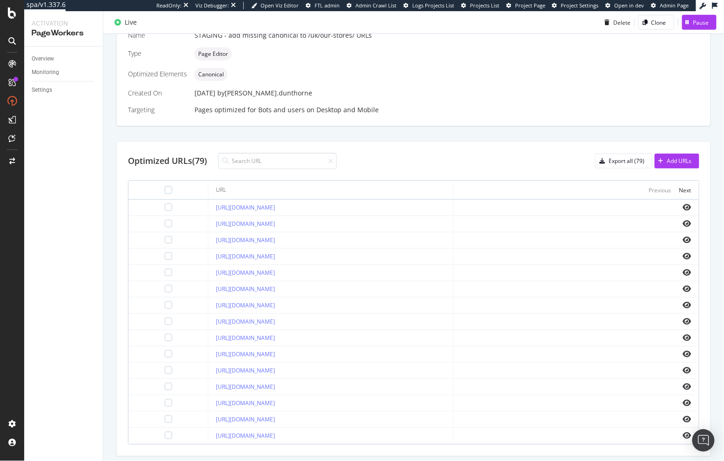
copy link "[URL][DOMAIN_NAME]"
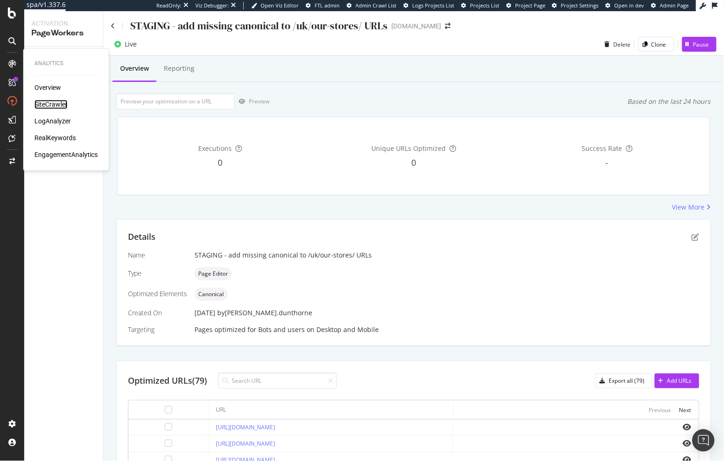
click at [54, 100] on div "SiteCrawler" at bounding box center [50, 104] width 33 height 9
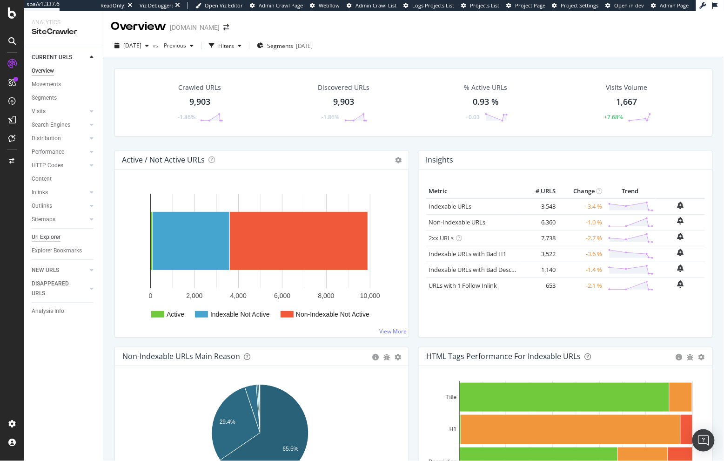
click at [54, 235] on div "Url Explorer" at bounding box center [46, 237] width 29 height 10
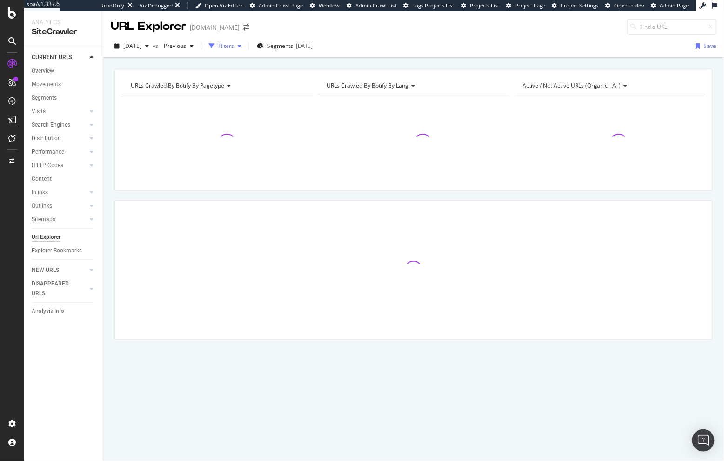
click at [234, 47] on div "Filters" at bounding box center [226, 46] width 16 height 8
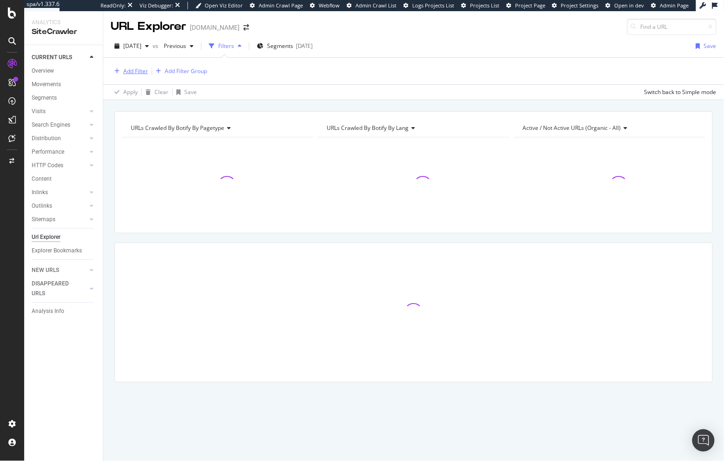
click at [126, 71] on div "Add Filter" at bounding box center [135, 71] width 25 height 8
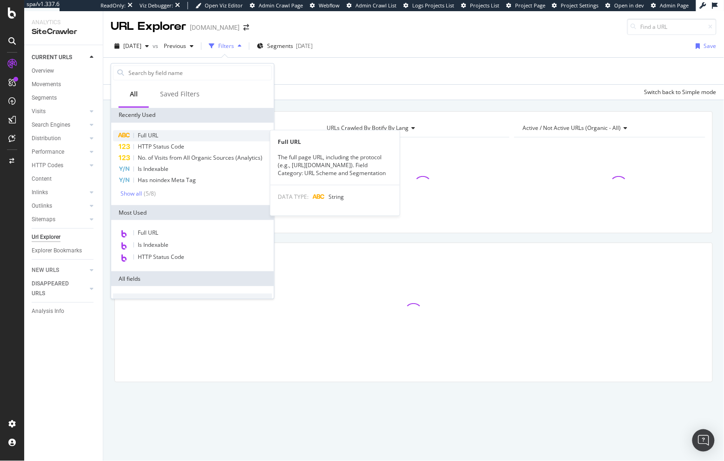
click at [158, 139] on div "Full URL" at bounding box center [192, 135] width 159 height 11
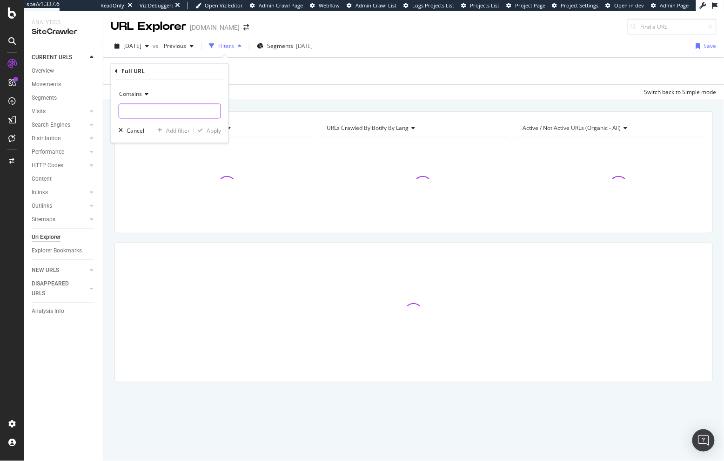
click at [148, 113] on input "text" at bounding box center [169, 111] width 101 height 15
paste input "/uk-stores/"
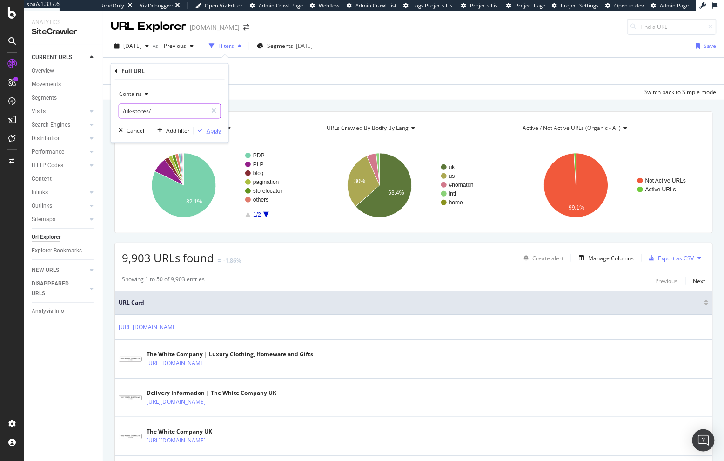
type input "/uk-stores/"
click at [214, 128] on div "Apply" at bounding box center [214, 131] width 14 height 8
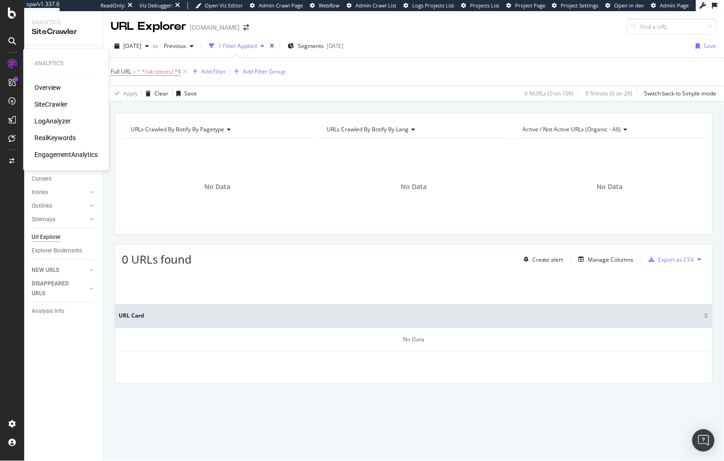
click at [60, 138] on div "RealKeywords" at bounding box center [54, 138] width 41 height 9
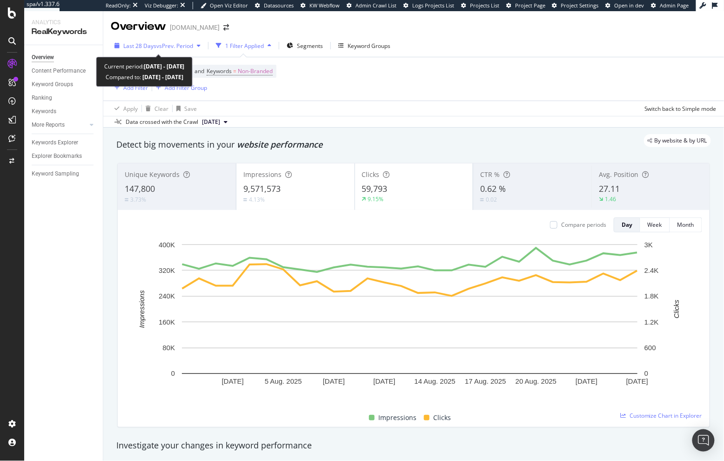
click at [163, 47] on span "vs Prev. Period" at bounding box center [174, 46] width 37 height 8
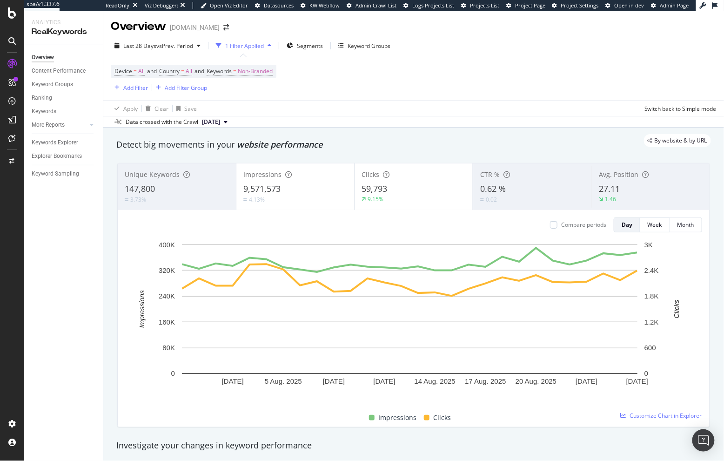
click at [436, 139] on div "By website & by URL" at bounding box center [409, 140] width 604 height 13
click at [247, 75] on span "Non-Branded" at bounding box center [255, 71] width 35 height 13
click at [233, 92] on span "Non-Branded" at bounding box center [239, 93] width 39 height 8
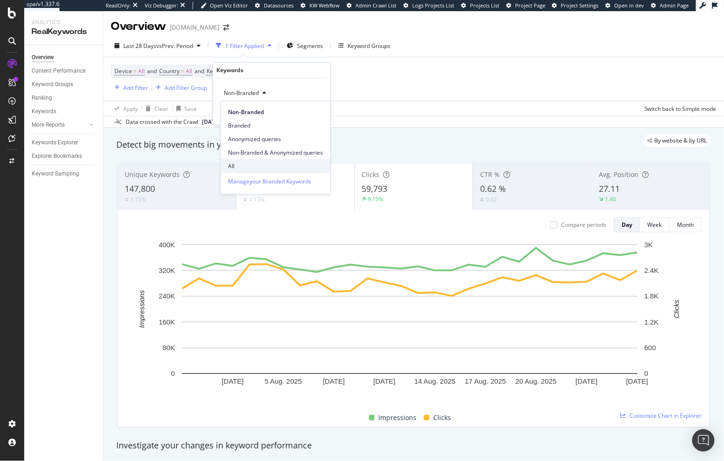
click at [245, 164] on span "All" at bounding box center [275, 165] width 95 height 8
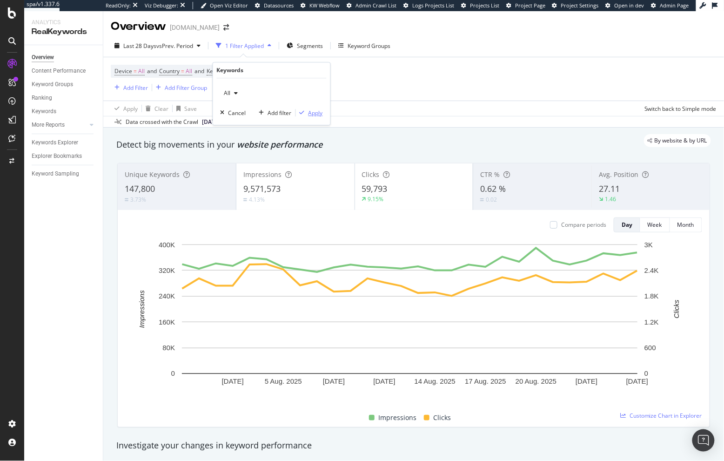
click at [316, 110] on div "Apply" at bounding box center [315, 113] width 14 height 8
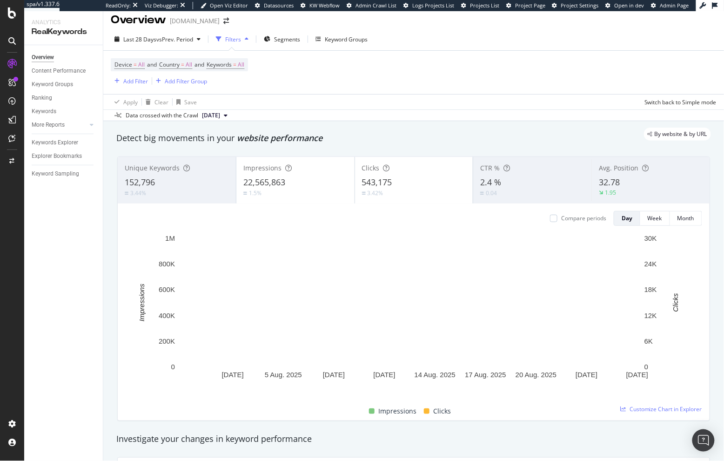
scroll to position [7, 0]
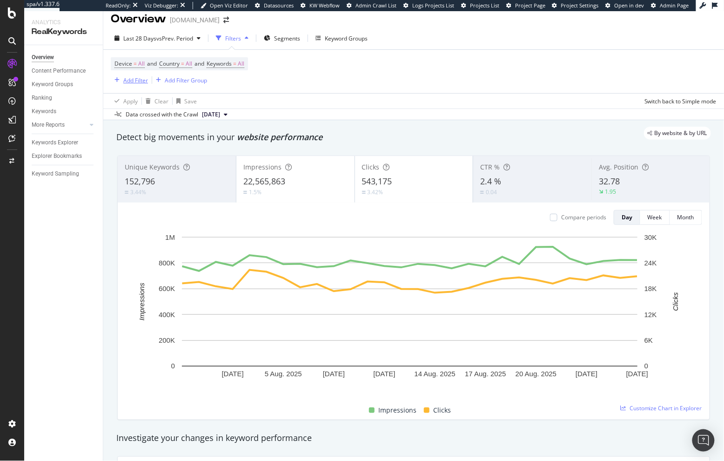
click at [129, 76] on div "Add Filter" at bounding box center [135, 80] width 25 height 8
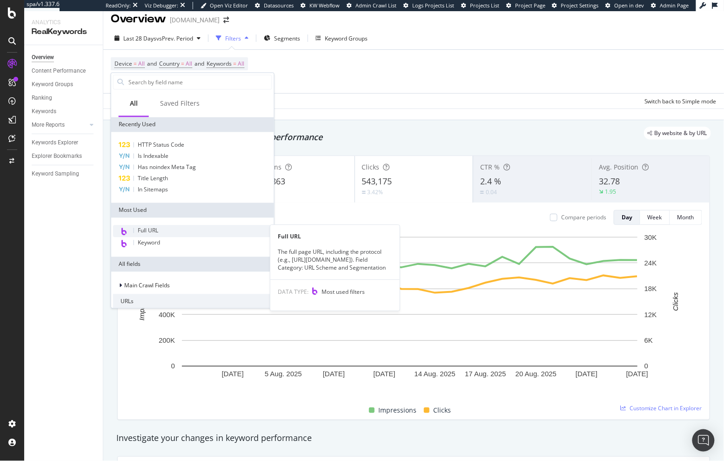
click at [158, 232] on span "Full URL" at bounding box center [148, 231] width 20 height 8
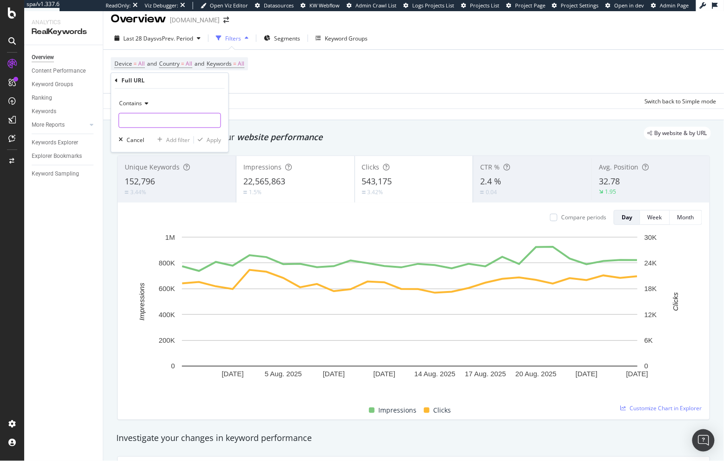
click at [156, 117] on input "text" at bounding box center [169, 120] width 101 height 15
type input "/uk-stores/"
click at [209, 139] on div "Apply" at bounding box center [214, 140] width 14 height 8
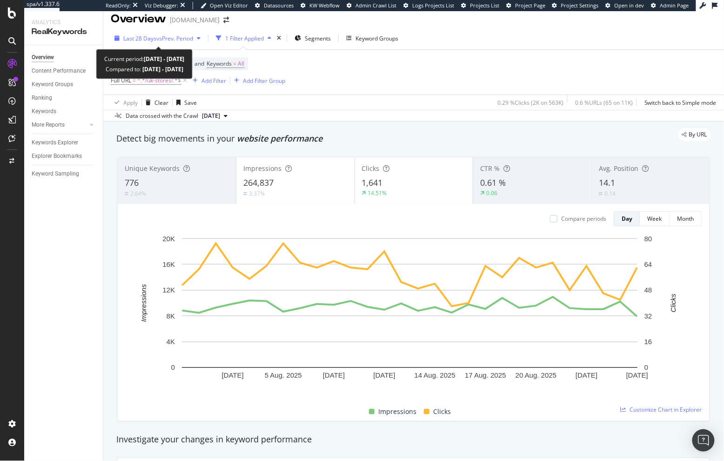
click at [162, 42] on div "Last 28 Days vs Prev. Period" at bounding box center [158, 38] width 70 height 8
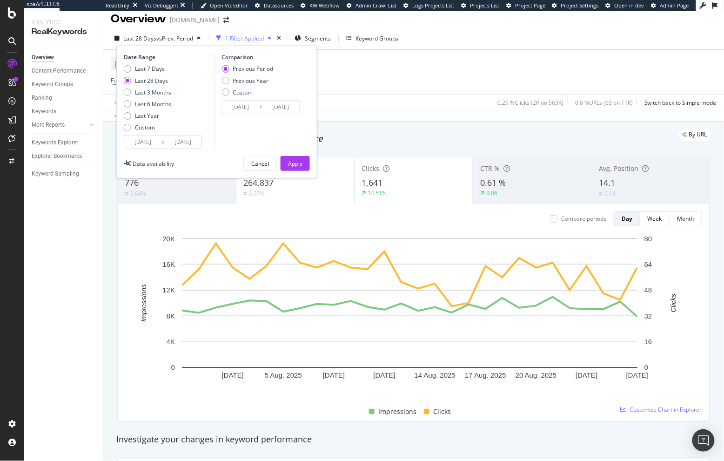
click at [461, 133] on div "By URL" at bounding box center [409, 134] width 604 height 13
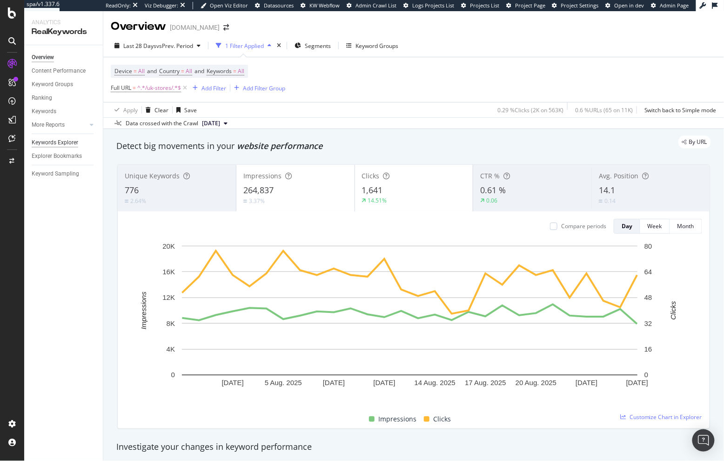
click at [62, 138] on div "Keywords Explorer" at bounding box center [55, 143] width 47 height 10
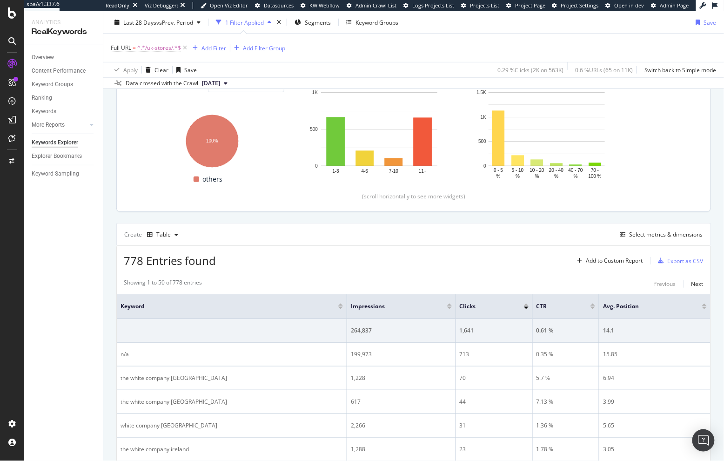
scroll to position [136, 0]
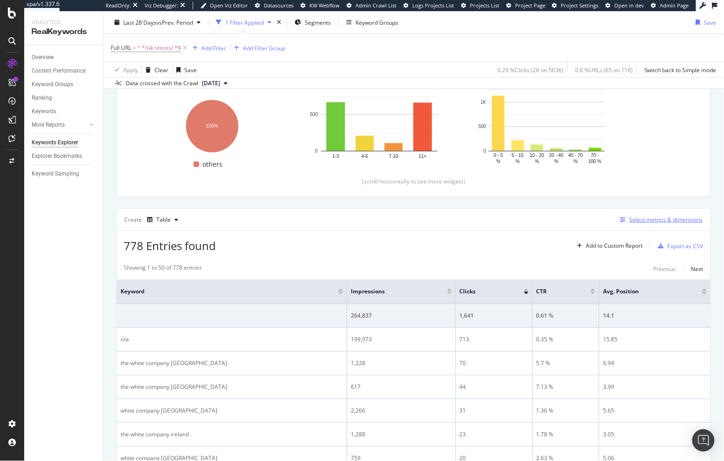
click at [650, 219] on div "Select metrics & dimensions" at bounding box center [665, 219] width 73 height 8
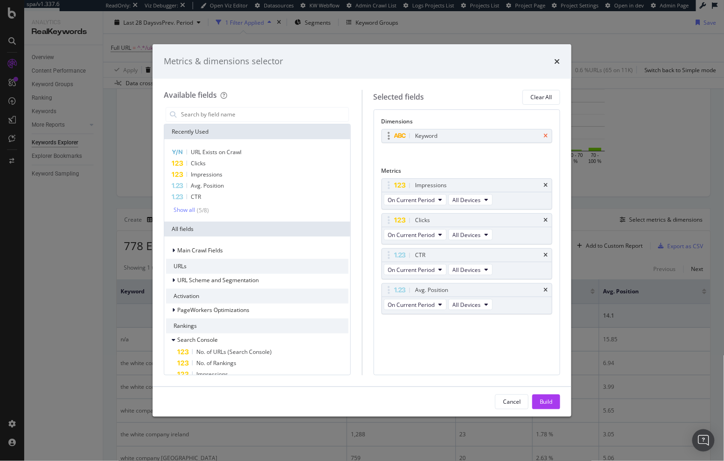
click at [546, 138] on icon "times" at bounding box center [546, 136] width 4 height 6
click at [214, 112] on input "modal" at bounding box center [264, 114] width 168 height 14
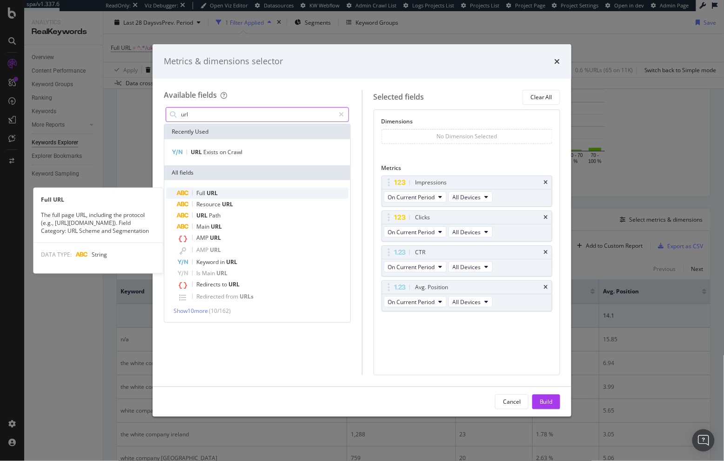
type input "url"
click at [230, 191] on div "Full URL" at bounding box center [262, 192] width 171 height 11
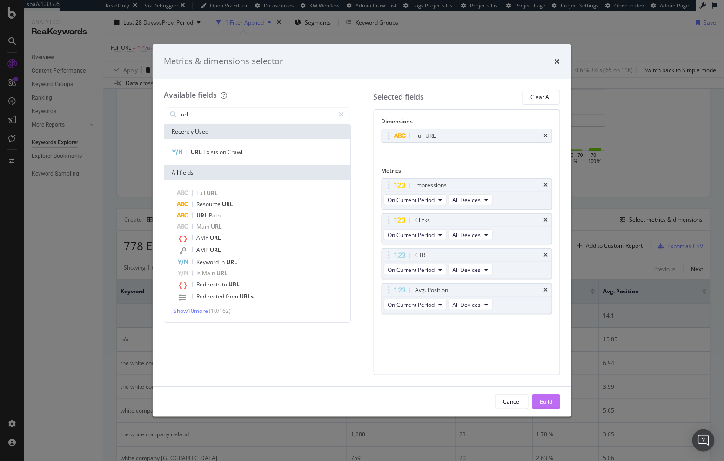
click at [547, 407] on div "Build" at bounding box center [546, 401] width 13 height 14
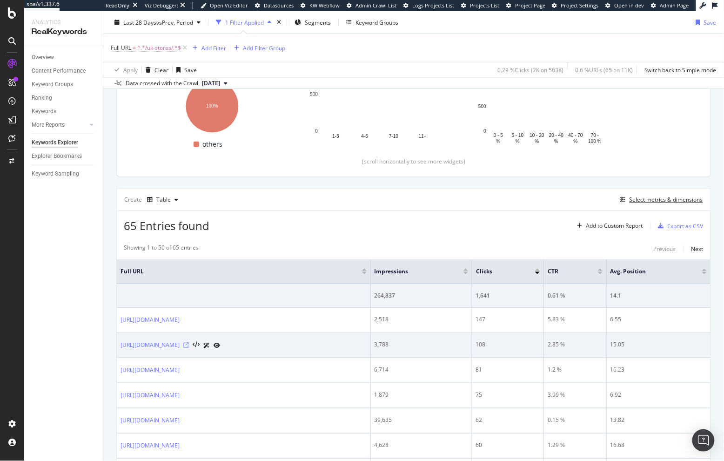
scroll to position [267, 0]
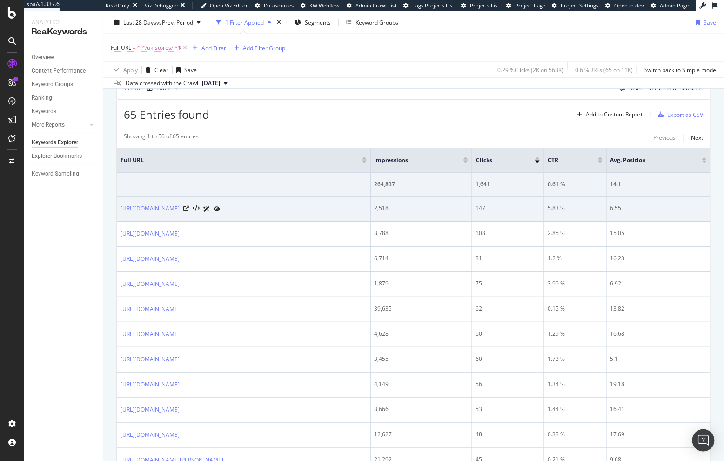
drag, startPoint x: 293, startPoint y: 209, endPoint x: 119, endPoint y: 208, distance: 174.0
click at [119, 208] on td "https://www.thewhitecompany.com/uk/help/uk-stores/edinburgh/" at bounding box center [244, 208] width 254 height 25
copy link "https://www.thewhitecompany.com/uk/help/uk-stores/edinburgh/"
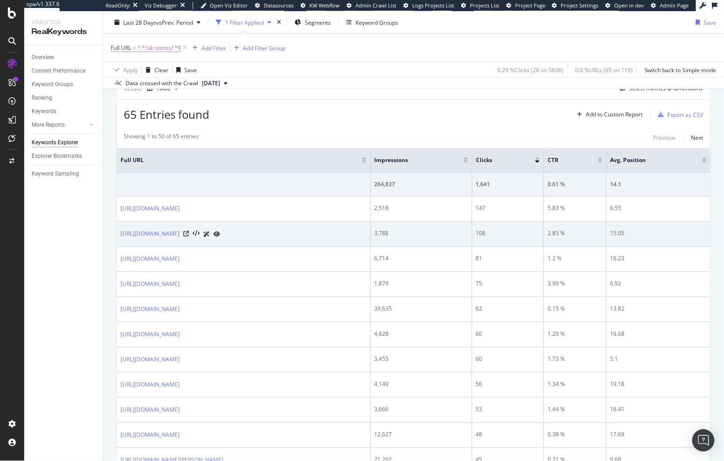
drag, startPoint x: 308, startPoint y: 233, endPoint x: 118, endPoint y: 233, distance: 190.3
click at [118, 233] on td "https://www.thewhitecompany.com/uk/help/uk-stores/gunwharf-quays/" at bounding box center [244, 233] width 254 height 25
copy link "https://www.thewhitecompany.com/uk/help/uk-stores/gunwharf-quays/"
click at [309, 234] on div "https://www.thewhitecompany.com/uk/help/uk-stores/gunwharf-quays/" at bounding box center [243, 234] width 246 height 10
drag, startPoint x: 310, startPoint y: 234, endPoint x: 117, endPoint y: 234, distance: 192.6
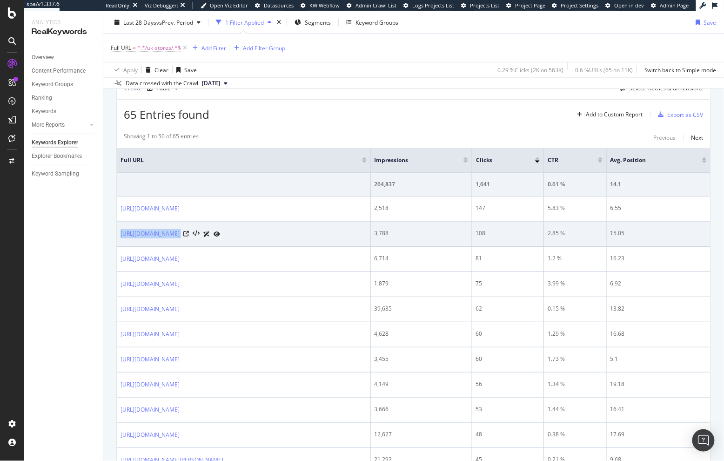
click at [117, 234] on td "https://www.thewhitecompany.com/uk/help/uk-stores/gunwharf-quays/" at bounding box center [244, 233] width 254 height 25
copy div "https://www.thewhitecompany.com/uk/help/uk-stores/gunwharf-quays/"
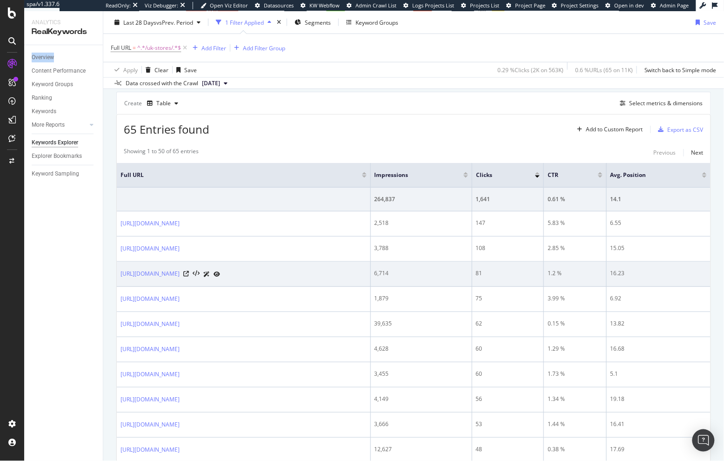
scroll to position [257, 0]
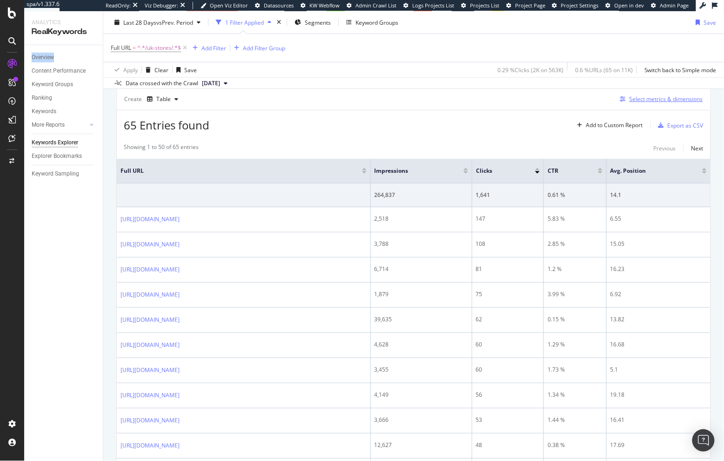
click at [640, 99] on div "Select metrics & dimensions" at bounding box center [665, 99] width 73 height 8
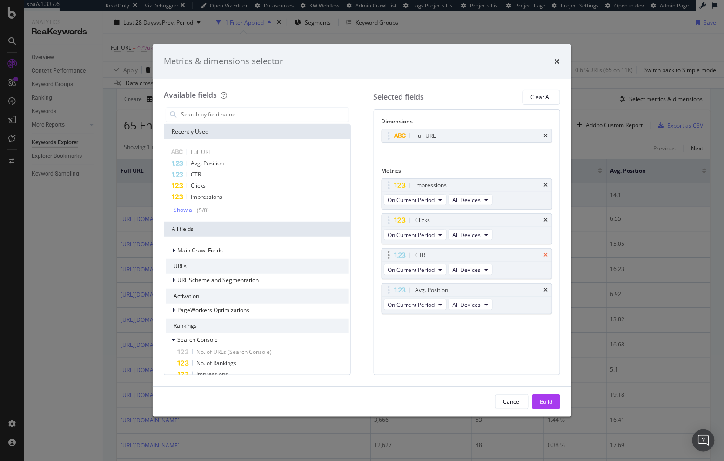
click at [547, 255] on icon "times" at bounding box center [546, 255] width 4 height 6
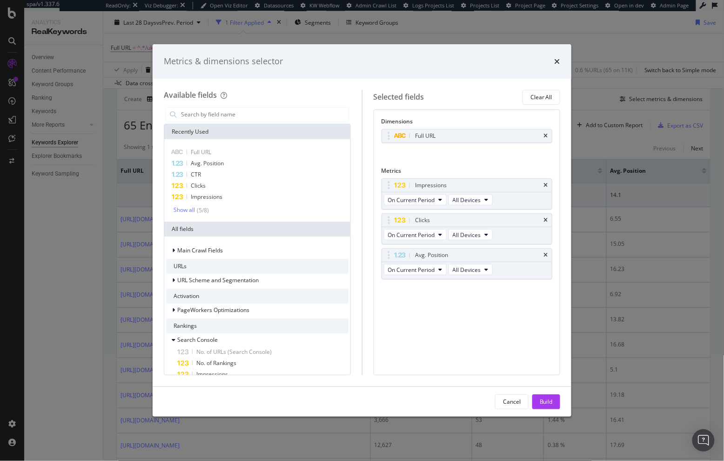
click at [547, 255] on icon "times" at bounding box center [546, 255] width 4 height 6
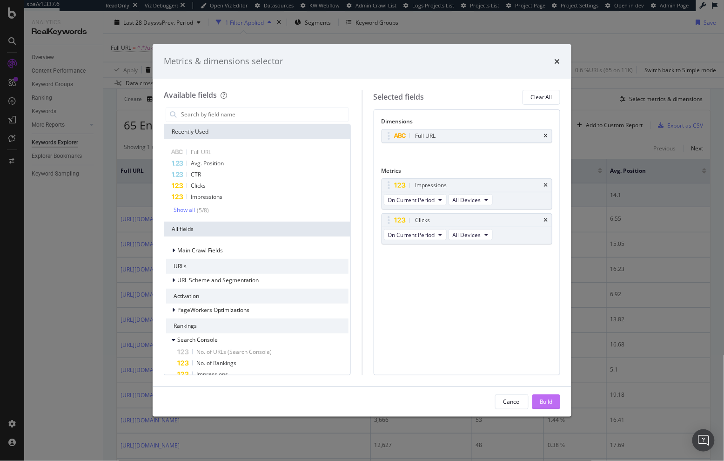
click at [550, 400] on div "Build" at bounding box center [546, 401] width 13 height 8
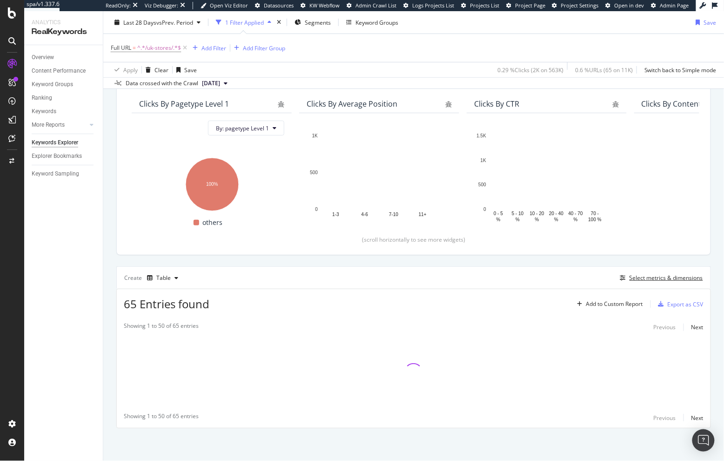
scroll to position [79, 0]
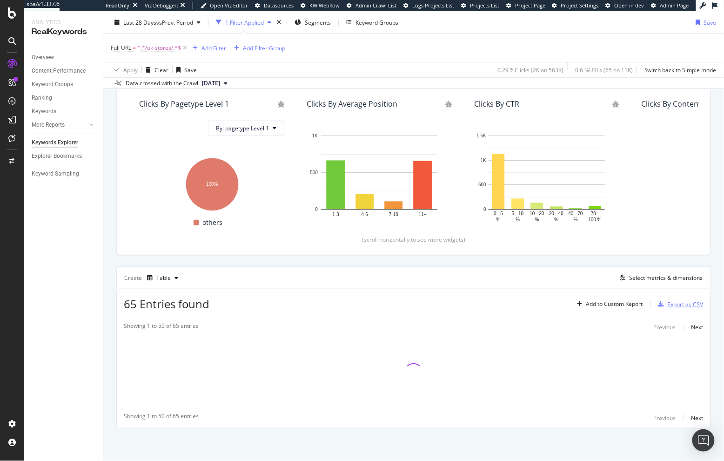
click at [668, 303] on div "Export as CSV" at bounding box center [686, 304] width 36 height 8
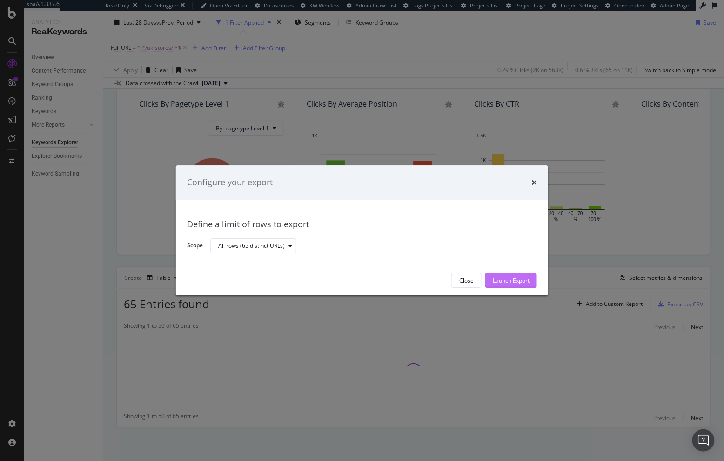
click at [521, 280] on div "Launch Export" at bounding box center [511, 280] width 37 height 8
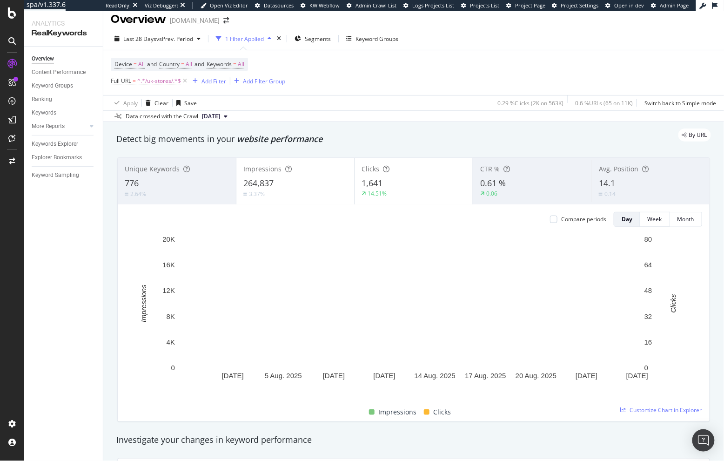
scroll to position [15, 0]
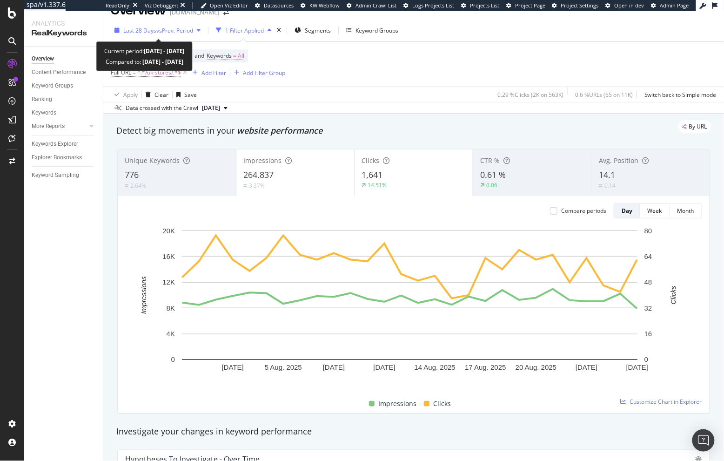
click at [171, 32] on span "vs Prev. Period" at bounding box center [174, 31] width 37 height 8
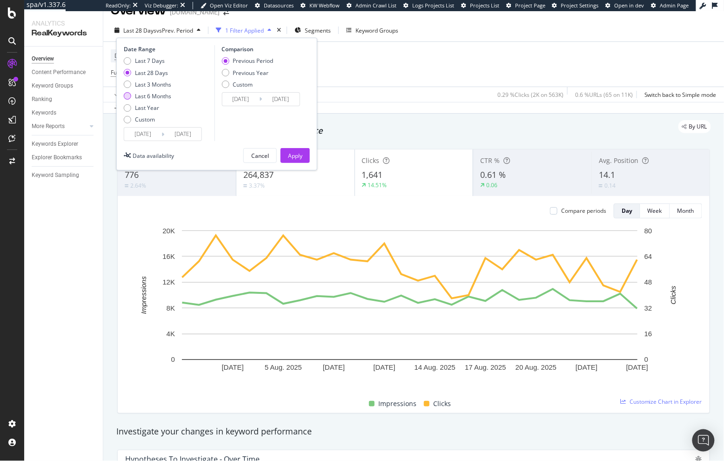
click at [153, 96] on div "Last 6 Months" at bounding box center [153, 96] width 36 height 8
type input "[DATE]"
click at [292, 154] on div "Apply" at bounding box center [295, 156] width 14 height 8
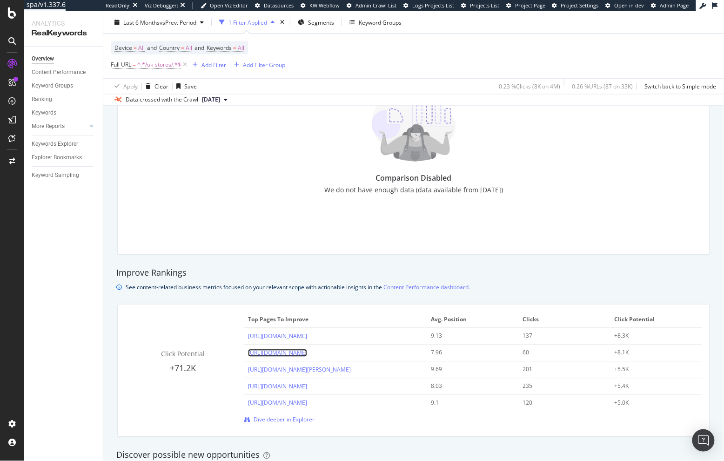
scroll to position [430, 0]
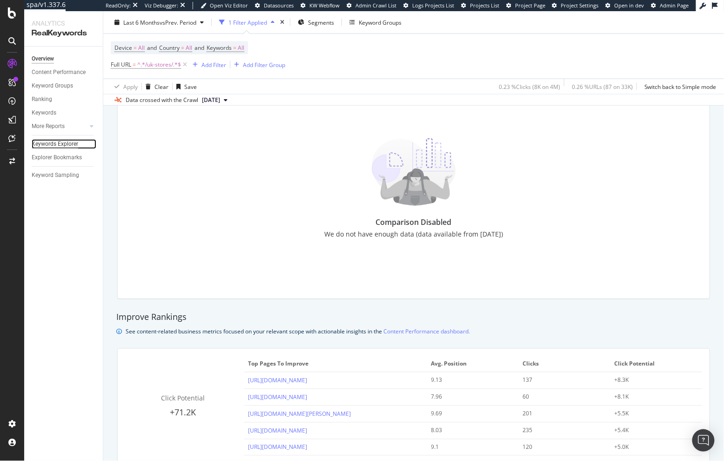
click at [66, 140] on div "Keywords Explorer" at bounding box center [55, 144] width 47 height 10
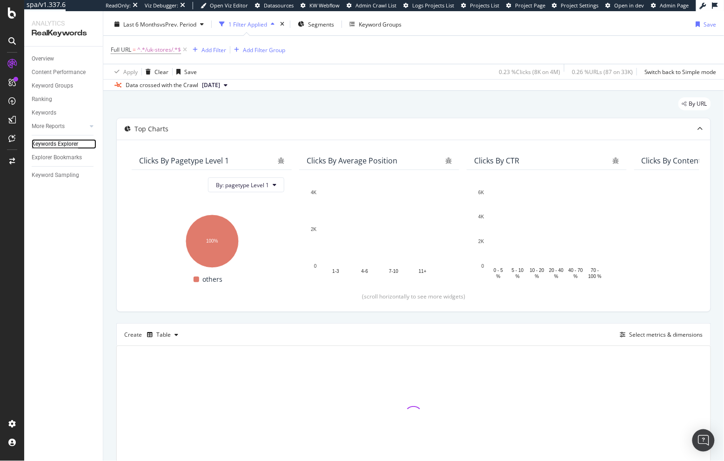
scroll to position [79, 0]
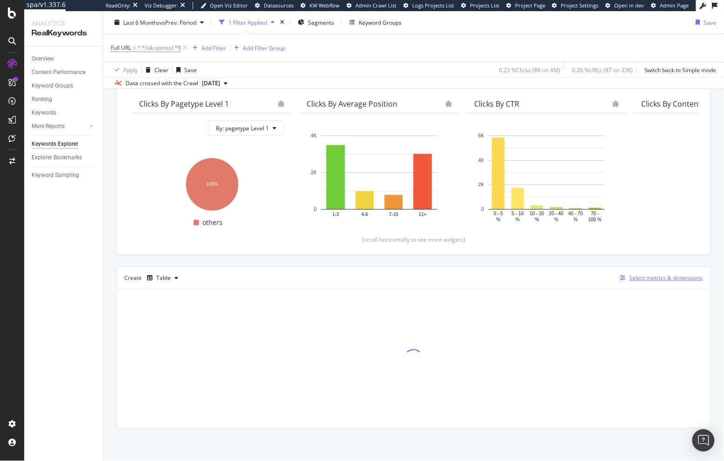
click at [639, 274] on div "Select metrics & dimensions" at bounding box center [665, 278] width 73 height 8
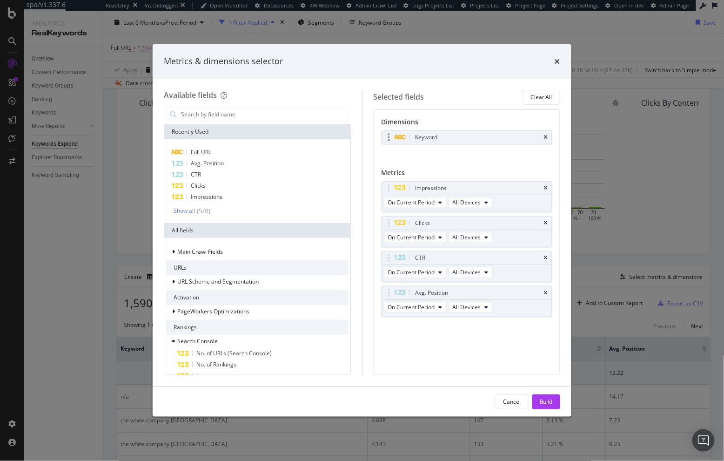
click at [548, 137] on div "Keyword" at bounding box center [467, 137] width 170 height 13
click at [547, 135] on icon "times" at bounding box center [546, 137] width 4 height 6
click at [277, 114] on input "modal" at bounding box center [264, 114] width 168 height 14
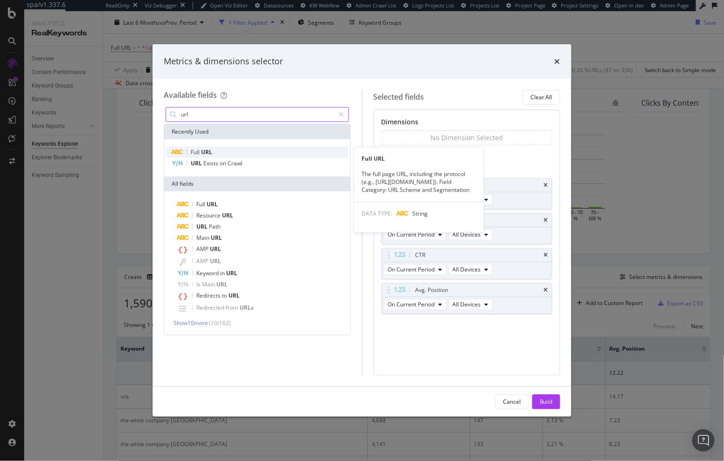
type input "url"
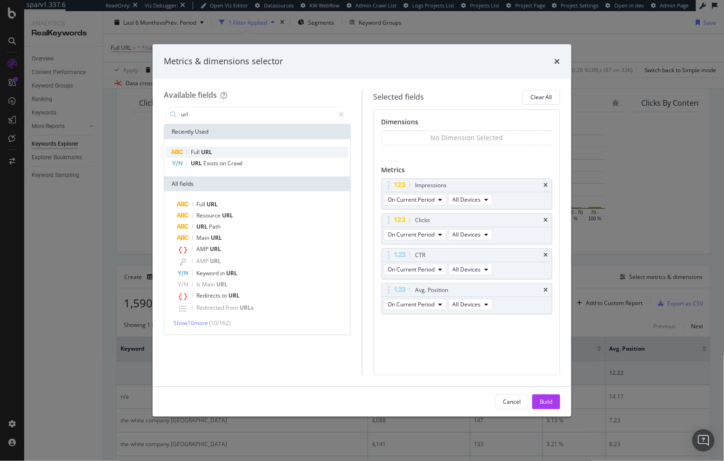
click at [239, 149] on div "Full URL" at bounding box center [257, 152] width 182 height 11
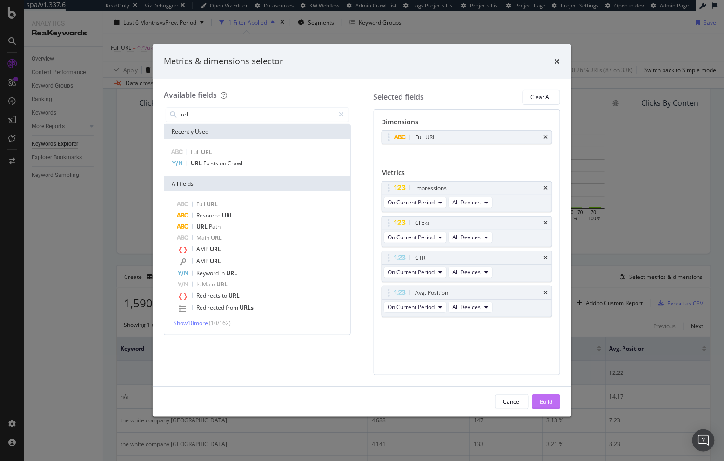
click at [543, 401] on div "Build" at bounding box center [546, 401] width 13 height 8
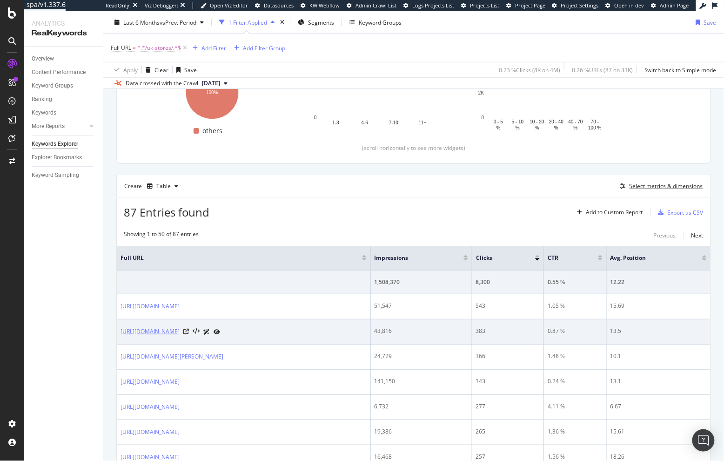
scroll to position [171, 0]
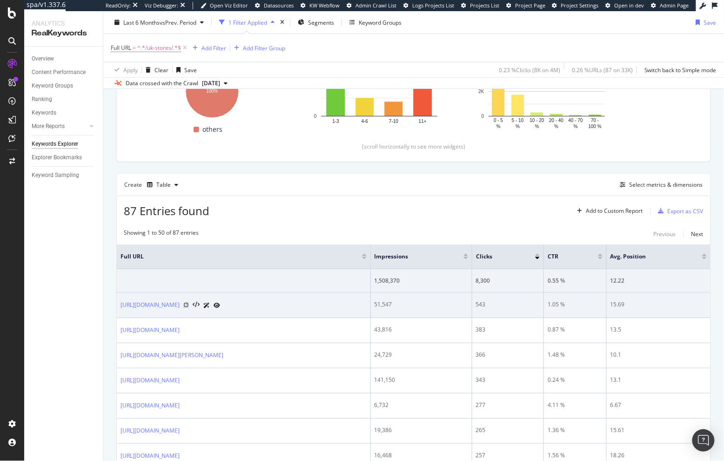
click at [189, 306] on icon at bounding box center [186, 305] width 6 height 6
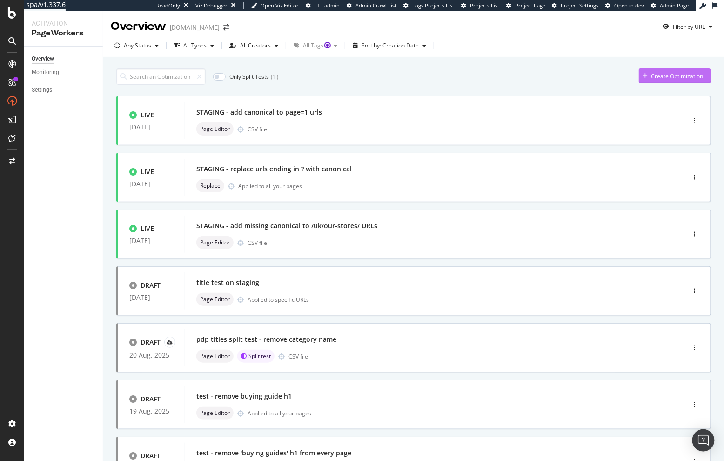
click at [651, 80] on div "Create Optimization" at bounding box center [677, 76] width 52 height 8
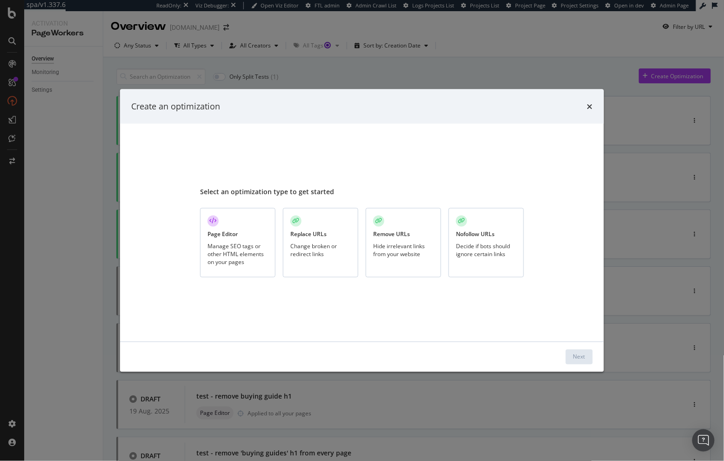
click at [322, 253] on div "Change broken or redirect links" at bounding box center [320, 250] width 60 height 16
click at [582, 354] on div "Next" at bounding box center [579, 357] width 12 height 8
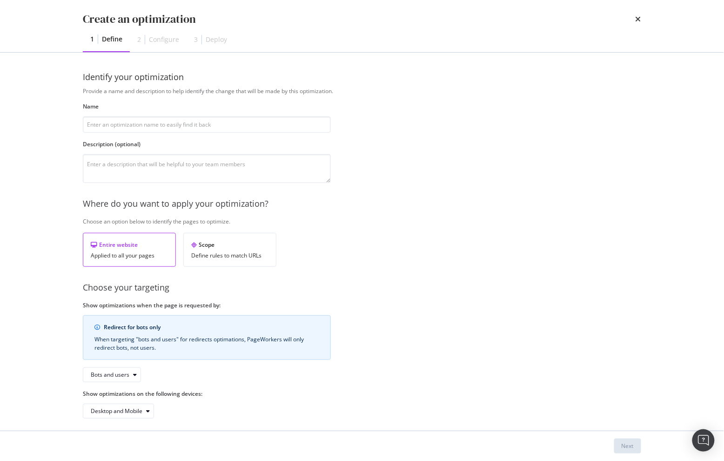
scroll to position [7, 0]
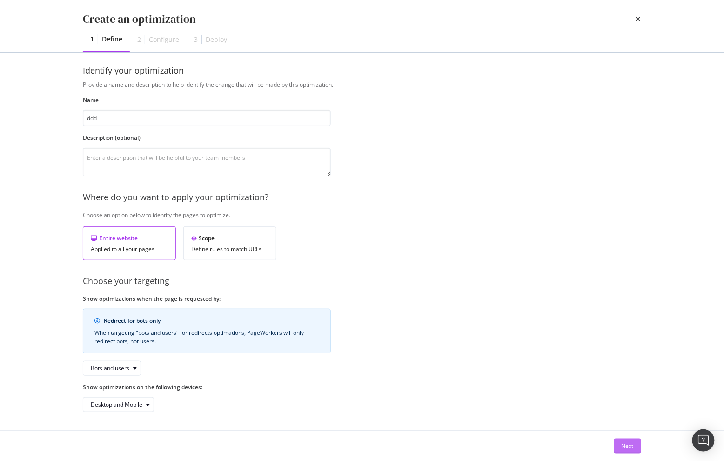
type input "ddd"
click at [626, 446] on div "Next" at bounding box center [627, 445] width 12 height 8
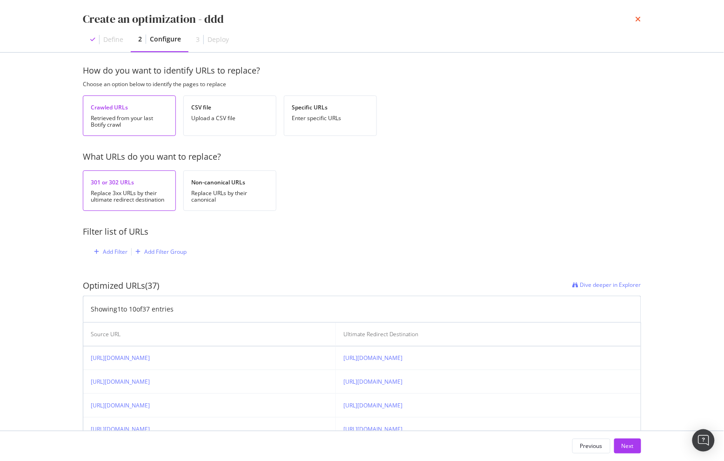
click at [639, 18] on icon "times" at bounding box center [638, 18] width 6 height 7
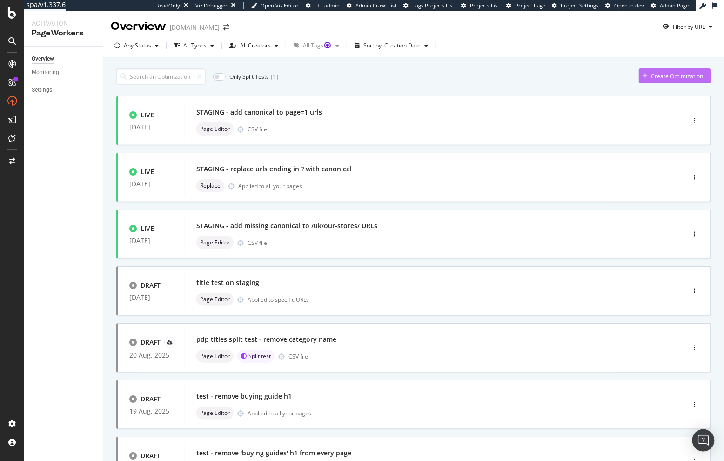
click at [665, 77] on div "Create Optimization" at bounding box center [677, 76] width 52 height 8
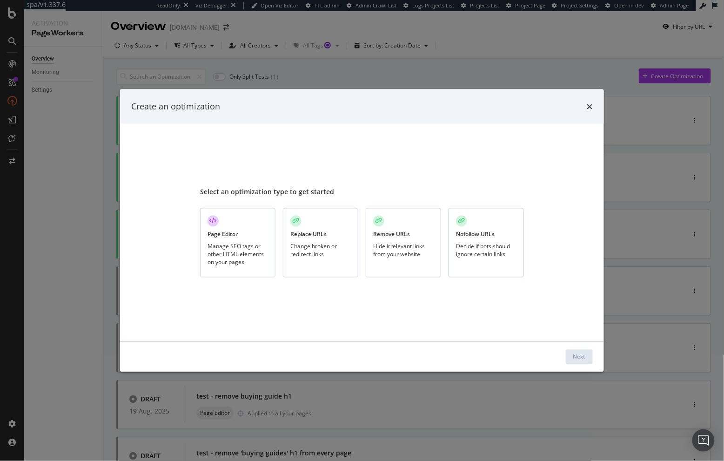
click at [414, 254] on div "Hide irrelevant links from your website" at bounding box center [403, 250] width 60 height 16
click at [563, 348] on div "Next" at bounding box center [362, 356] width 484 height 30
click at [567, 351] on button "Next" at bounding box center [579, 356] width 27 height 15
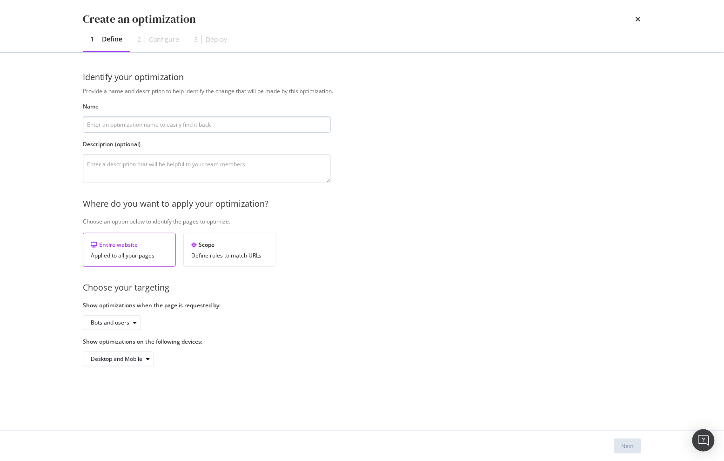
click at [238, 132] on input "modal" at bounding box center [207, 124] width 248 height 16
type input "ddd"
click at [632, 446] on div "Next" at bounding box center [627, 445] width 12 height 8
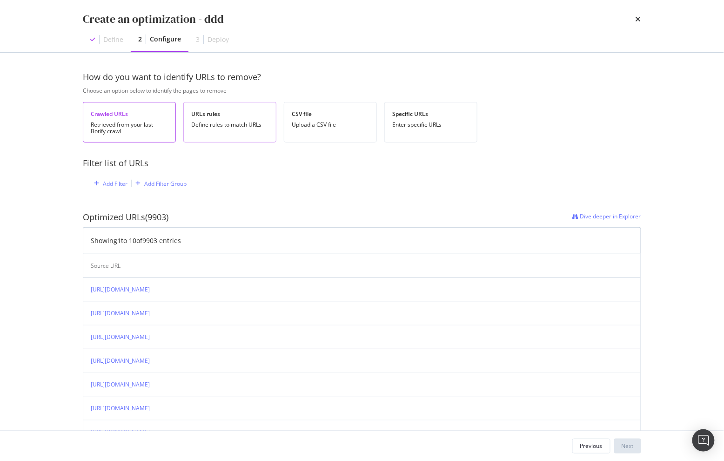
click at [221, 127] on div "Define rules to match URLs" at bounding box center [229, 124] width 77 height 7
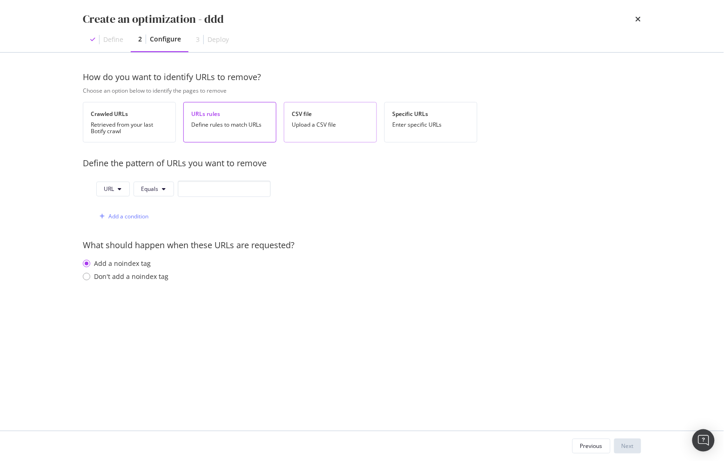
click at [364, 128] on div "CSV file Upload a CSV file" at bounding box center [330, 122] width 93 height 40
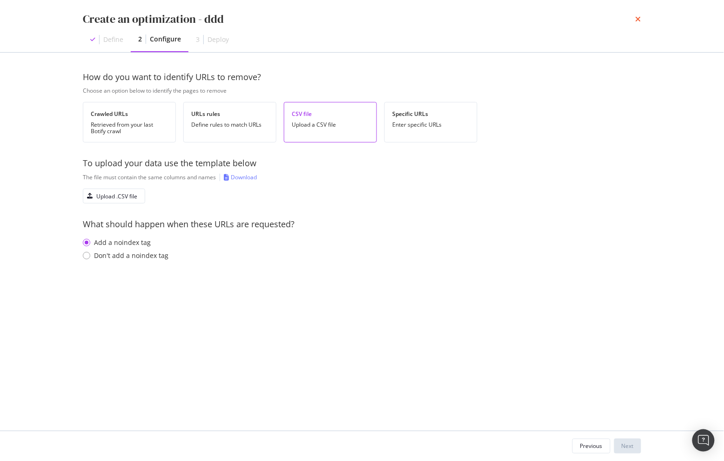
click at [637, 19] on icon "times" at bounding box center [638, 18] width 6 height 7
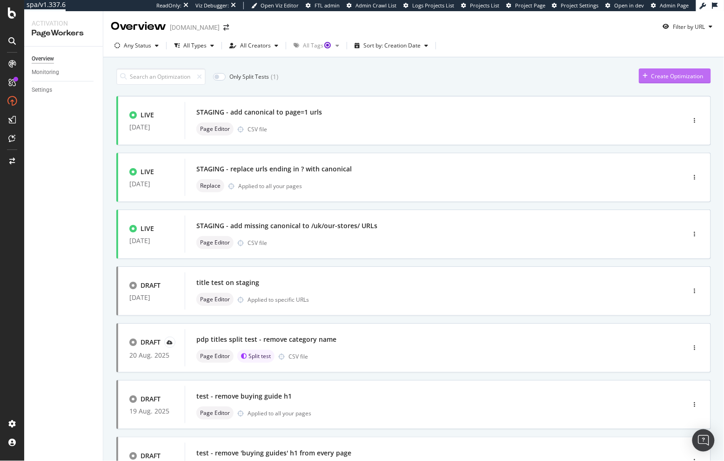
click at [651, 74] on div "Create Optimization" at bounding box center [677, 76] width 52 height 8
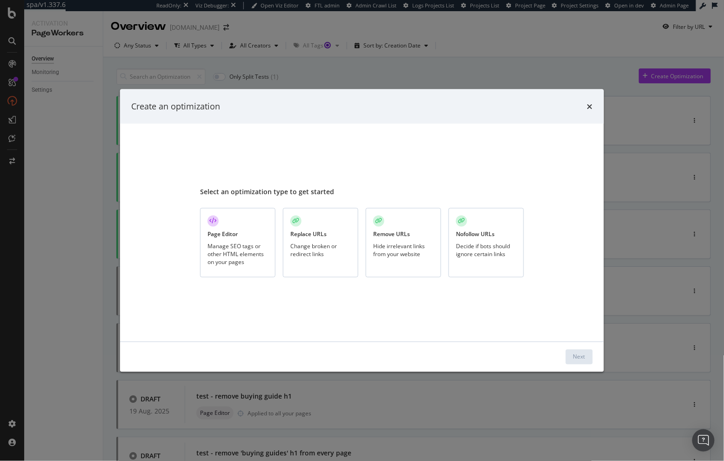
click at [223, 250] on div "Manage SEO tags or other HTML elements on your pages" at bounding box center [237, 254] width 60 height 24
click at [508, 260] on div "Nofollow URLs Decide if bots should ignore certain links" at bounding box center [485, 242] width 75 height 69
click at [577, 357] on div "Next" at bounding box center [579, 357] width 12 height 8
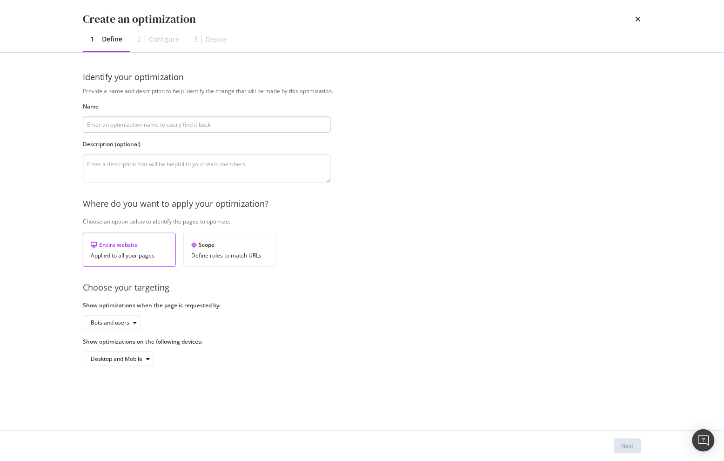
click at [195, 126] on input "modal" at bounding box center [207, 124] width 248 height 16
type input "sss"
click at [626, 445] on div "Next" at bounding box center [627, 445] width 12 height 8
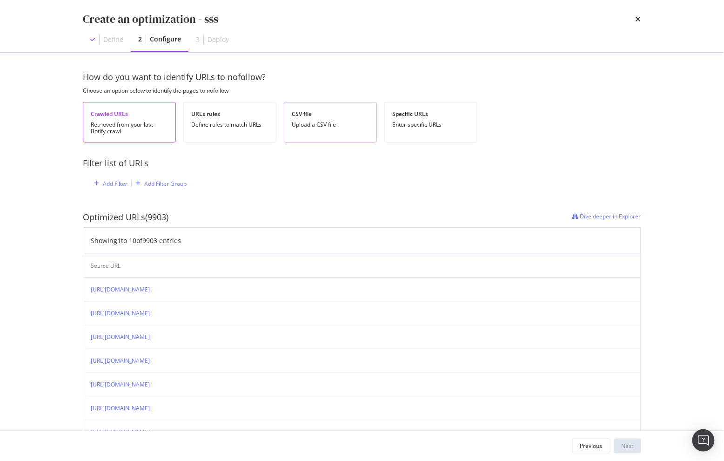
click at [311, 126] on div "Upload a CSV file" at bounding box center [330, 124] width 77 height 7
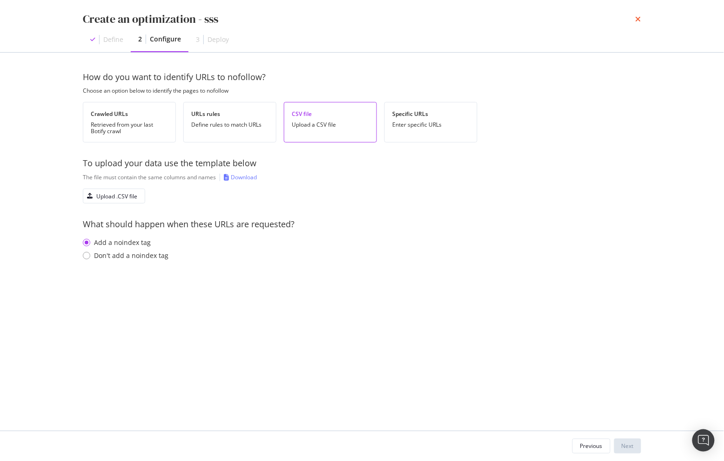
click at [640, 21] on icon "times" at bounding box center [638, 18] width 6 height 7
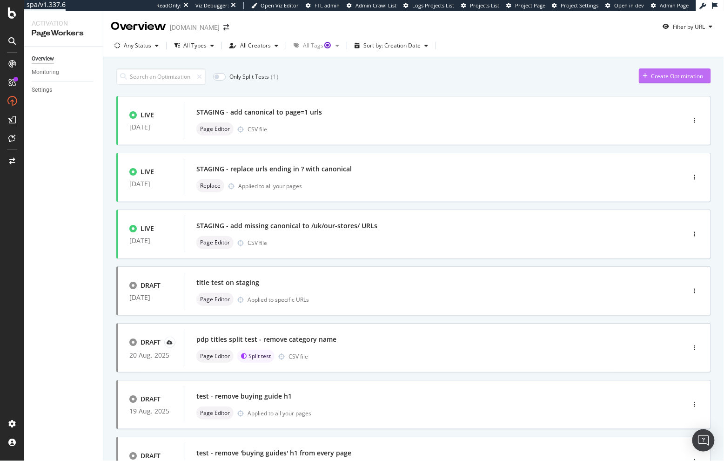
click at [655, 70] on div "Create Optimization" at bounding box center [671, 76] width 65 height 14
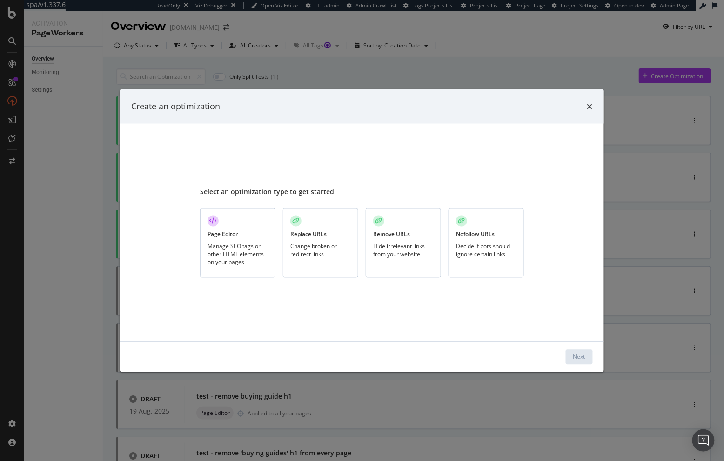
click at [317, 261] on div "Replace URLs Change broken or redirect links" at bounding box center [320, 242] width 75 height 69
click at [580, 354] on div "Next" at bounding box center [579, 357] width 12 height 8
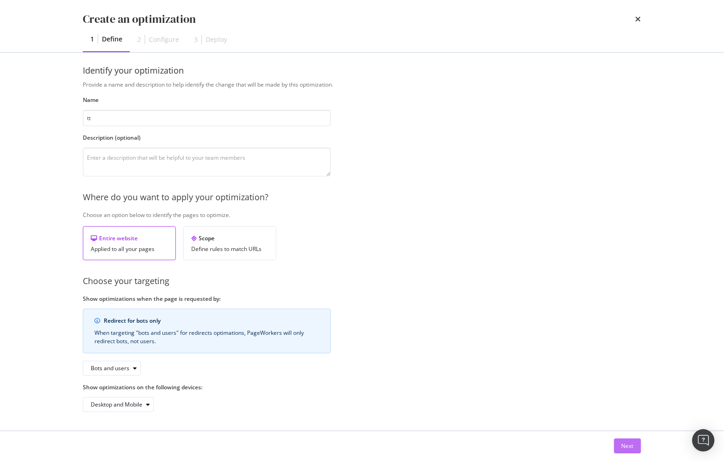
type input "tt"
click at [623, 445] on div "Next" at bounding box center [627, 445] width 12 height 8
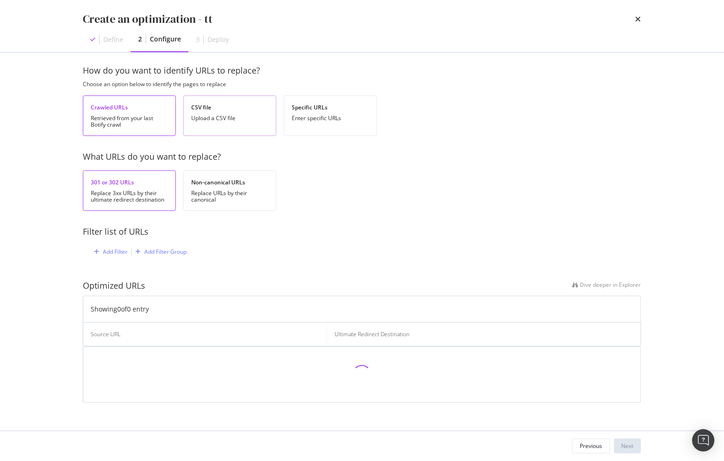
click at [237, 117] on div "Upload a CSV file" at bounding box center [229, 118] width 77 height 7
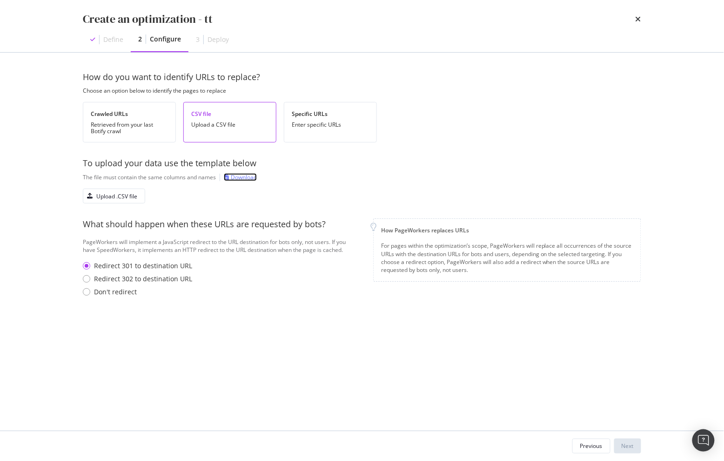
click at [242, 176] on div "Download" at bounding box center [244, 177] width 26 height 8
click at [587, 442] on div "Previous" at bounding box center [591, 445] width 22 height 8
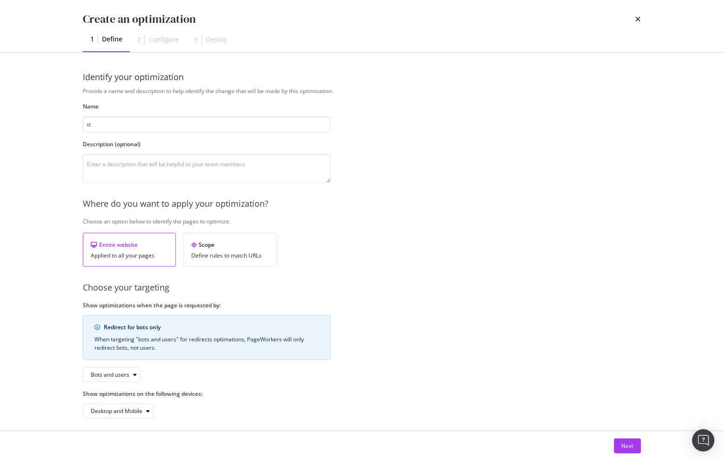
click at [341, 103] on div "Provide a name and description to help identify the change that will be made by…" at bounding box center [362, 252] width 558 height 331
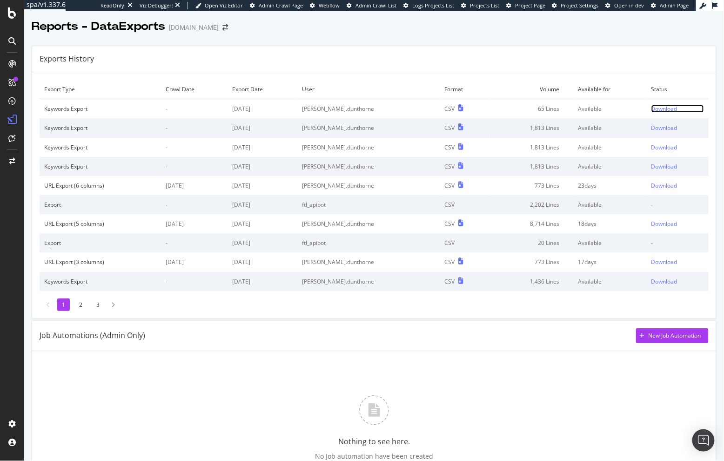
click at [653, 109] on div "Download" at bounding box center [664, 109] width 26 height 8
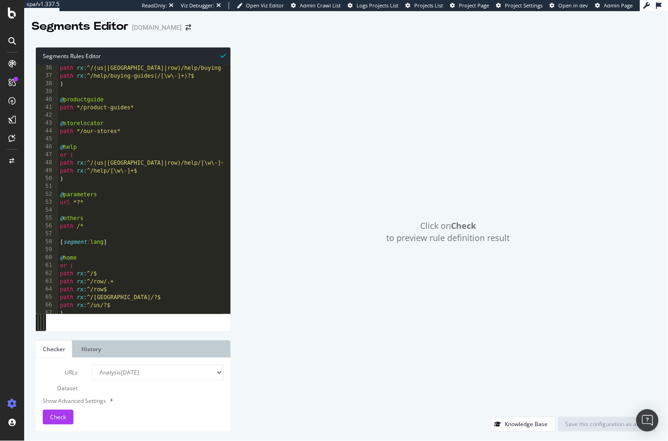
scroll to position [277, 0]
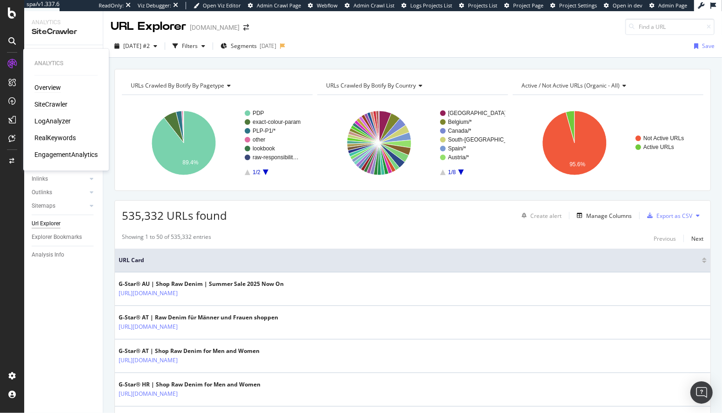
click at [47, 86] on div "Overview" at bounding box center [47, 87] width 27 height 9
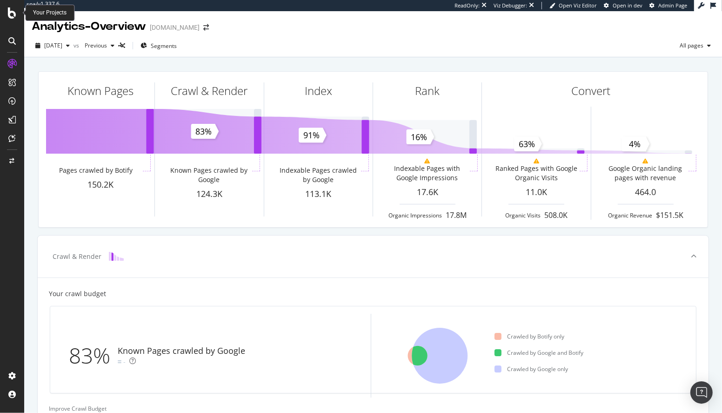
click at [14, 13] on icon at bounding box center [12, 12] width 8 height 11
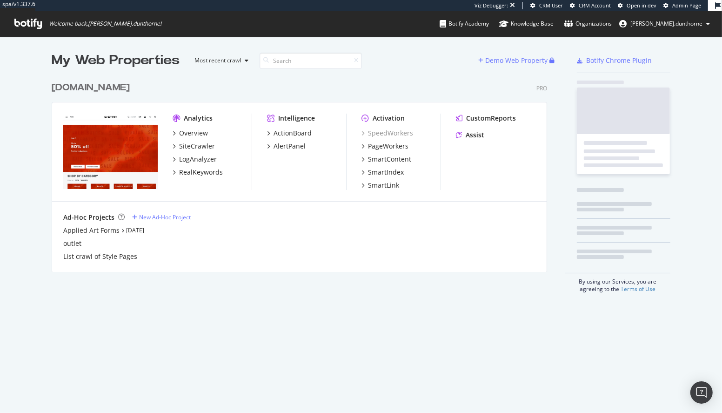
scroll to position [194, 495]
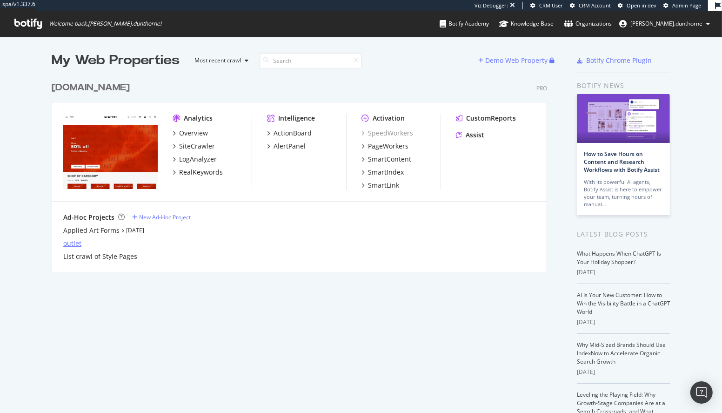
click at [75, 241] on div "outlet" at bounding box center [72, 243] width 18 height 9
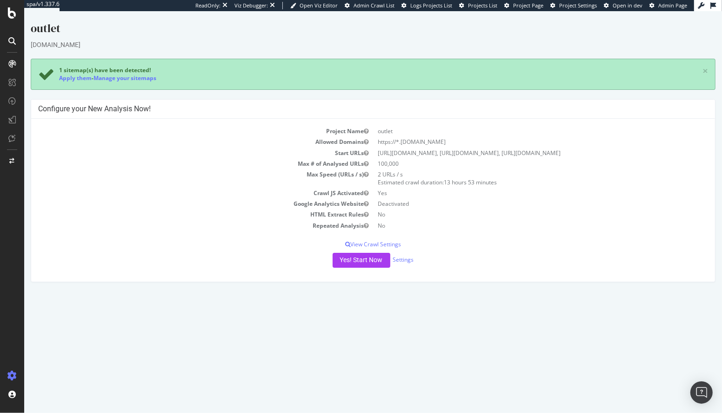
click at [501, 223] on td "No" at bounding box center [540, 225] width 335 height 11
click at [14, 10] on icon at bounding box center [12, 12] width 8 height 11
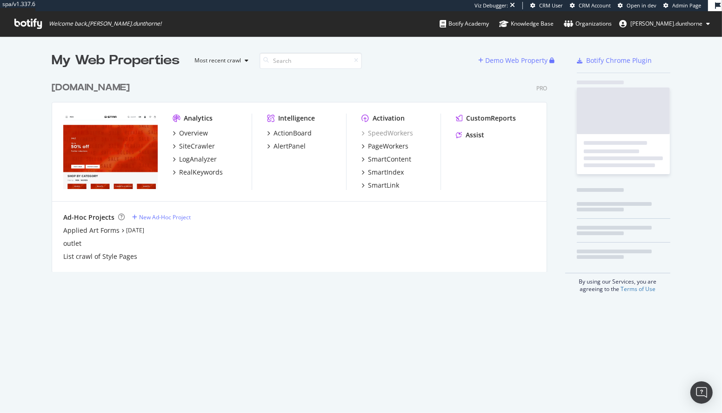
scroll to position [194, 495]
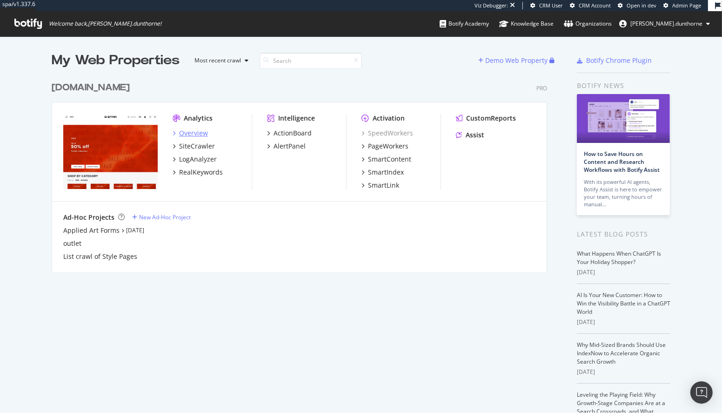
click at [180, 133] on div "Overview" at bounding box center [193, 132] width 29 height 9
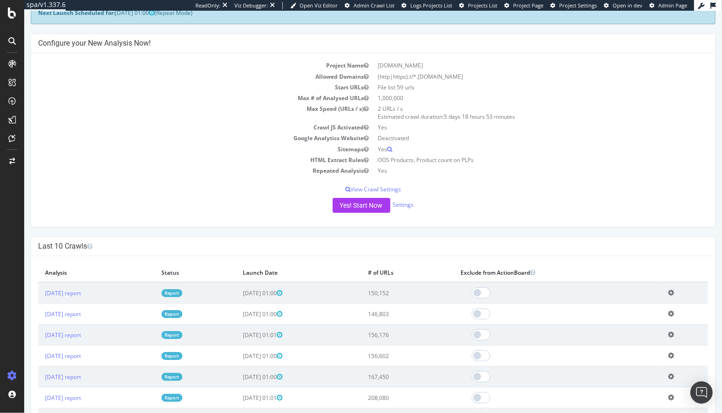
scroll to position [64, 0]
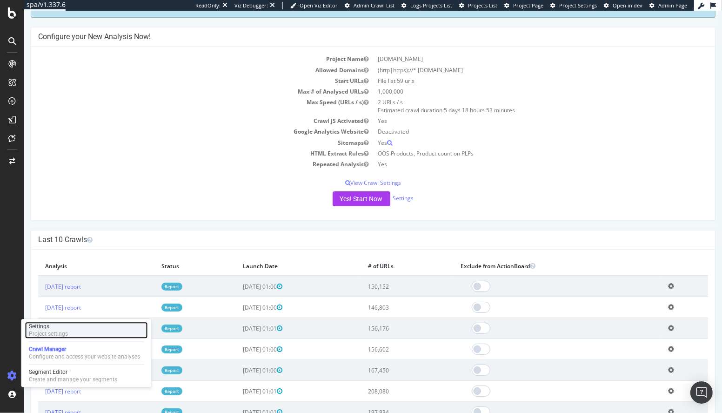
click at [67, 330] on div "Project settings" at bounding box center [48, 333] width 39 height 7
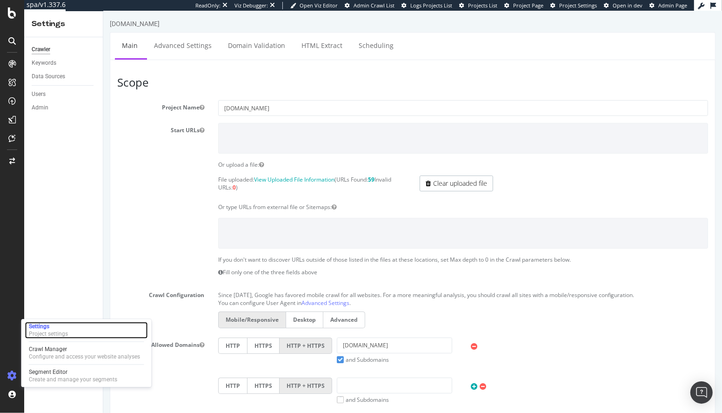
scroll to position [2, 0]
click at [361, 45] on link "Scheduling" at bounding box center [375, 45] width 49 height 26
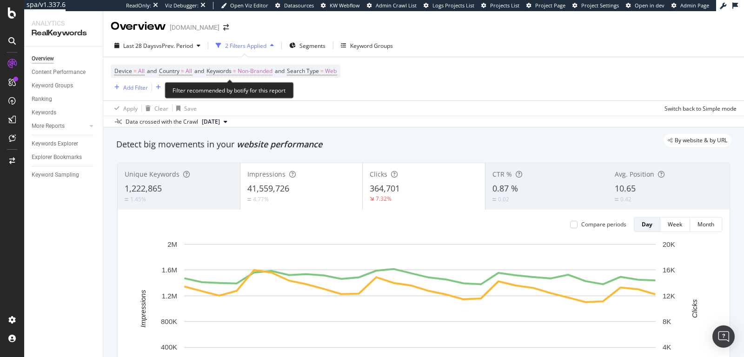
click at [249, 69] on span "Non-Branded" at bounding box center [255, 71] width 35 height 13
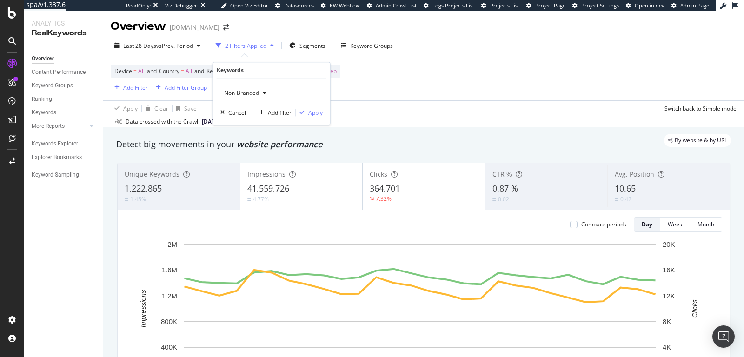
drag, startPoint x: 408, startPoint y: 134, endPoint x: 379, endPoint y: 124, distance: 31.2
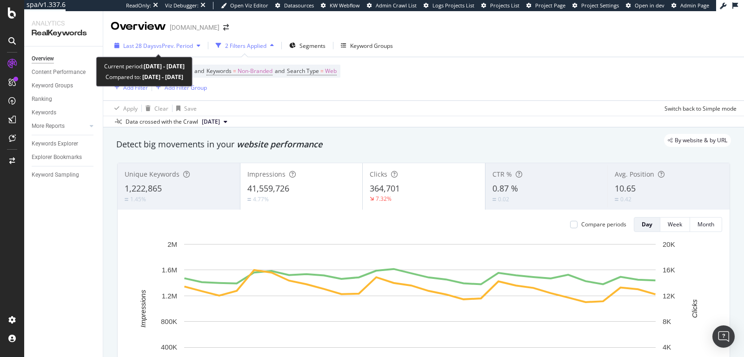
click at [144, 39] on div "Last 28 Days vs Prev. Period" at bounding box center [158, 46] width 94 height 14
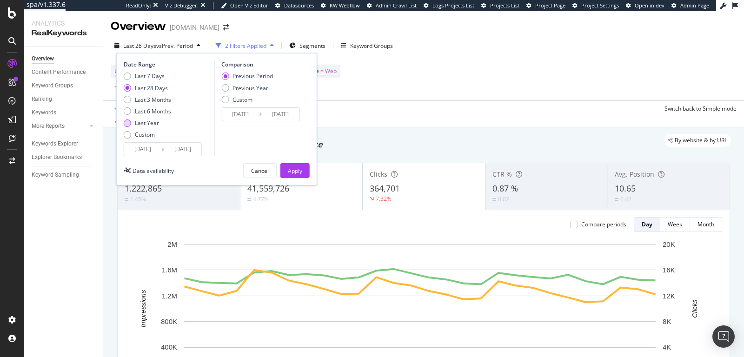
click at [149, 123] on div "Last Year" at bounding box center [147, 123] width 24 height 8
type input "[DATE]"
click at [151, 151] on input "[DATE]" at bounding box center [142, 149] width 37 height 13
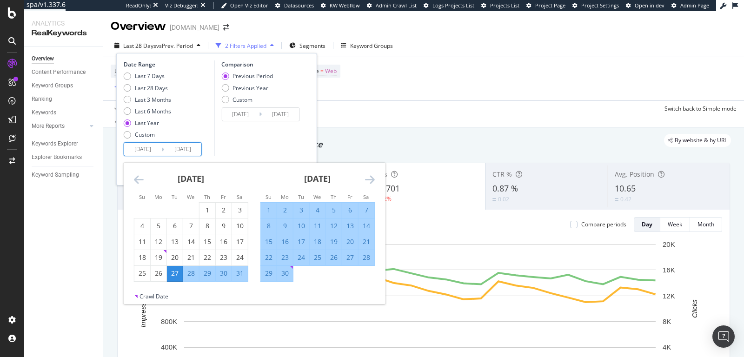
click at [136, 181] on icon "Move backward to switch to the previous month." at bounding box center [139, 179] width 10 height 11
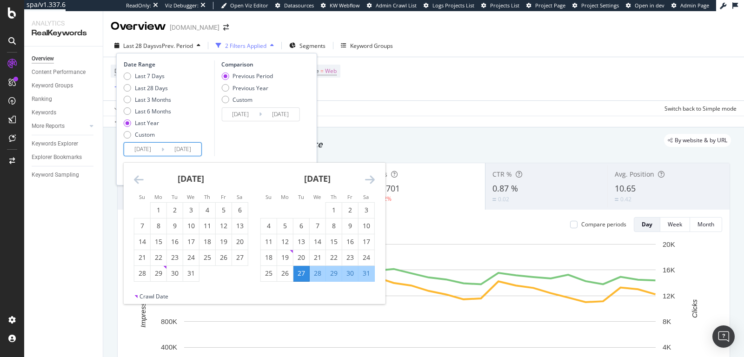
click at [136, 181] on icon "Move backward to switch to the previous month." at bounding box center [139, 179] width 10 height 11
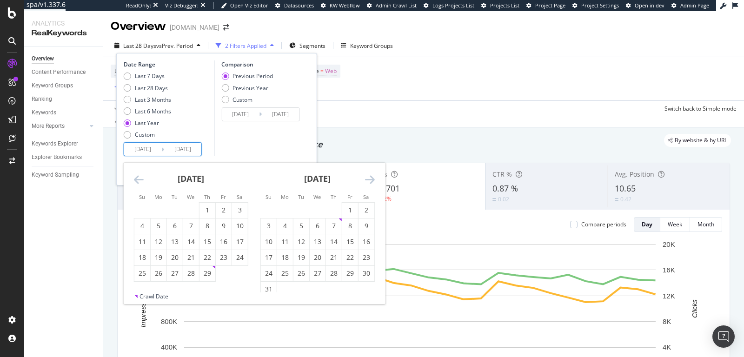
click at [136, 181] on icon "Move backward to switch to the previous month." at bounding box center [139, 179] width 10 height 11
click at [282, 210] on div "1" at bounding box center [285, 210] width 16 height 9
type input "[DATE]"
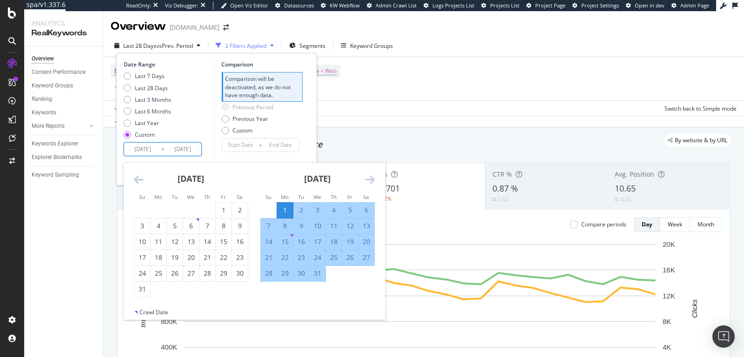
click at [284, 152] on div "Navigate forward to interact with the calendar and select a date. Press the que…" at bounding box center [260, 145] width 78 height 14
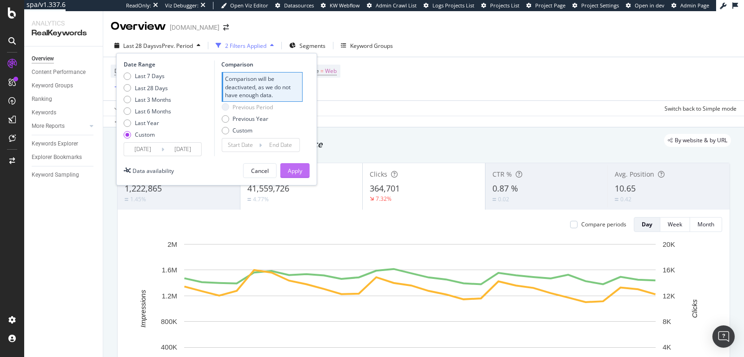
click at [293, 173] on div "Apply" at bounding box center [295, 171] width 14 height 8
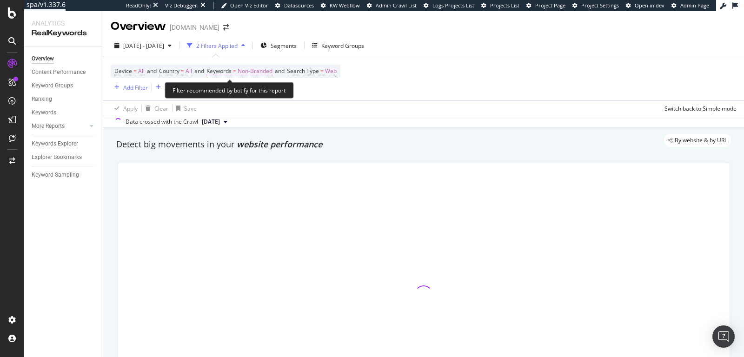
click at [263, 75] on span "Non-Branded" at bounding box center [255, 71] width 35 height 13
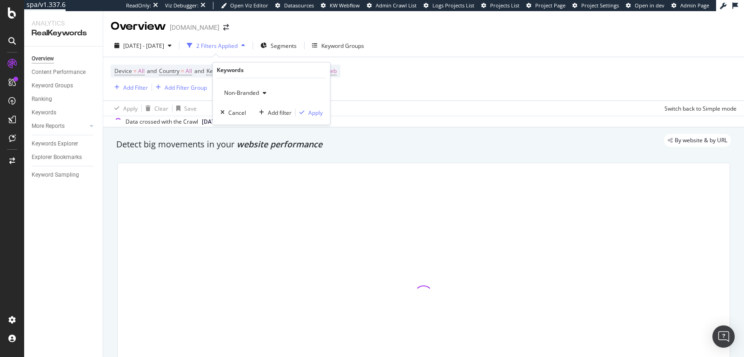
click at [230, 98] on div "Non-Branded" at bounding box center [245, 93] width 50 height 14
click at [257, 93] on span "Non-Branded" at bounding box center [239, 93] width 39 height 8
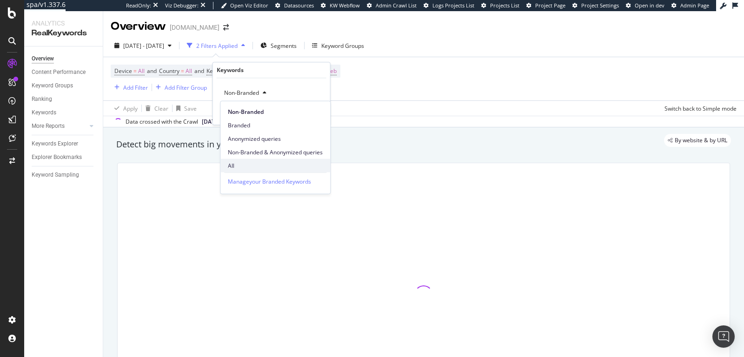
click at [244, 162] on div at bounding box center [424, 294] width 624 height 279
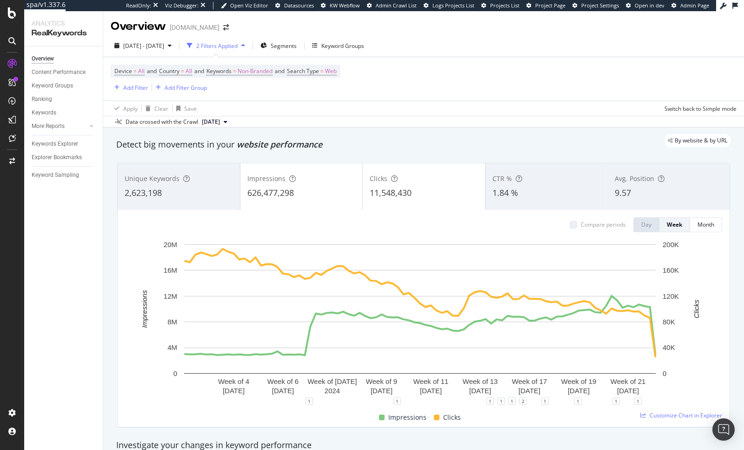
click at [574, 195] on div "1.84 %" at bounding box center [547, 193] width 108 height 12
